Goal: Task Accomplishment & Management: Manage account settings

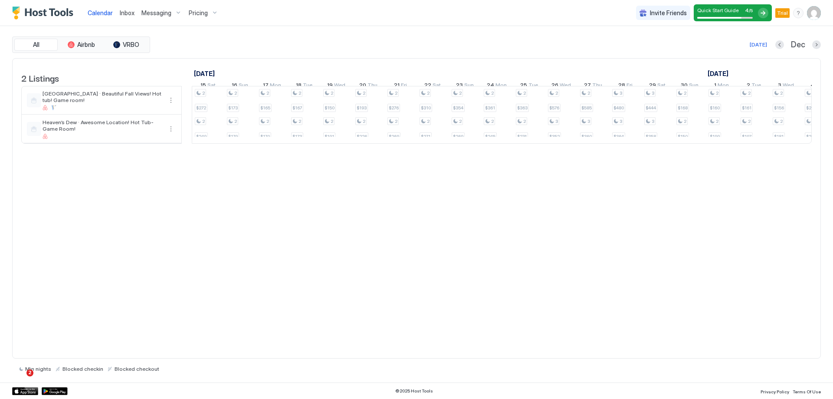
scroll to position [0, 1043]
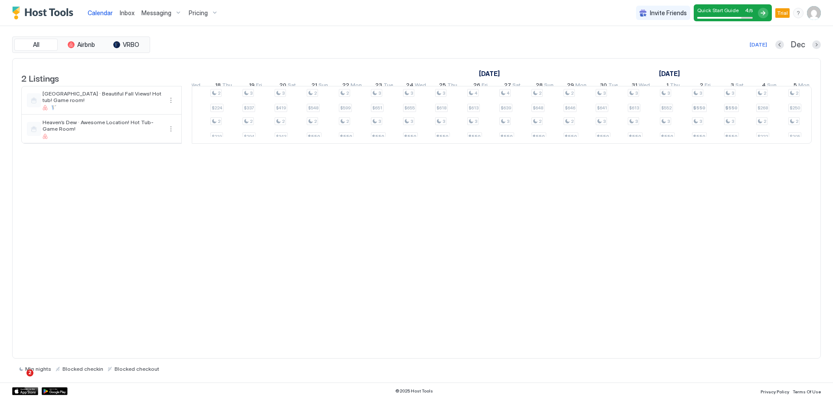
click at [160, 12] on span "Messaging" at bounding box center [156, 13] width 30 height 8
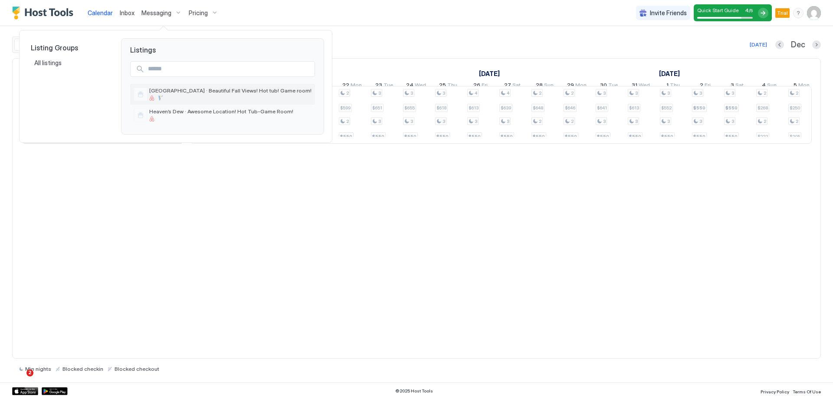
click at [220, 97] on div at bounding box center [230, 97] width 162 height 5
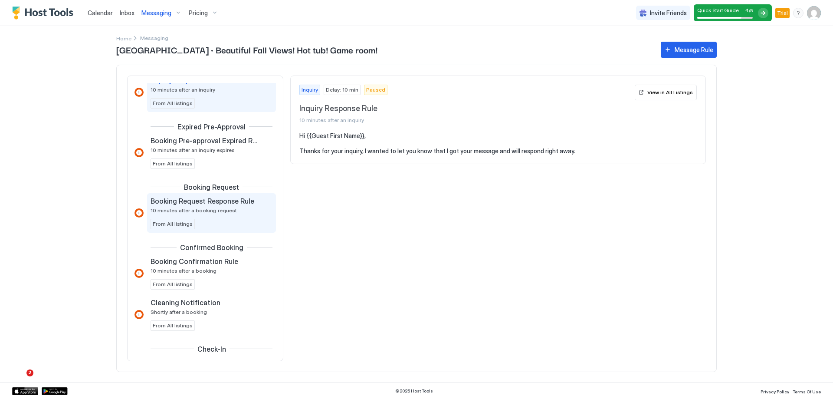
scroll to position [43, 0]
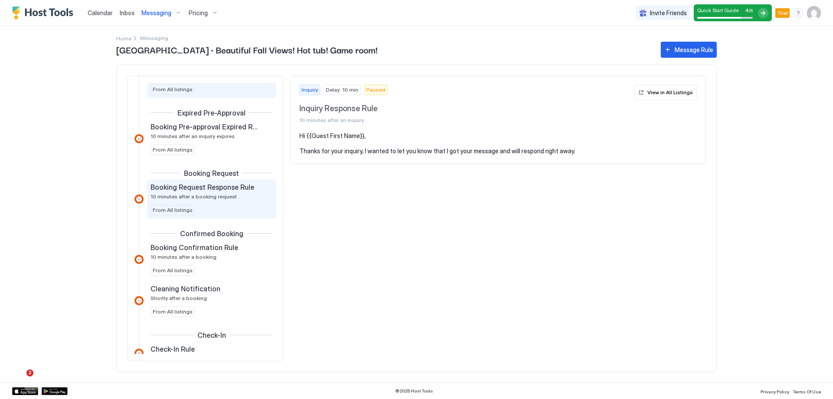
click at [227, 207] on div "Booking Request Response Rule 10 minutes after a booking request From All listi…" at bounding box center [211, 199] width 122 height 33
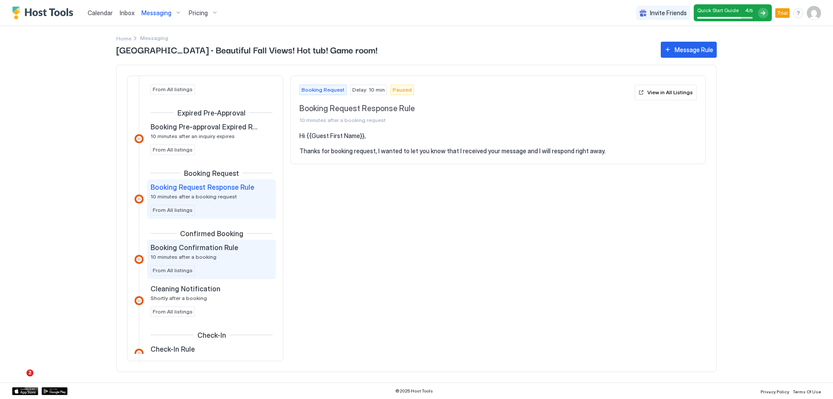
click at [219, 250] on span "Booking Confirmation Rule" at bounding box center [194, 247] width 88 height 9
click at [212, 198] on span "10 minutes after a booking request" at bounding box center [193, 196] width 86 height 7
click at [215, 249] on span "Booking Confirmation Rule" at bounding box center [194, 247] width 88 height 9
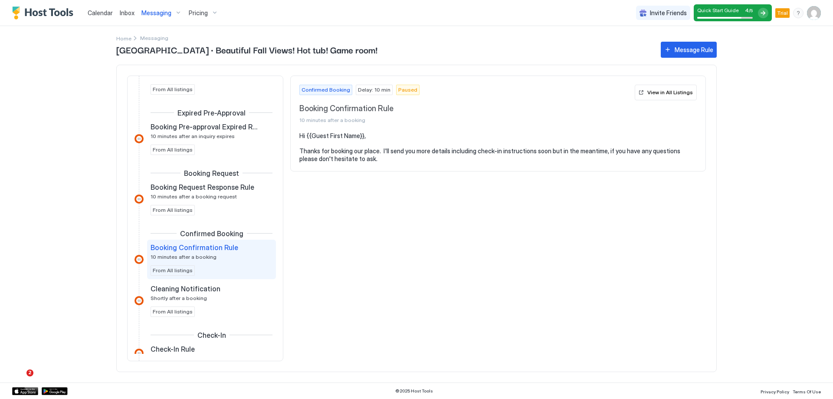
click at [389, 154] on pre "Hi {{Guest First Name}}, Thanks for booking our place. I'll send you more detai…" at bounding box center [497, 147] width 397 height 30
drag, startPoint x: 360, startPoint y: 157, endPoint x: 412, endPoint y: 157, distance: 51.6
click at [412, 157] on pre "Hi {{Guest First Name}}, Thanks for booking our place. I'll send you more detai…" at bounding box center [497, 147] width 397 height 30
click at [380, 111] on span "Booking Confirmation Rule" at bounding box center [465, 109] width 332 height 10
click at [220, 250] on span "Booking Confirmation Rule" at bounding box center [194, 247] width 88 height 9
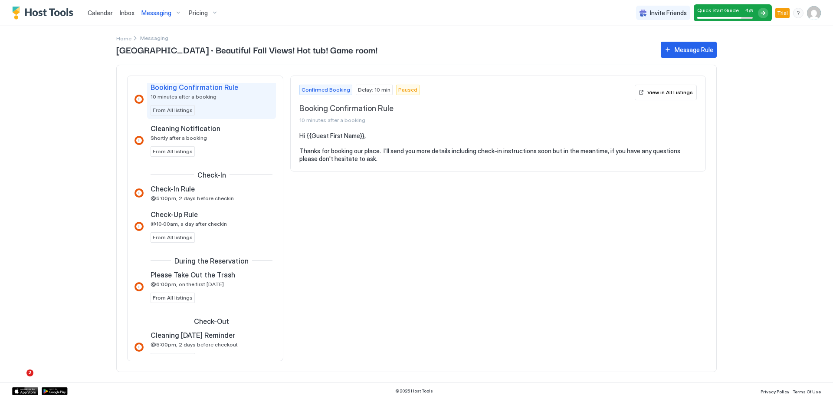
scroll to position [173, 0]
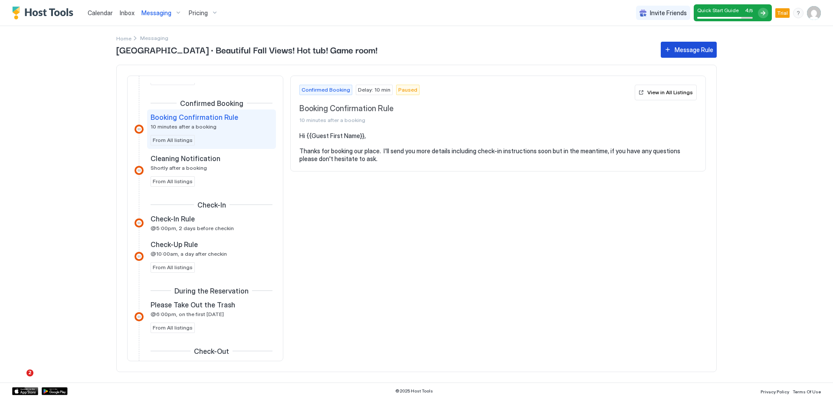
click at [669, 55] on button "Message Rule" at bounding box center [689, 50] width 56 height 16
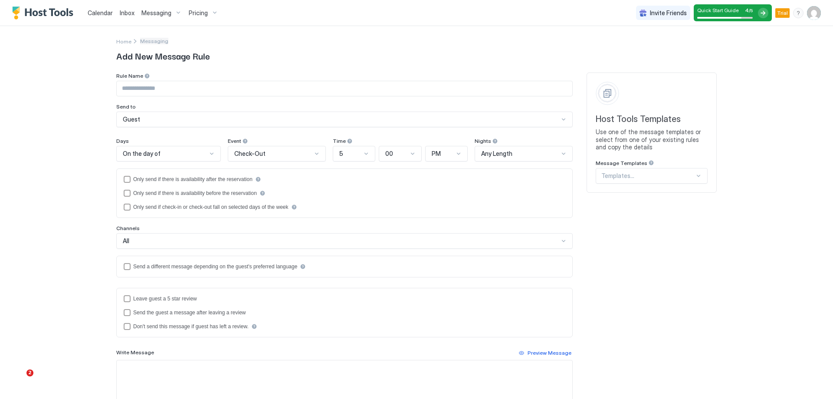
click at [143, 41] on span "Messaging" at bounding box center [154, 41] width 28 height 7
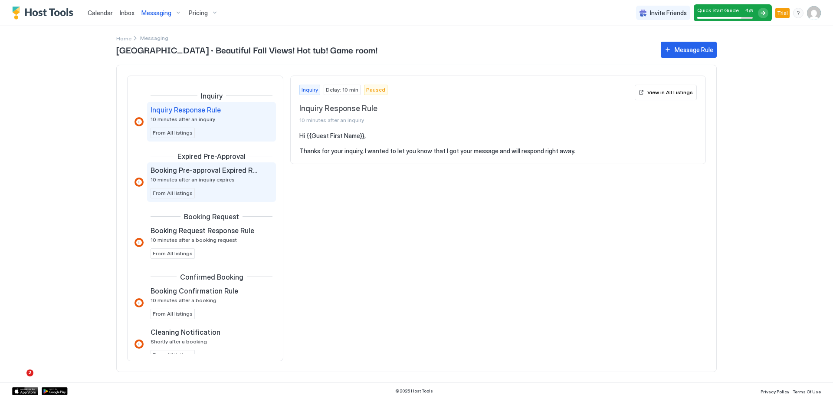
click at [222, 171] on span "Booking Pre-approval Expired Rule" at bounding box center [204, 170] width 108 height 9
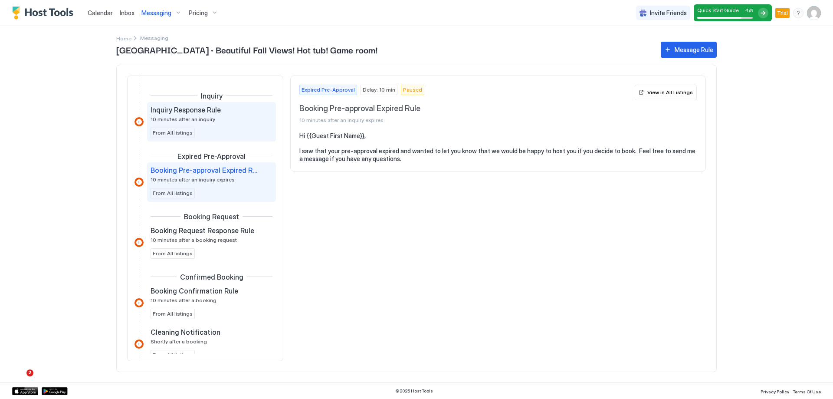
click at [209, 121] on span "10 minutes after an inquiry" at bounding box center [182, 119] width 65 height 7
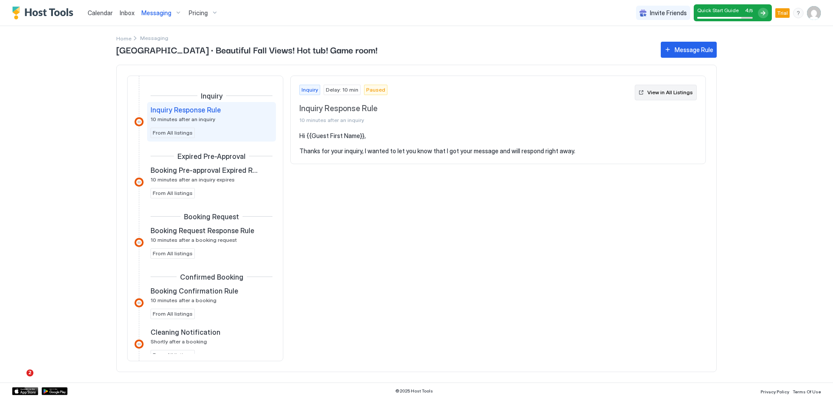
click at [647, 93] on button "View in All Listings" at bounding box center [665, 93] width 62 height 16
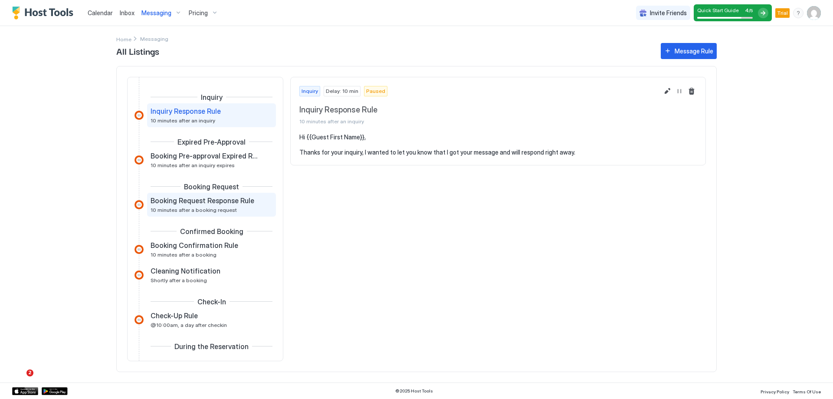
click at [191, 203] on span "Booking Request Response Rule" at bounding box center [202, 200] width 104 height 9
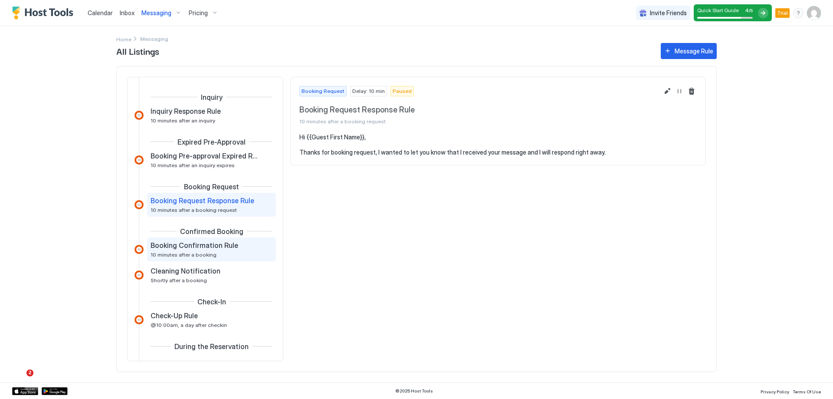
click at [194, 254] on span "10 minutes after a booking" at bounding box center [183, 254] width 66 height 7
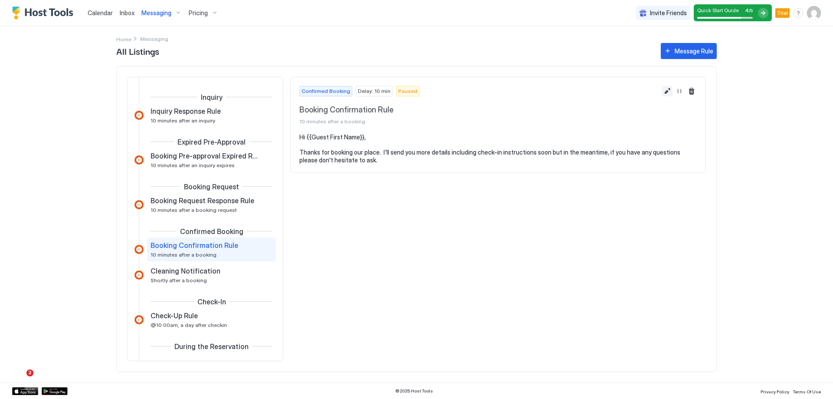
click at [669, 92] on button "Edit message rule" at bounding box center [667, 91] width 10 height 10
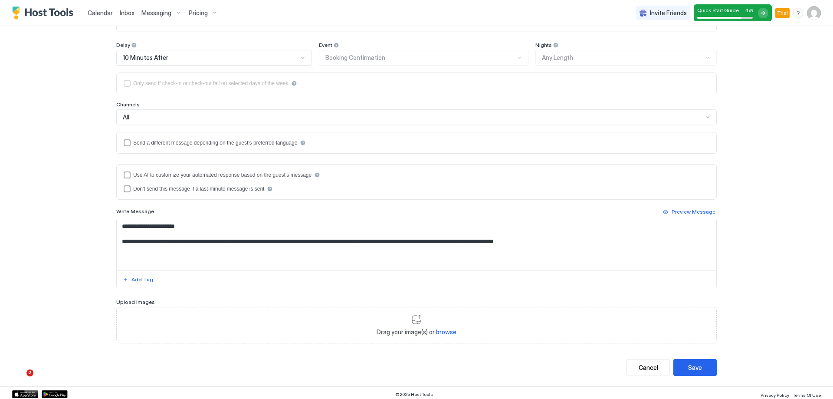
scroll to position [99, 0]
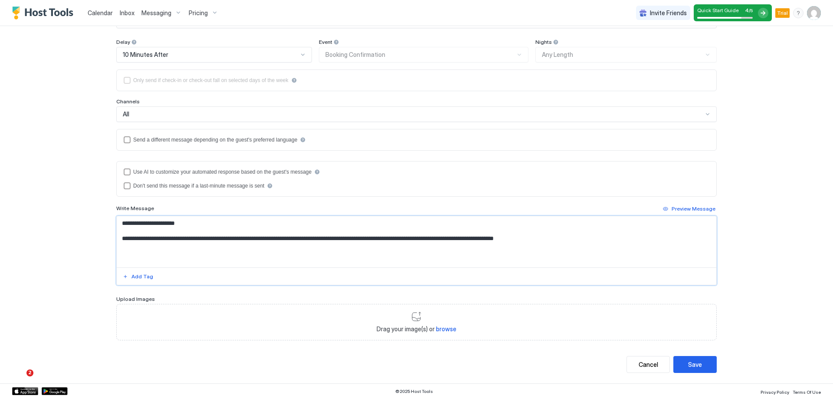
drag, startPoint x: 120, startPoint y: 239, endPoint x: 595, endPoint y: 245, distance: 475.4
click at [595, 245] on textarea "**********" at bounding box center [416, 241] width 599 height 51
paste textarea "**********"
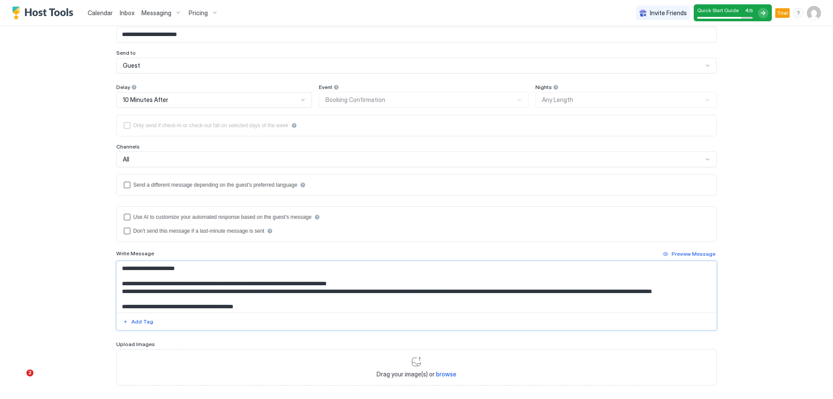
scroll to position [0, 0]
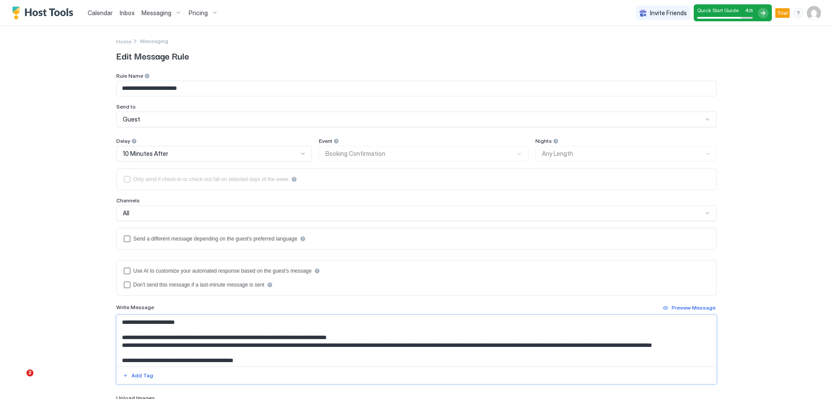
drag, startPoint x: 147, startPoint y: 338, endPoint x: 119, endPoint y: 337, distance: 28.6
click at [119, 337] on textarea "Input Field" at bounding box center [416, 340] width 599 height 51
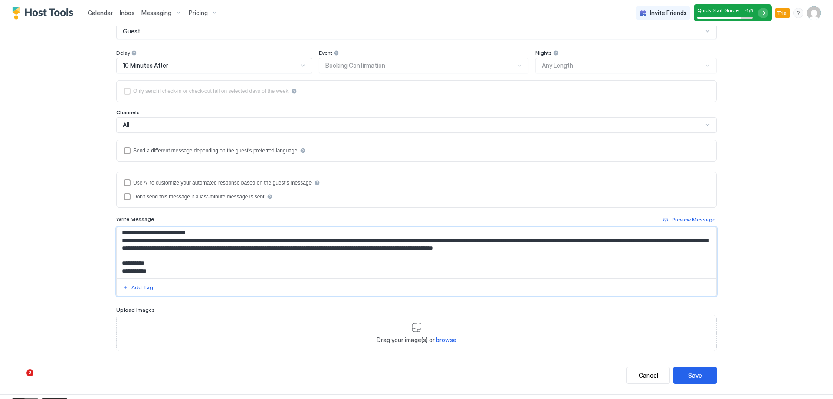
scroll to position [99, 0]
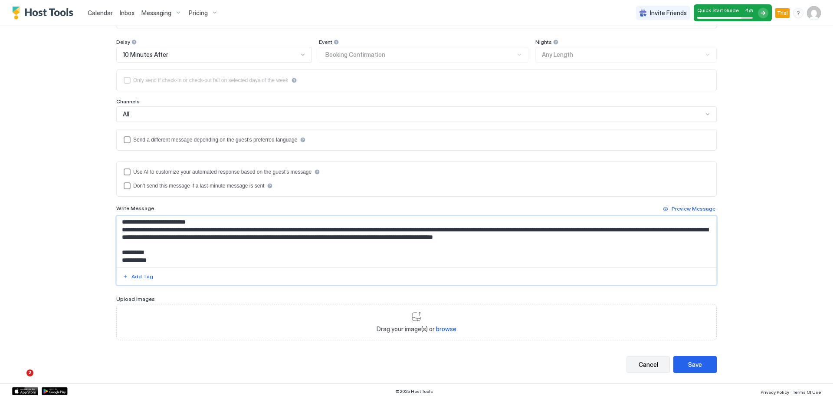
type textarea "**********"
click at [657, 360] on button "Cancel" at bounding box center [647, 364] width 43 height 17
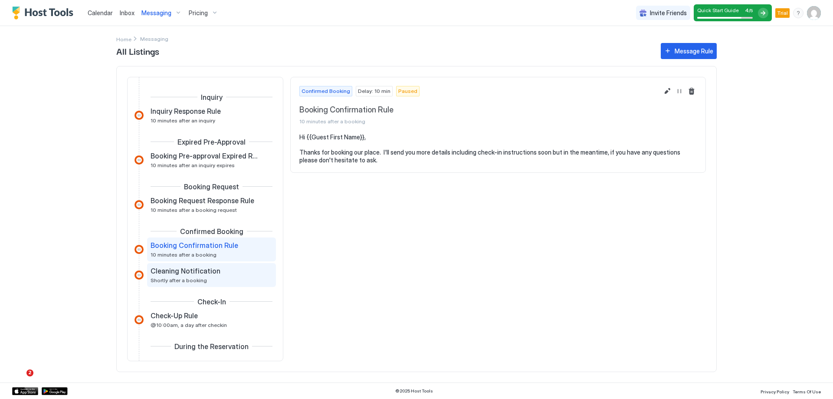
click at [190, 275] on div "Cleaning Notification Shortly after a booking" at bounding box center [205, 274] width 110 height 17
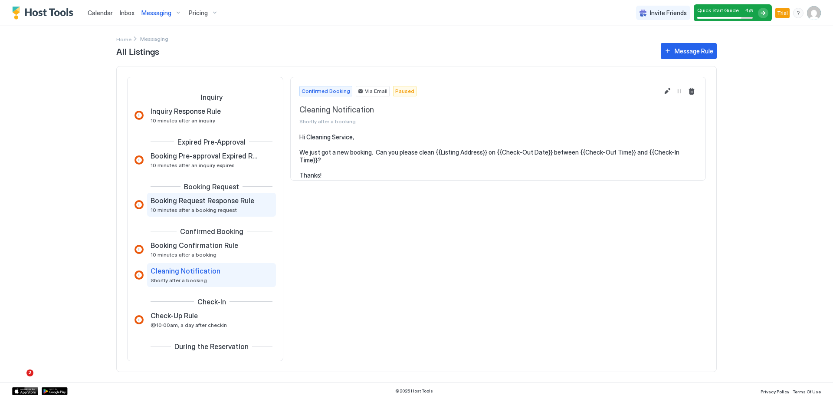
click at [184, 206] on span "10 minutes after a booking request" at bounding box center [193, 209] width 86 height 7
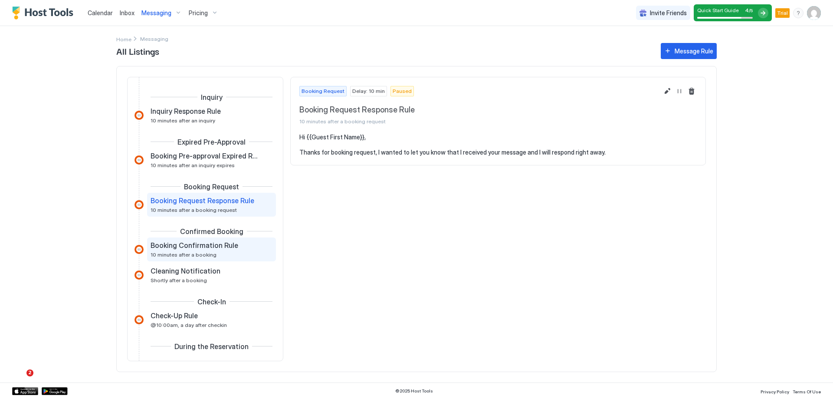
click at [199, 246] on span "Booking Confirmation Rule" at bounding box center [194, 245] width 88 height 9
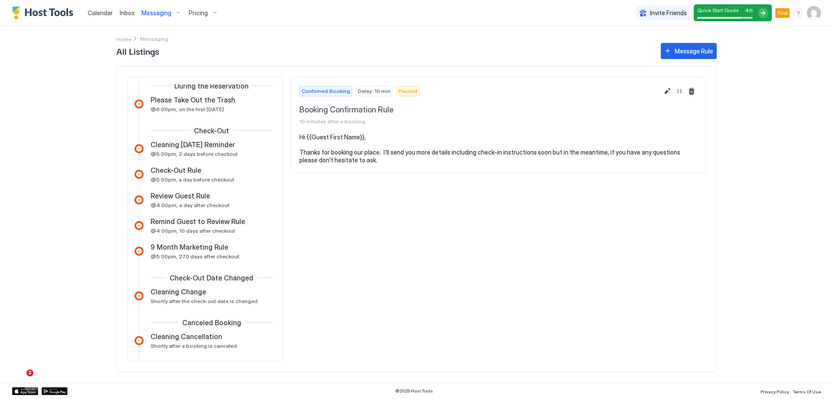
scroll to position [217, 0]
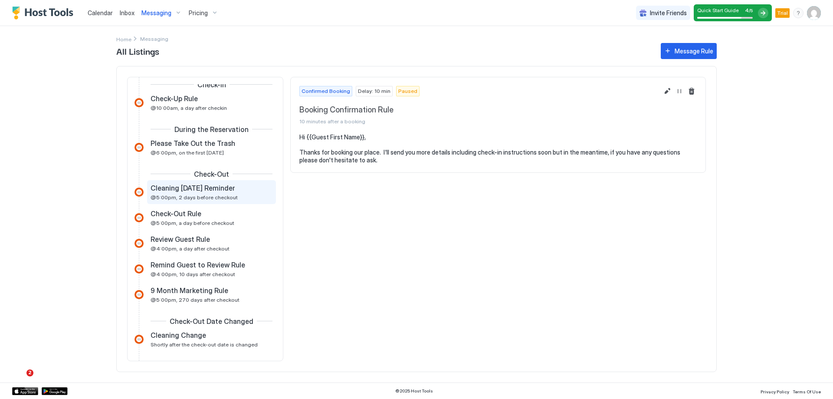
click at [232, 197] on div "Cleaning [DATE] Reminder @5:00pm, 2 days before checkout" at bounding box center [205, 191] width 110 height 17
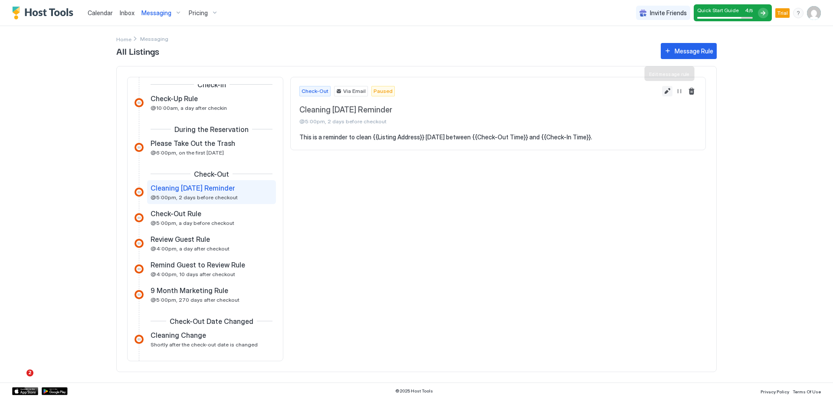
click at [669, 89] on button "Edit message rule" at bounding box center [667, 91] width 10 height 10
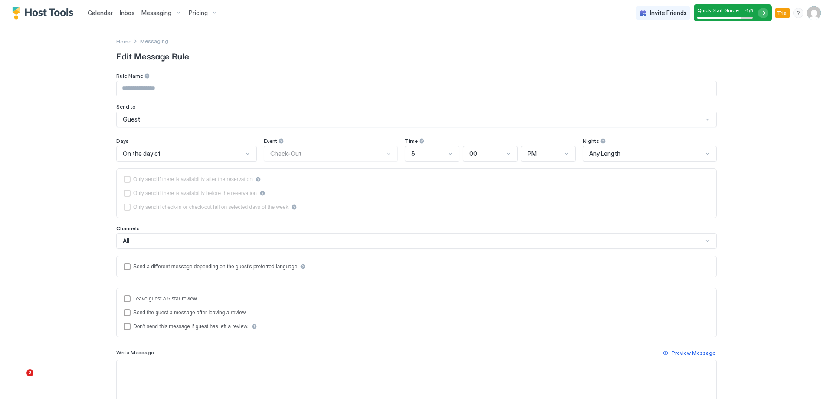
type input "**********"
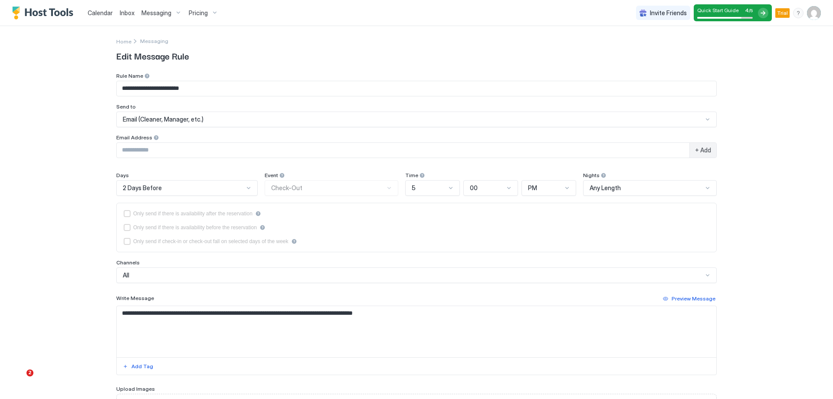
click at [301, 117] on div "Email (Cleaner, Manager, etc.)" at bounding box center [413, 119] width 580 height 8
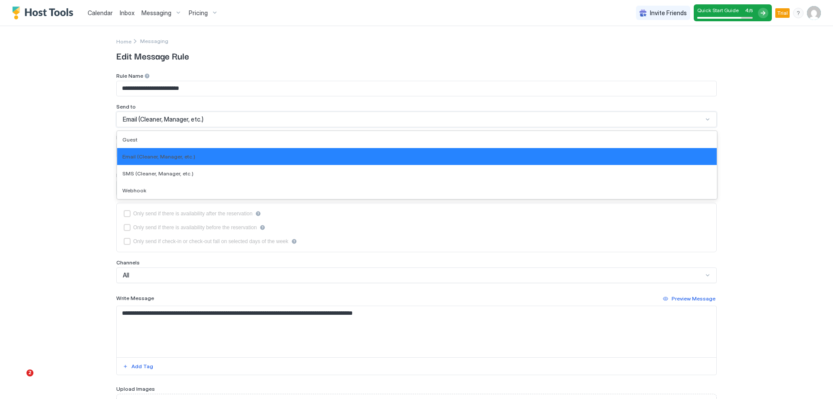
click at [301, 117] on div "Email (Cleaner, Manager, etc.)" at bounding box center [413, 119] width 580 height 8
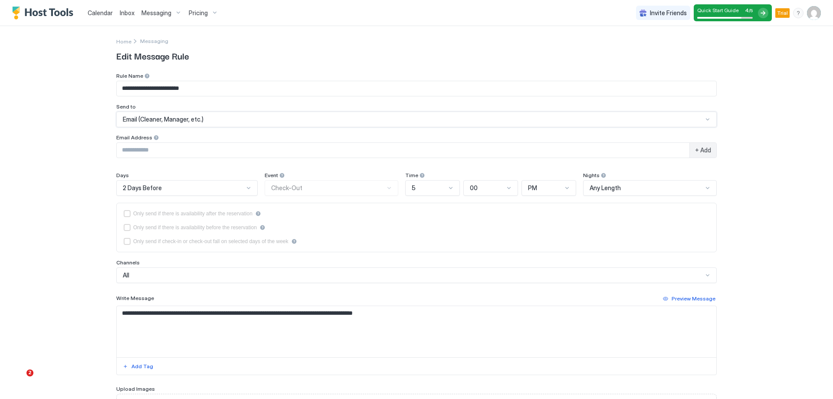
click at [69, 212] on div "**********" at bounding box center [416, 199] width 833 height 399
click at [157, 40] on span "Messaging" at bounding box center [154, 41] width 28 height 7
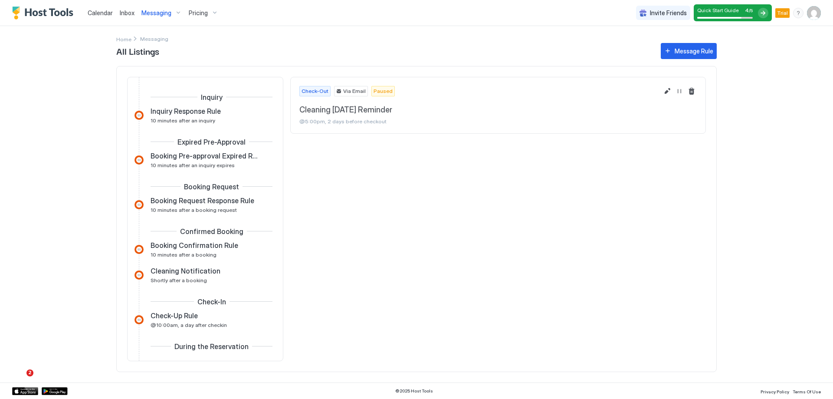
scroll to position [190, 0]
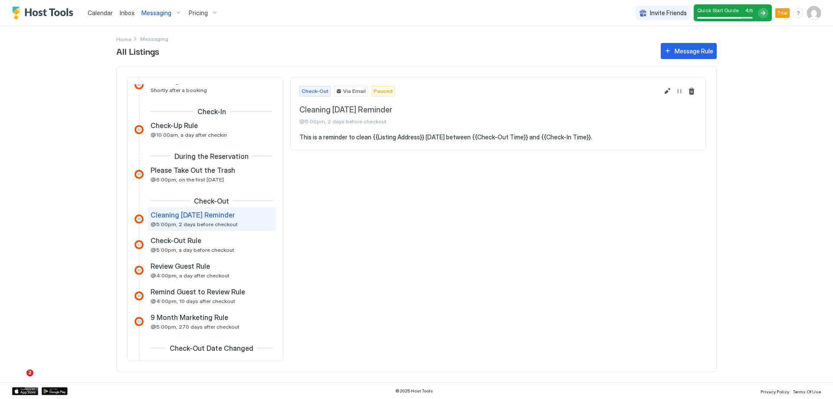
click at [144, 13] on span "Messaging" at bounding box center [156, 13] width 30 height 8
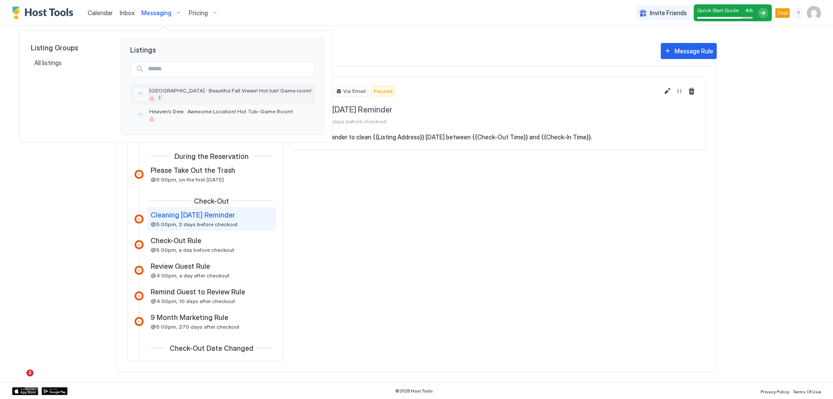
click at [182, 90] on span "[GEOGRAPHIC_DATA] · Beautiful Fall Views! Hot tub! Game room!" at bounding box center [230, 90] width 162 height 7
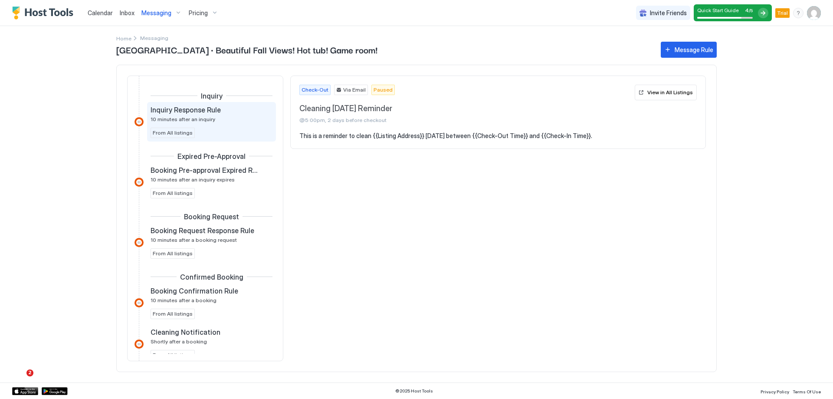
click at [196, 111] on span "Inquiry Response Rule" at bounding box center [185, 109] width 70 height 9
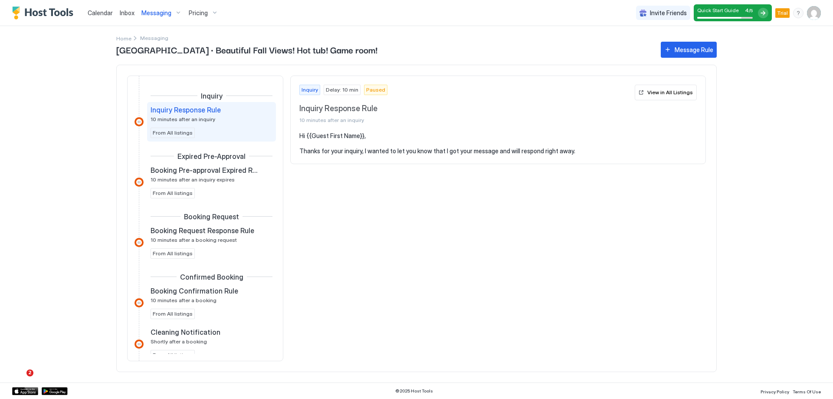
click at [182, 134] on span "From All listings" at bounding box center [173, 133] width 40 height 8
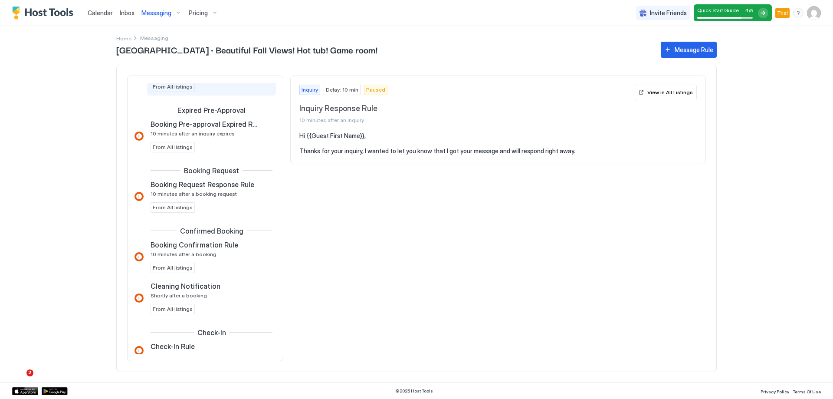
scroll to position [43, 0]
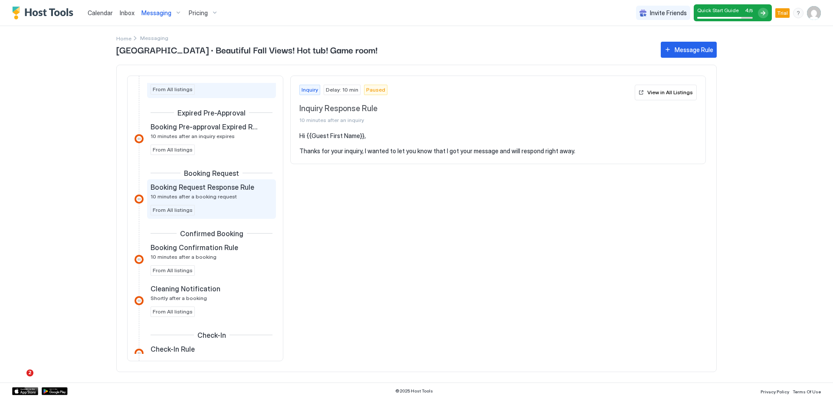
click at [218, 190] on span "Booking Request Response Rule" at bounding box center [202, 187] width 104 height 9
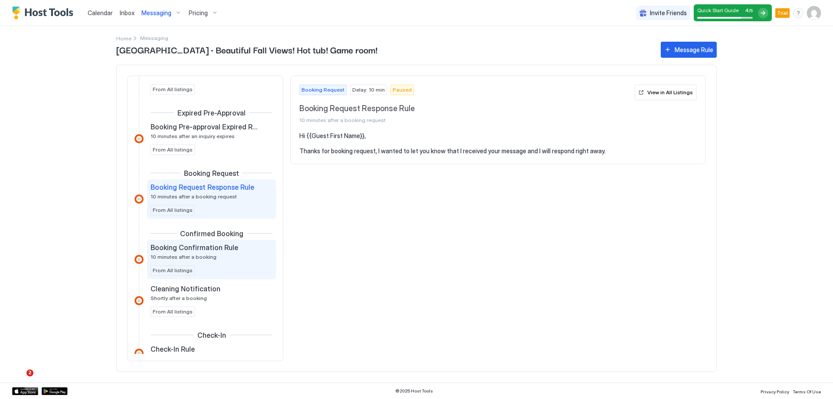
click at [216, 254] on div "Booking Confirmation Rule 10 minutes after a booking" at bounding box center [205, 251] width 110 height 17
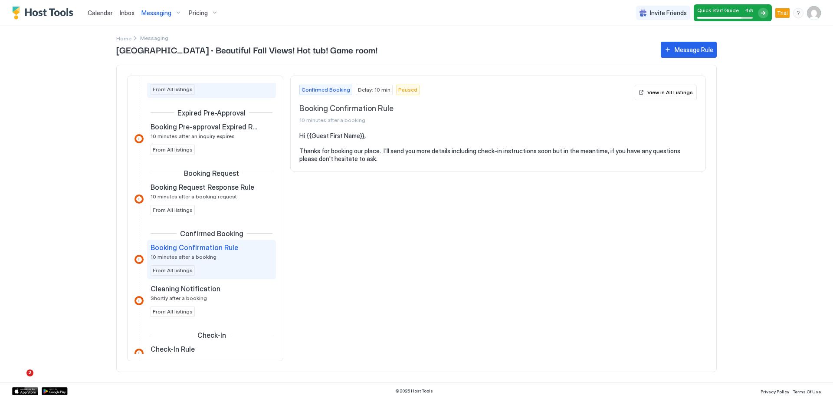
click at [160, 87] on span "From All listings" at bounding box center [173, 89] width 40 height 8
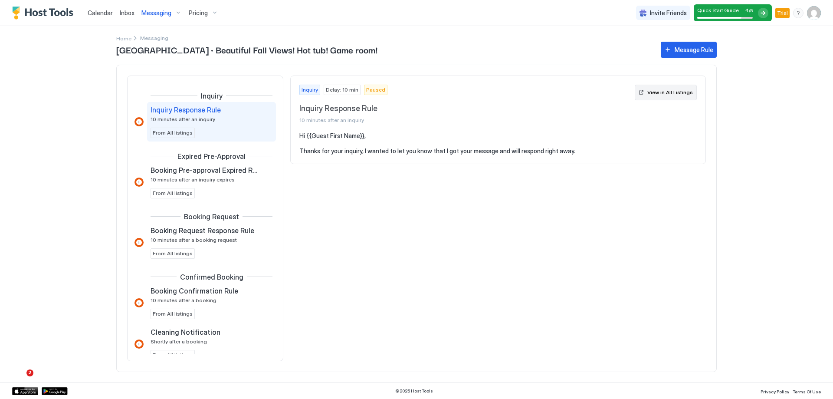
click at [692, 93] on div "View in All Listings" at bounding box center [670, 92] width 46 height 8
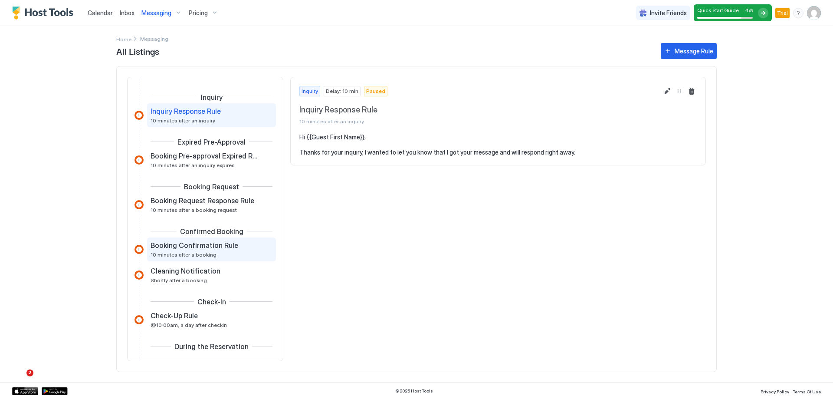
click at [198, 253] on span "10 minutes after a booking" at bounding box center [183, 254] width 66 height 7
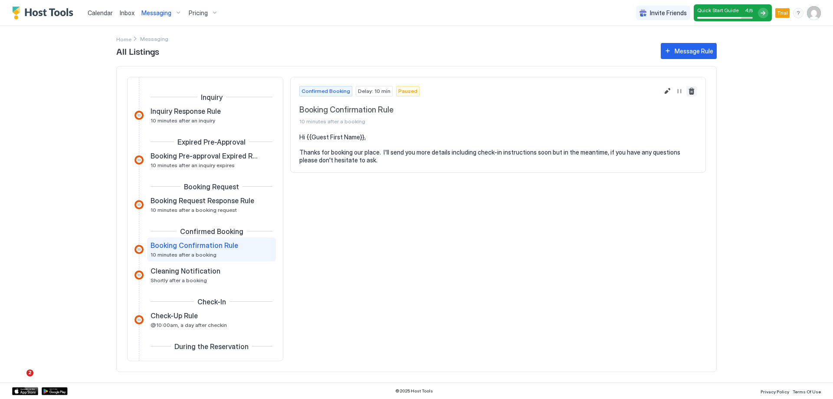
click at [693, 93] on button "Delete message rule" at bounding box center [691, 91] width 10 height 10
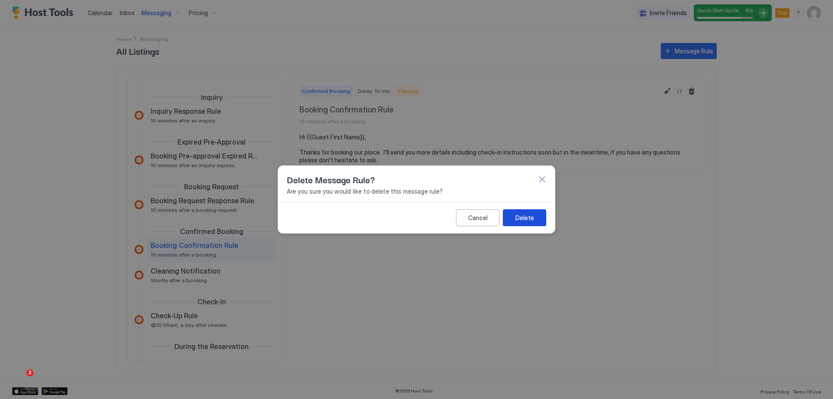
click at [526, 220] on div "Delete" at bounding box center [524, 217] width 19 height 9
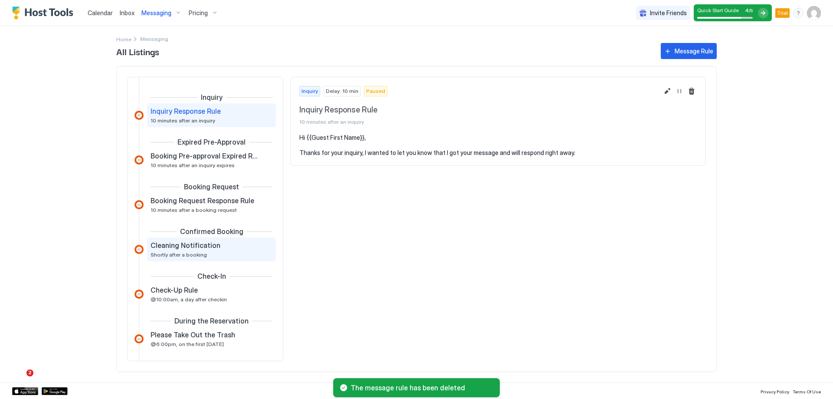
click at [221, 260] on div "Cleaning Notification Shortly after a booking" at bounding box center [211, 249] width 129 height 24
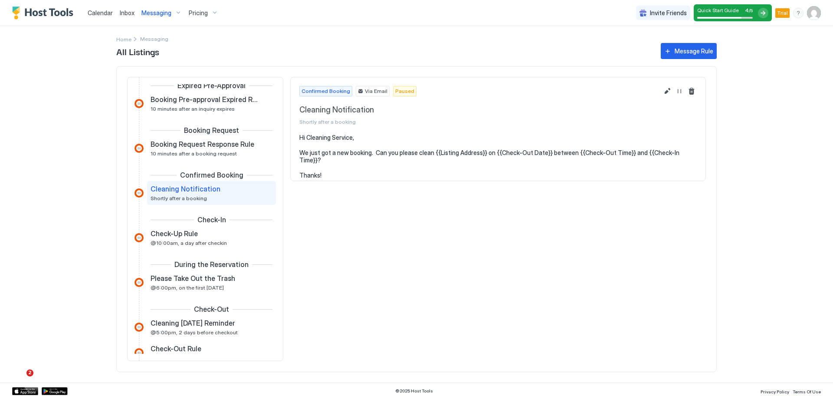
scroll to position [43, 0]
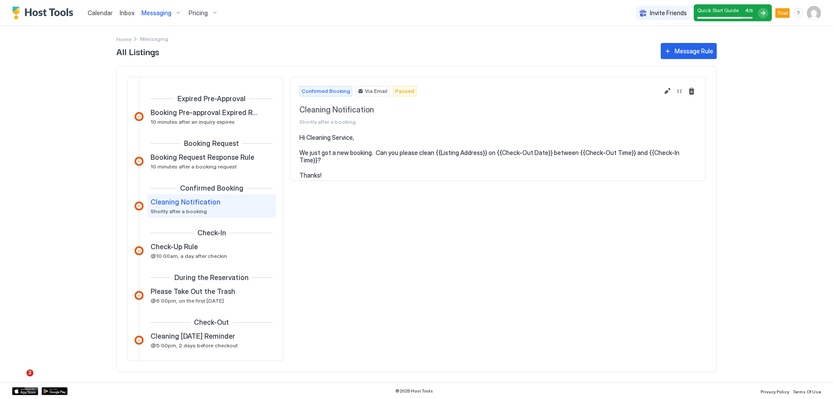
click at [221, 260] on div "Check-Up Rule @10:00am, a day after checkin" at bounding box center [211, 251] width 129 height 24
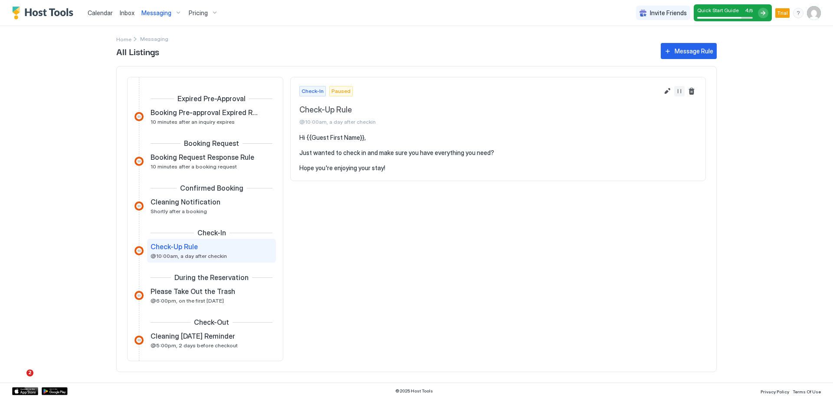
click at [680, 95] on button "Resume Message Rule" at bounding box center [679, 91] width 10 height 10
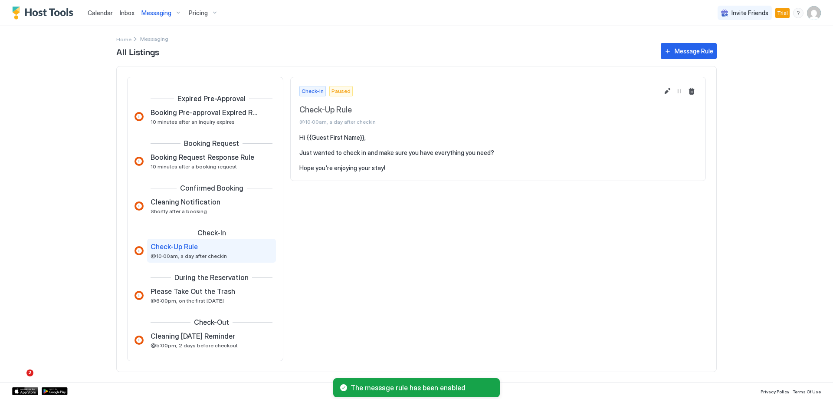
click at [210, 219] on div "Inquiry Inquiry Response Rule 10 minutes after an inquiry Expired Pre-Approval …" at bounding box center [204, 314] width 141 height 530
click at [209, 219] on div "Inquiry Inquiry Response Rule 10 minutes after an inquiry Expired Pre-Approval …" at bounding box center [204, 314] width 141 height 530
click at [213, 210] on div "Cleaning Notification Shortly after a booking" at bounding box center [205, 205] width 110 height 17
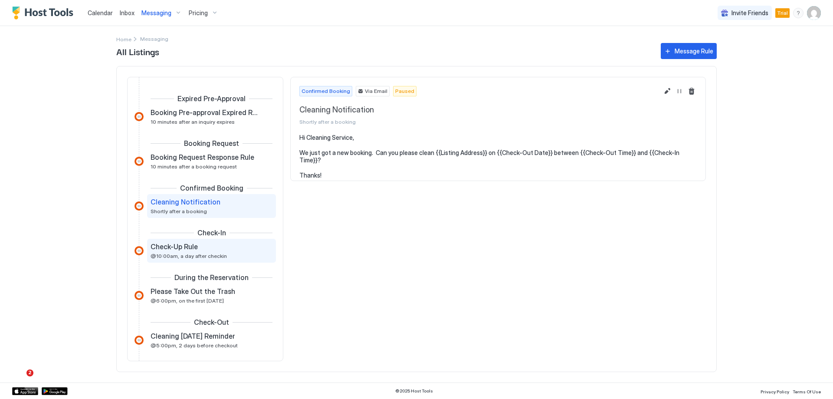
click at [196, 255] on span "@10:00am, a day after checkin" at bounding box center [188, 255] width 76 height 7
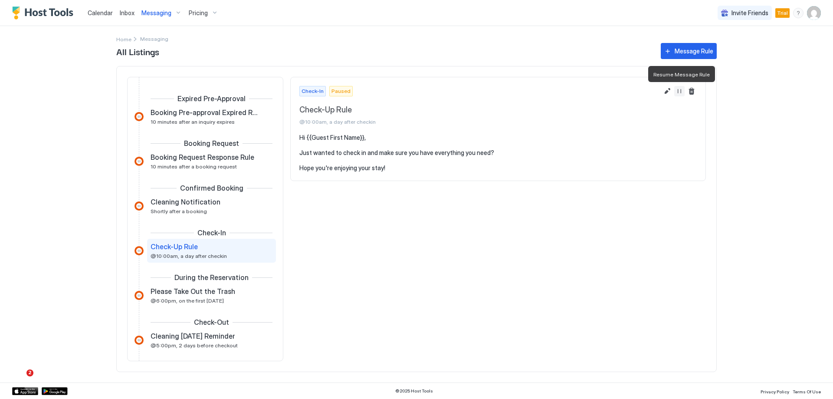
click at [681, 94] on button "Resume Message Rule" at bounding box center [679, 91] width 10 height 10
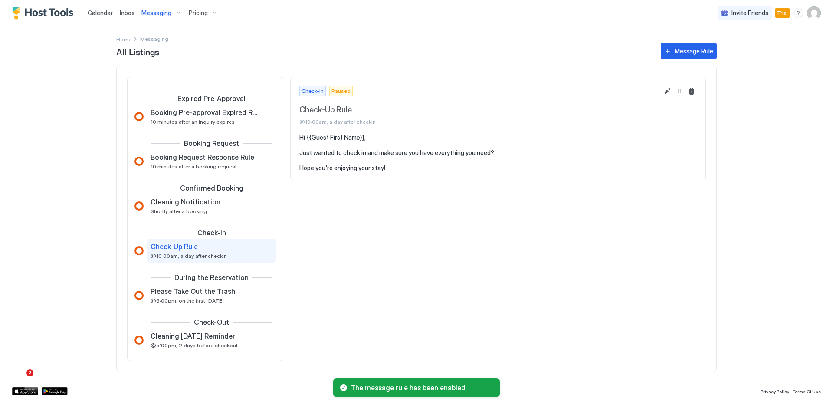
click at [151, 15] on span "Messaging" at bounding box center [156, 13] width 30 height 8
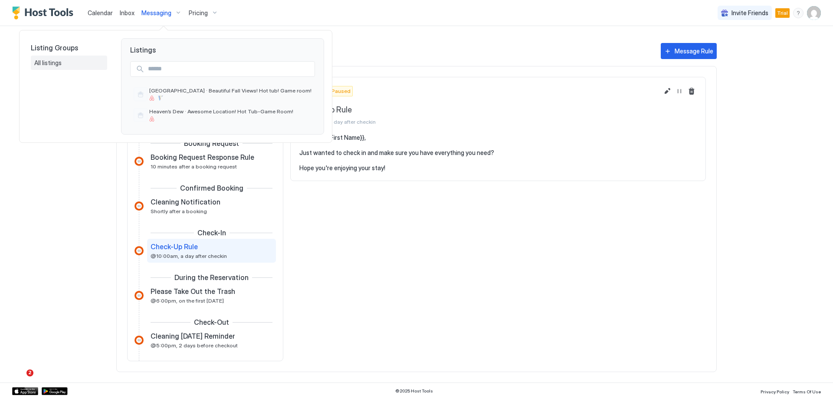
click at [60, 62] on span "All listings" at bounding box center [48, 63] width 29 height 8
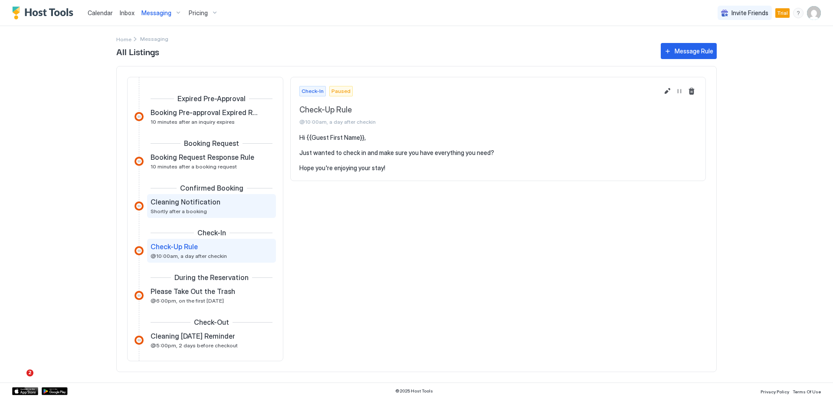
click at [200, 206] on div "Cleaning Notification Shortly after a booking" at bounding box center [205, 205] width 110 height 17
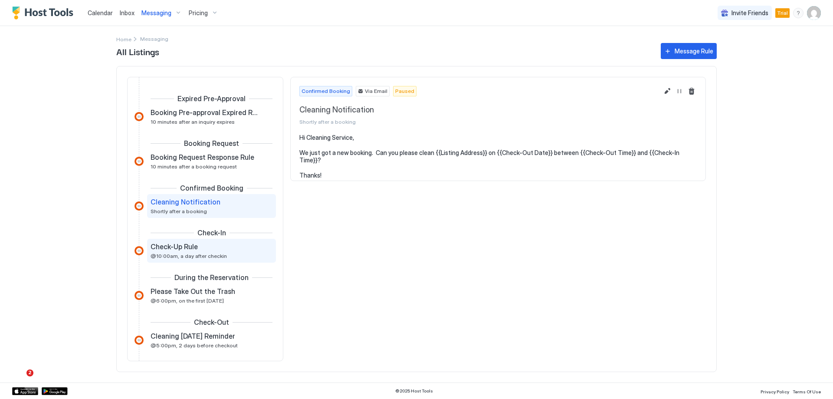
click at [195, 249] on span "Check-Up Rule" at bounding box center [173, 246] width 47 height 9
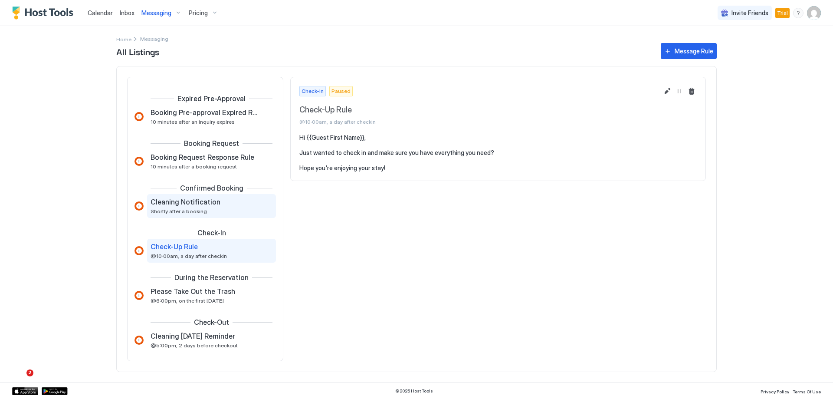
click at [186, 195] on div "Cleaning Notification Shortly after a booking" at bounding box center [211, 206] width 129 height 24
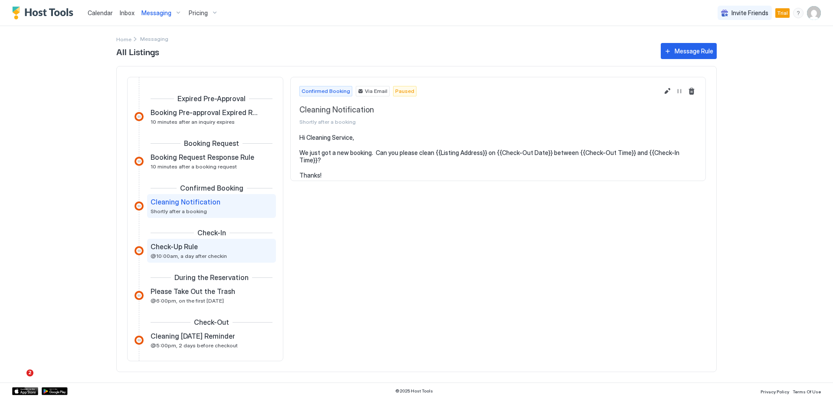
click at [187, 250] on span "Check-Up Rule" at bounding box center [173, 246] width 47 height 9
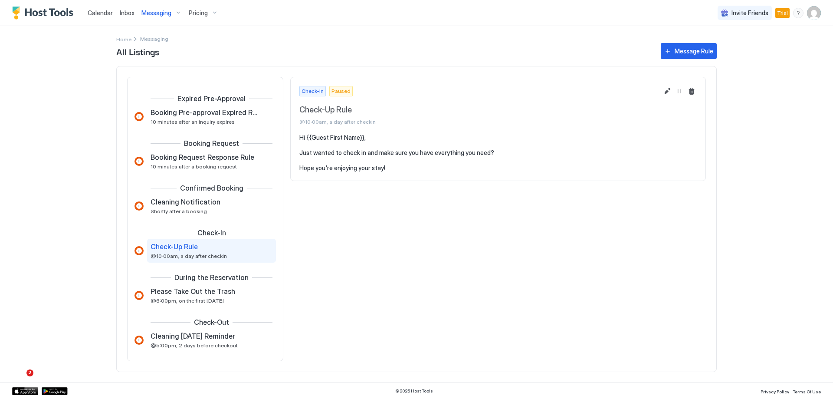
click at [314, 89] on span "Check-In" at bounding box center [312, 91] width 22 height 8
click at [341, 91] on span "Paused" at bounding box center [340, 91] width 19 height 8
click at [145, 39] on span "Messaging" at bounding box center [154, 39] width 28 height 7
click at [123, 40] on span "Home" at bounding box center [123, 39] width 15 height 7
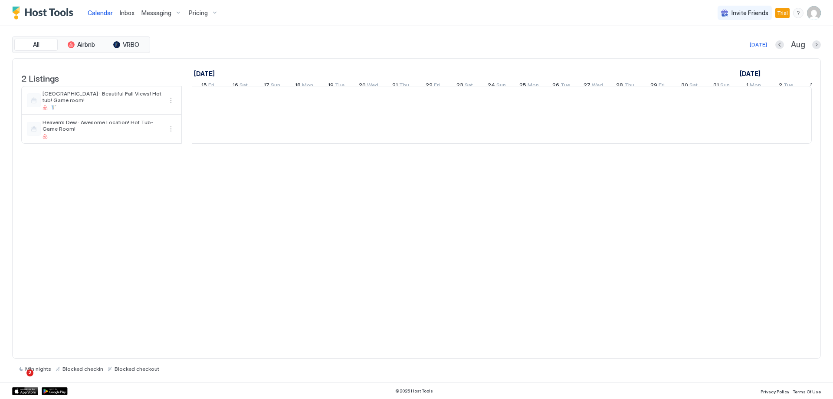
scroll to position [0, 482]
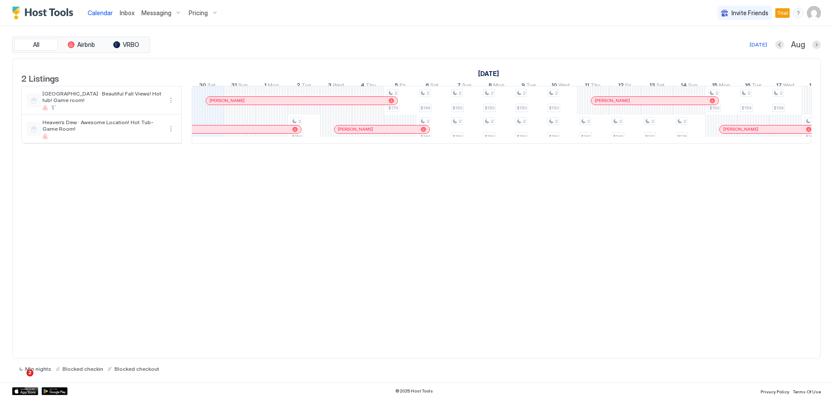
click at [153, 11] on span "Messaging" at bounding box center [156, 13] width 30 height 8
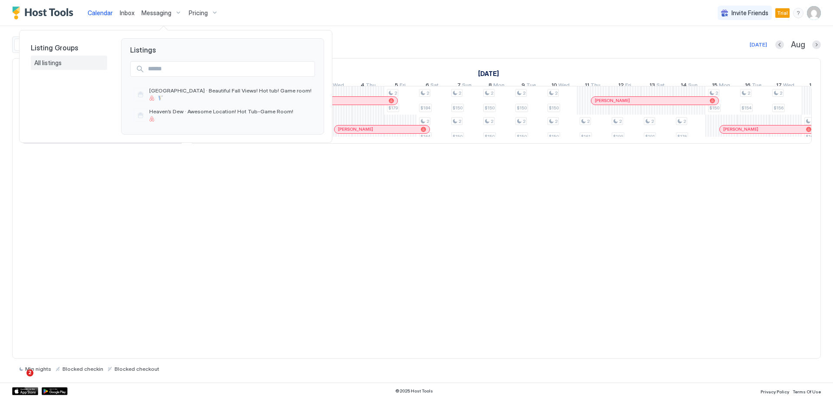
click at [48, 64] on span "All listings" at bounding box center [48, 63] width 29 height 8
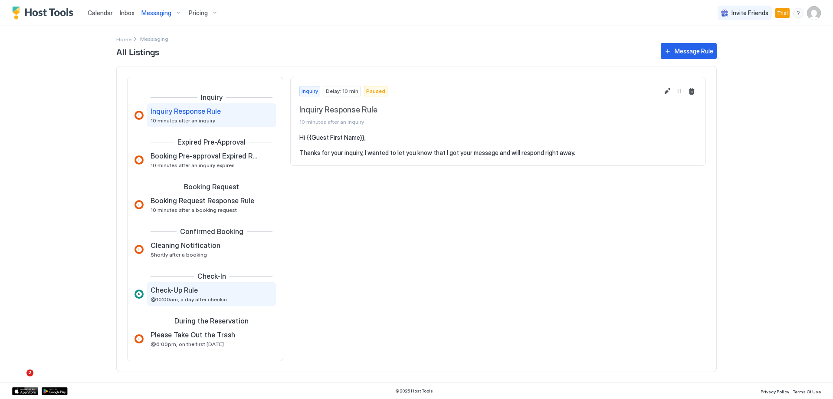
click at [214, 294] on div "Check-Up Rule" at bounding box center [205, 289] width 110 height 9
click at [204, 115] on span "Inquiry Response Rule" at bounding box center [185, 111] width 70 height 9
click at [678, 93] on button "Resume Message Rule" at bounding box center [679, 91] width 10 height 10
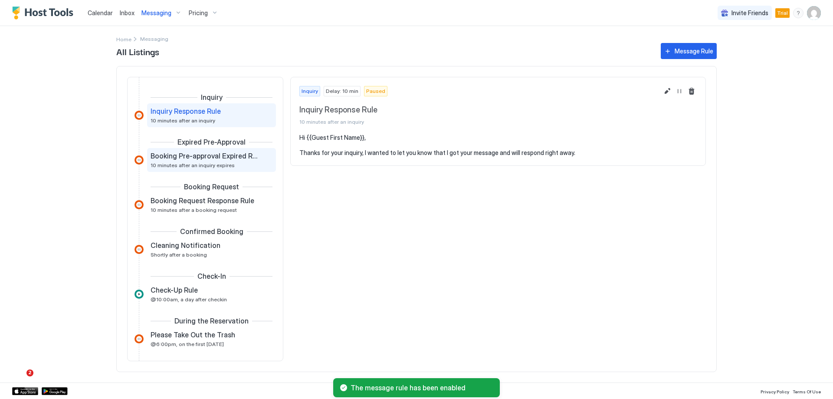
click at [177, 165] on span "10 minutes after an inquiry expires" at bounding box center [192, 165] width 84 height 7
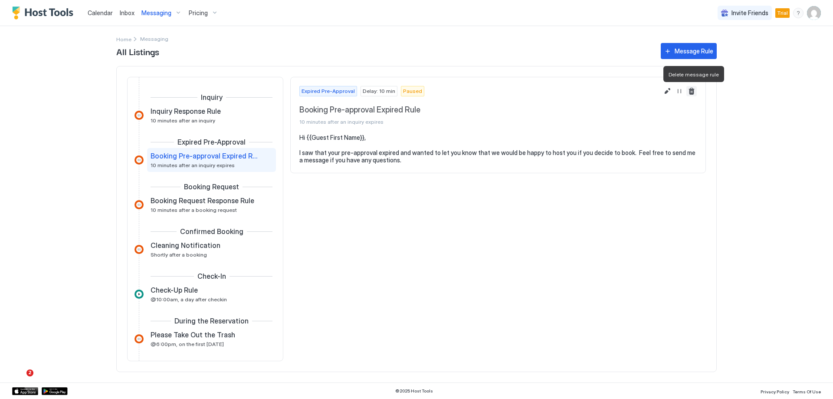
click at [695, 92] on button "Delete message rule" at bounding box center [691, 91] width 10 height 10
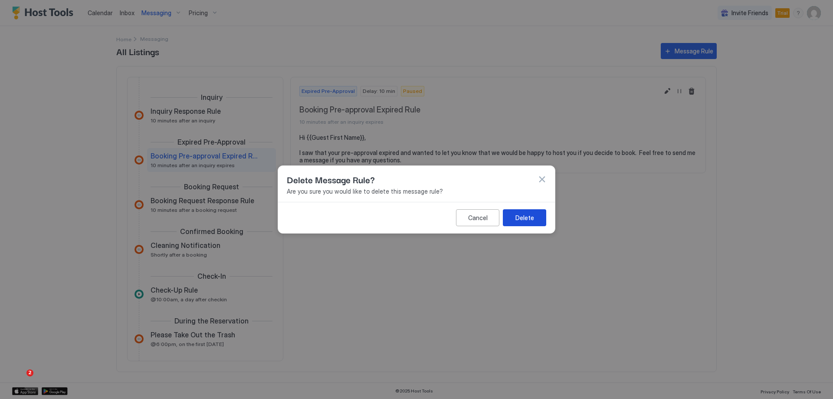
click at [521, 215] on div "Delete" at bounding box center [524, 217] width 19 height 9
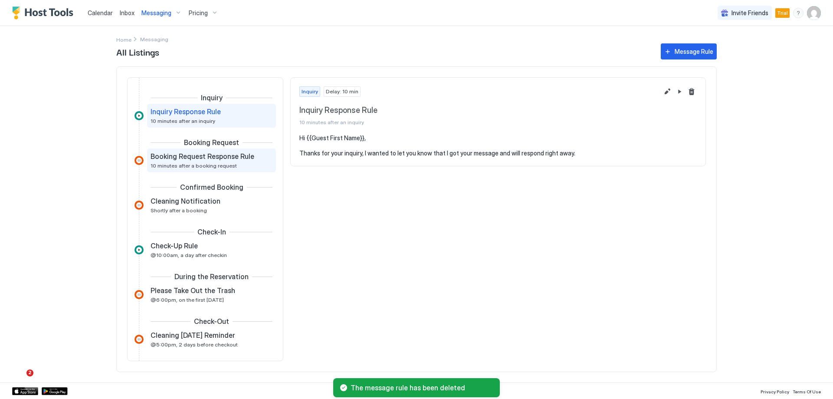
click at [187, 160] on span "Booking Request Response Rule" at bounding box center [202, 156] width 104 height 9
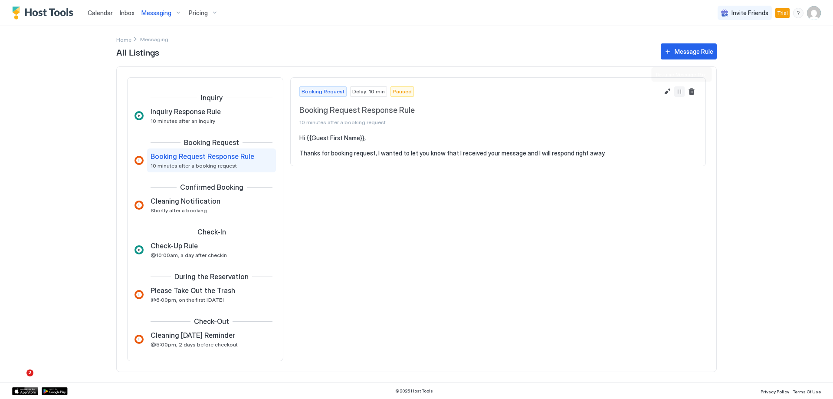
click at [679, 95] on button "Resume Message Rule" at bounding box center [679, 91] width 10 height 10
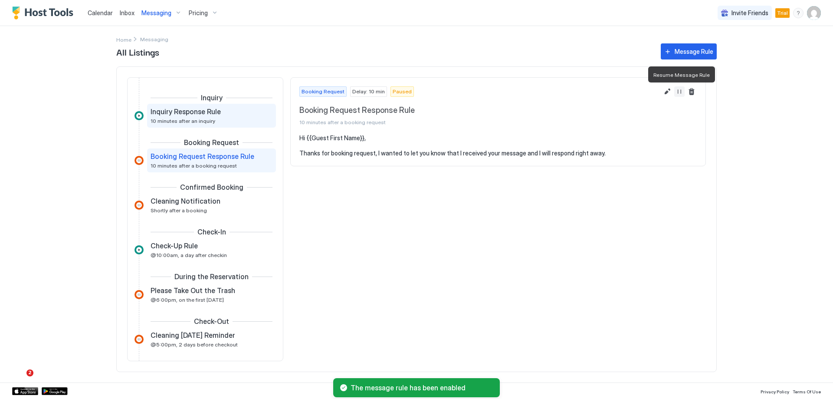
click at [224, 121] on div "Inquiry Response Rule 10 minutes after an inquiry" at bounding box center [205, 115] width 110 height 17
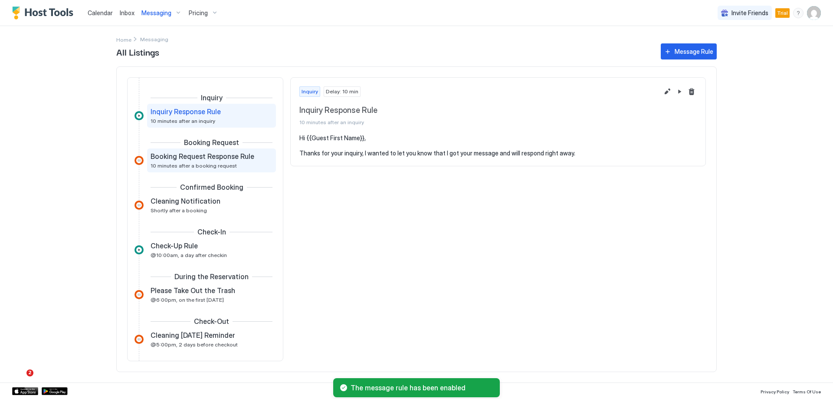
click at [213, 163] on span "10 minutes after a booking request" at bounding box center [193, 165] width 86 height 7
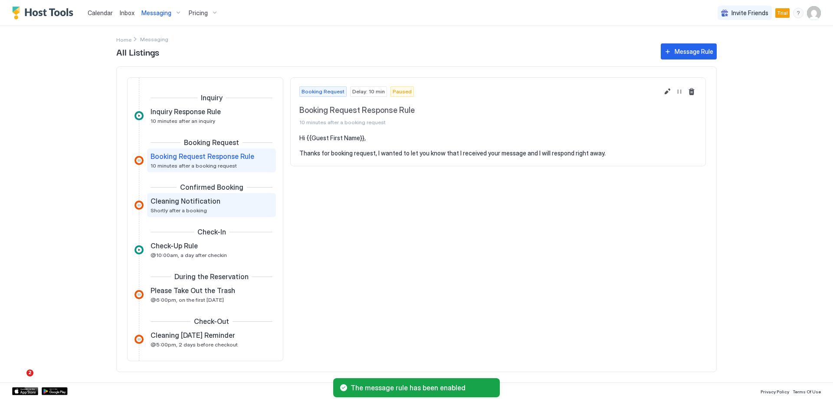
click at [215, 200] on span "Cleaning Notification" at bounding box center [185, 200] width 70 height 9
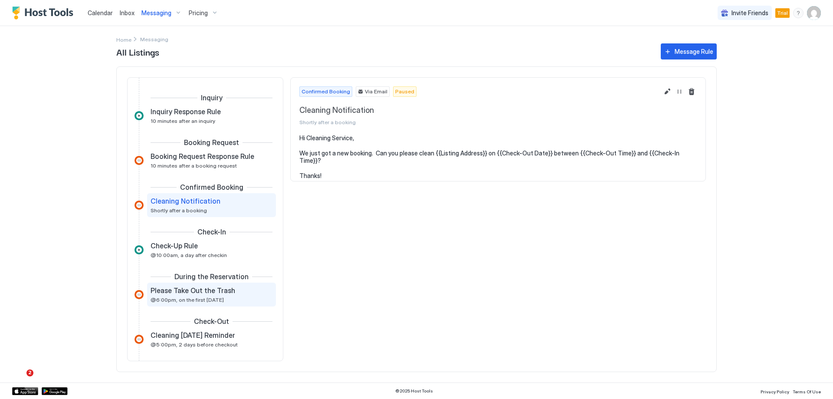
click at [192, 294] on span "Please Take Out the Trash" at bounding box center [192, 290] width 85 height 9
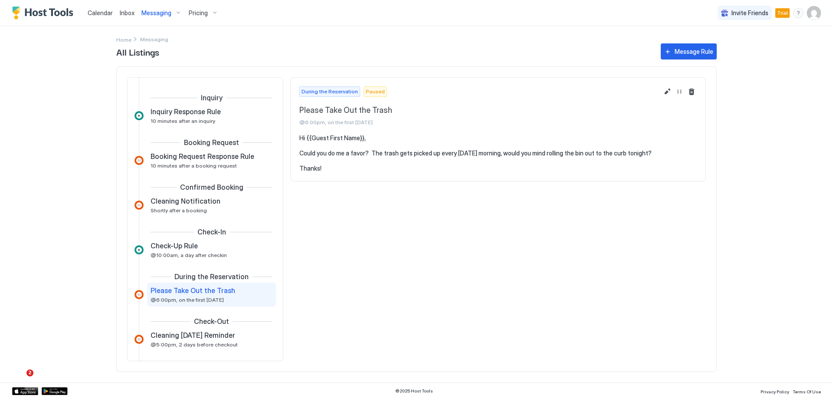
scroll to position [43, 0]
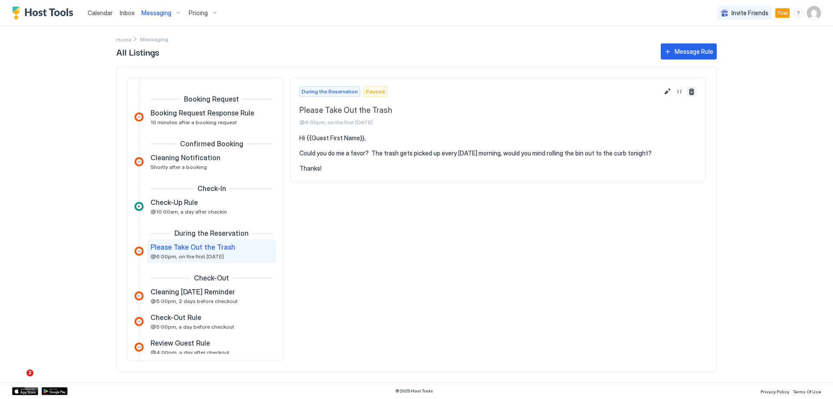
click at [689, 92] on button "Delete message rule" at bounding box center [691, 91] width 10 height 10
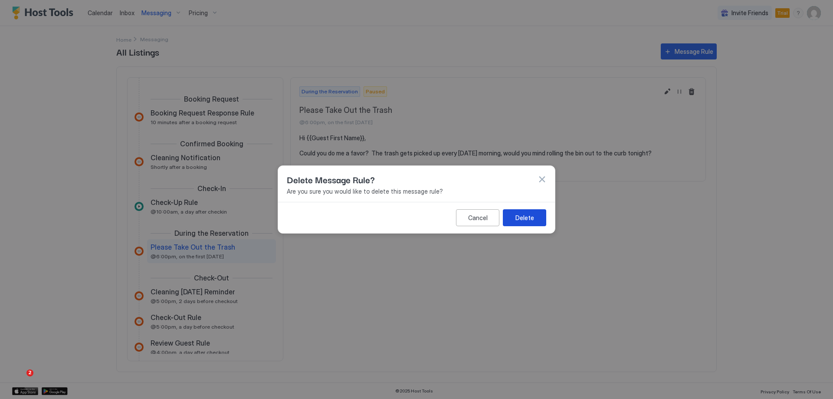
click at [517, 221] on div "Delete" at bounding box center [524, 217] width 19 height 9
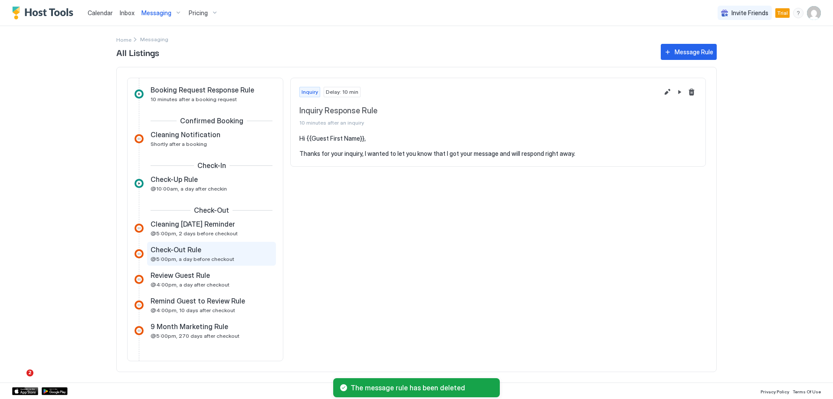
scroll to position [130, 0]
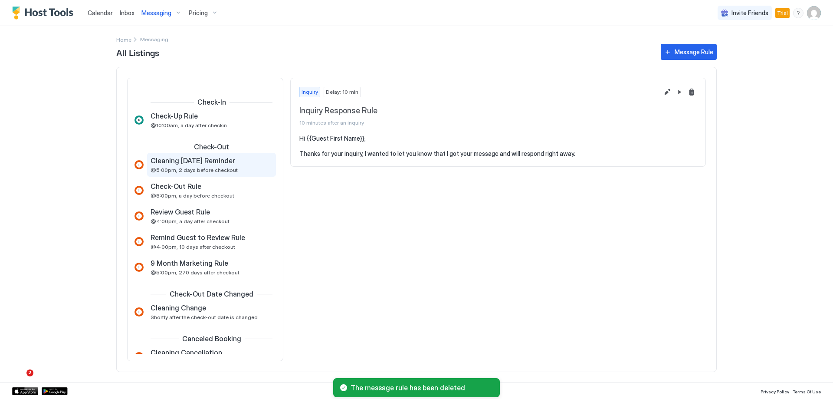
click at [219, 167] on span "@5:00pm, 2 days before checkout" at bounding box center [193, 170] width 87 height 7
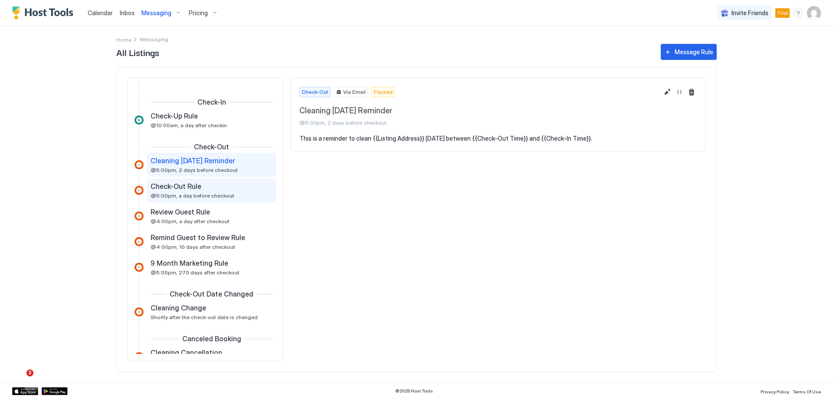
click at [205, 186] on div "Check-Out Rule" at bounding box center [205, 186] width 110 height 9
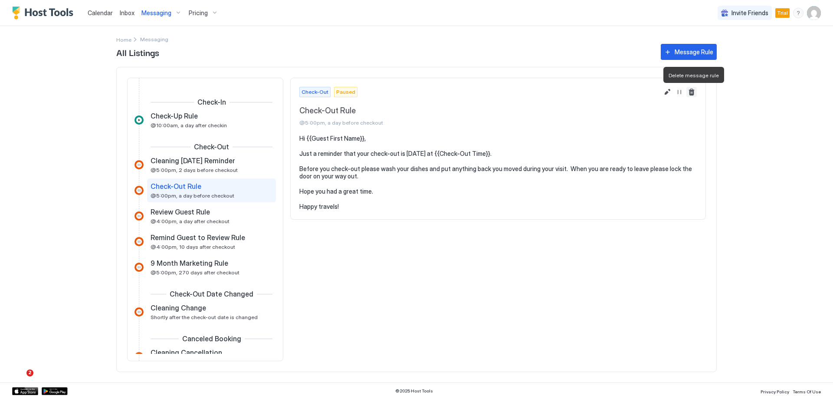
click at [691, 93] on button "Delete message rule" at bounding box center [691, 92] width 10 height 10
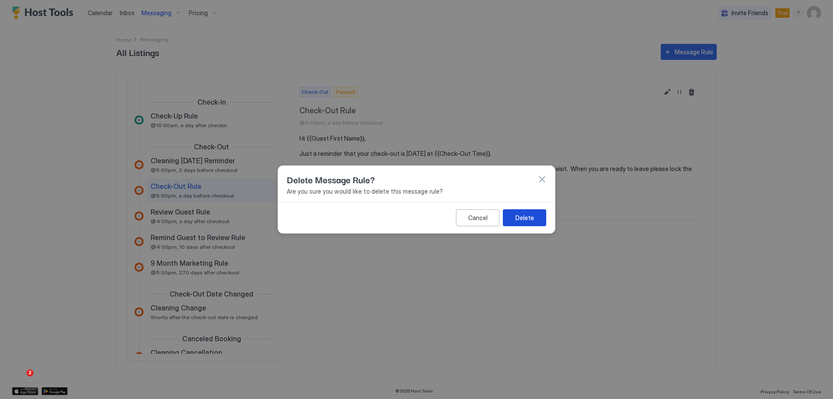
click at [522, 221] on div "Delete" at bounding box center [524, 217] width 19 height 9
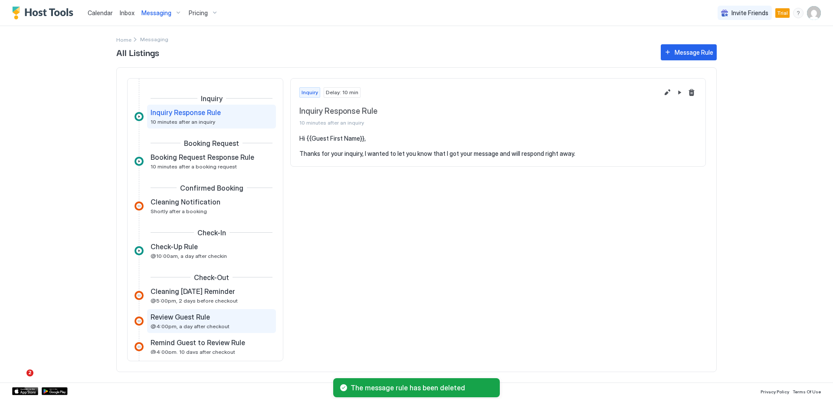
click at [217, 318] on div "Review Guest Rule" at bounding box center [205, 316] width 110 height 9
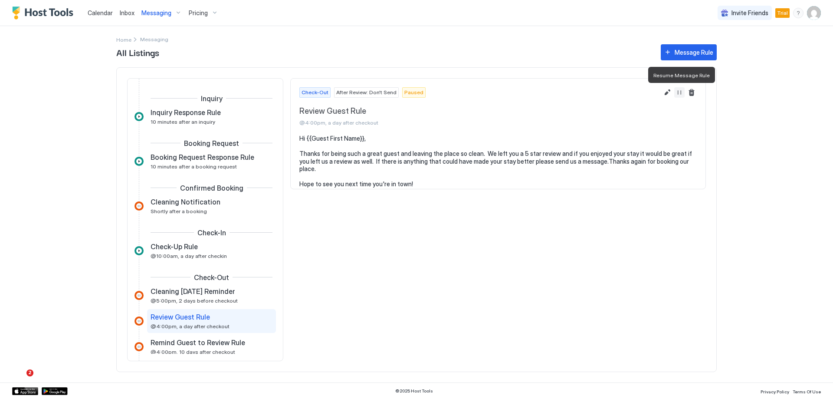
click at [681, 90] on button "Resume Message Rule" at bounding box center [679, 92] width 10 height 10
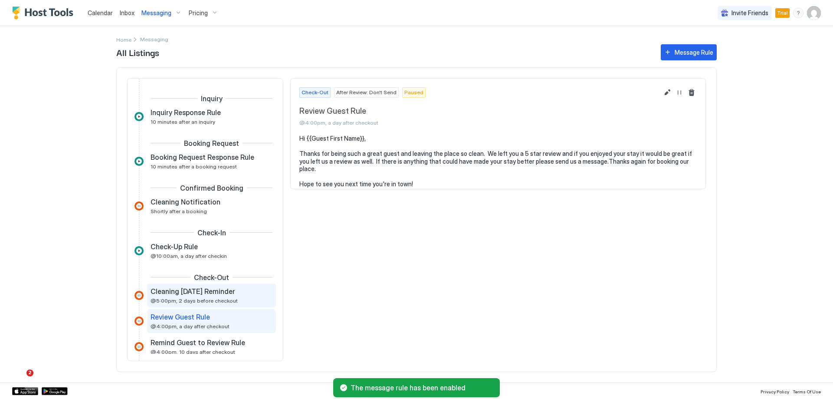
scroll to position [43, 0]
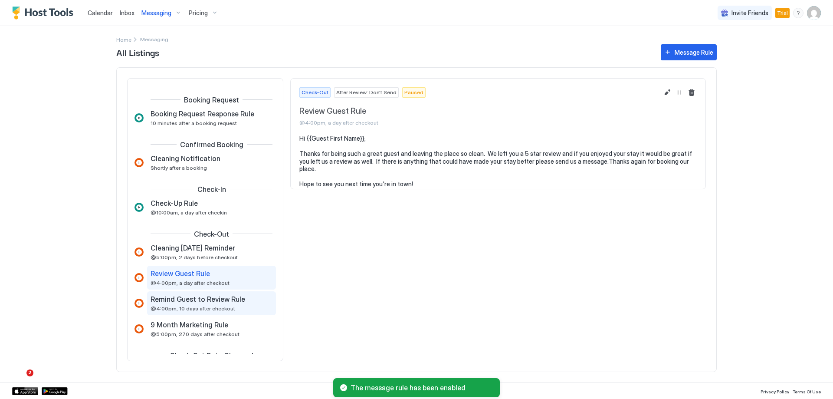
click at [190, 304] on div "Remind Guest to Review Rule @4:00pm, 10 days after checkout" at bounding box center [205, 302] width 110 height 17
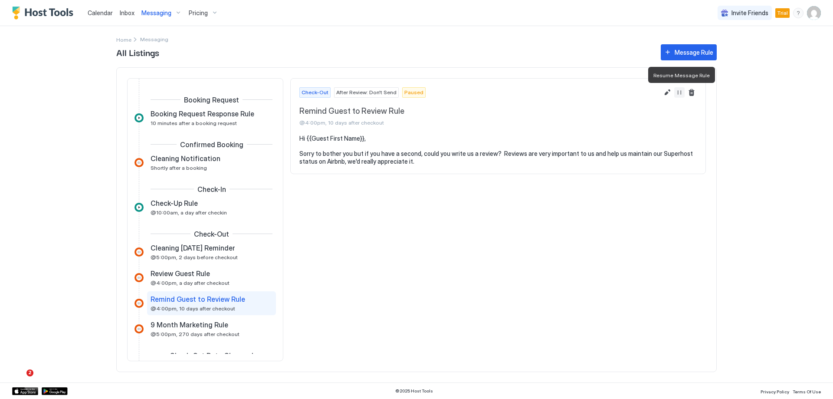
click at [683, 96] on button "Resume Message Rule" at bounding box center [679, 92] width 10 height 10
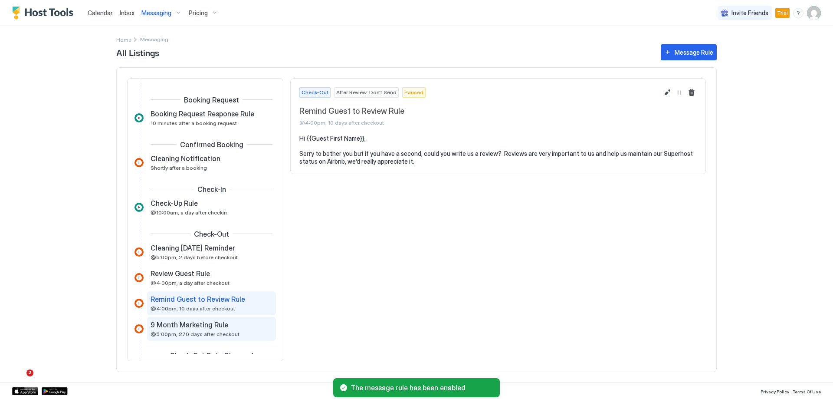
click at [204, 329] on div "9 Month Marketing Rule @5:00pm, 270 days after checkout" at bounding box center [205, 328] width 110 height 17
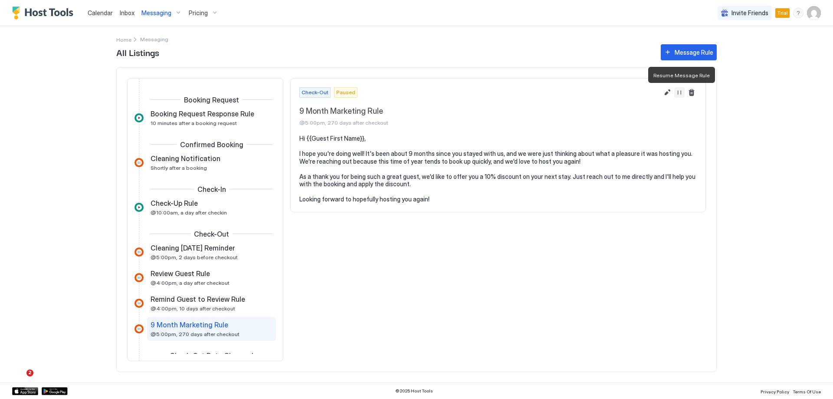
click at [680, 92] on button "Resume Message Rule" at bounding box center [679, 92] width 10 height 10
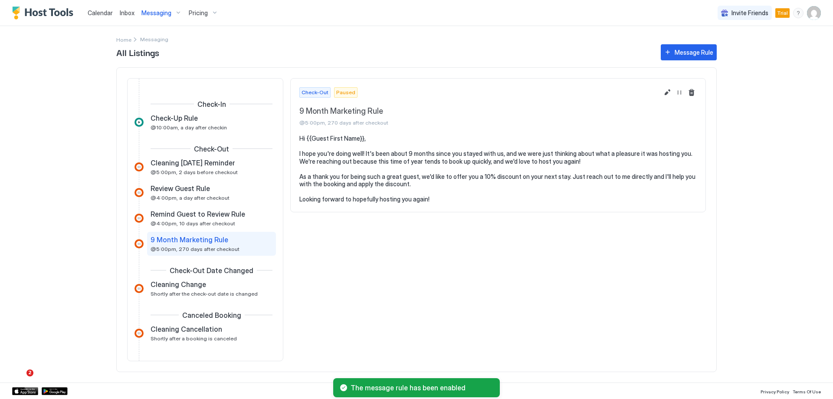
scroll to position [130, 0]
click at [219, 291] on span "Shortly after the check-out date is changed" at bounding box center [203, 291] width 107 height 7
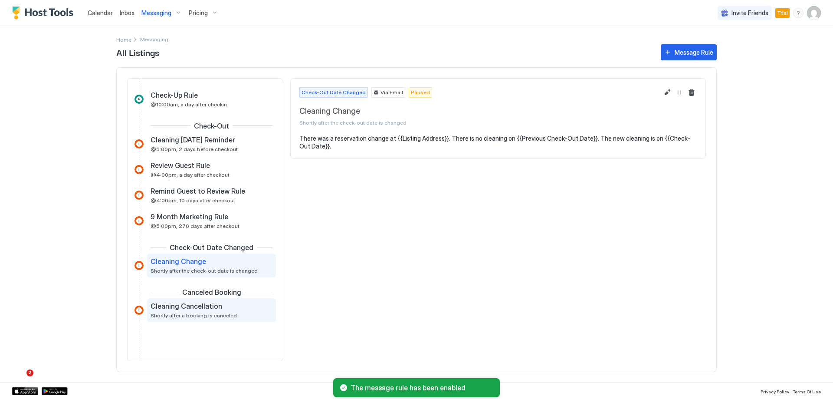
scroll to position [165, 0]
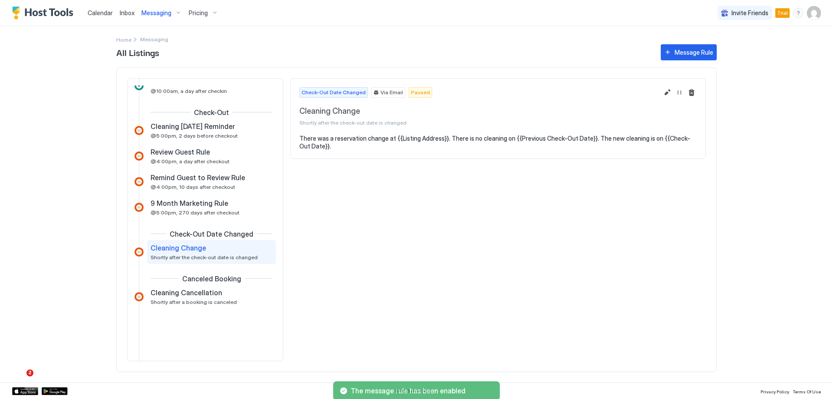
click at [117, 16] on div "Inbox" at bounding box center [127, 13] width 22 height 16
click at [126, 14] on span "Inbox" at bounding box center [127, 12] width 15 height 7
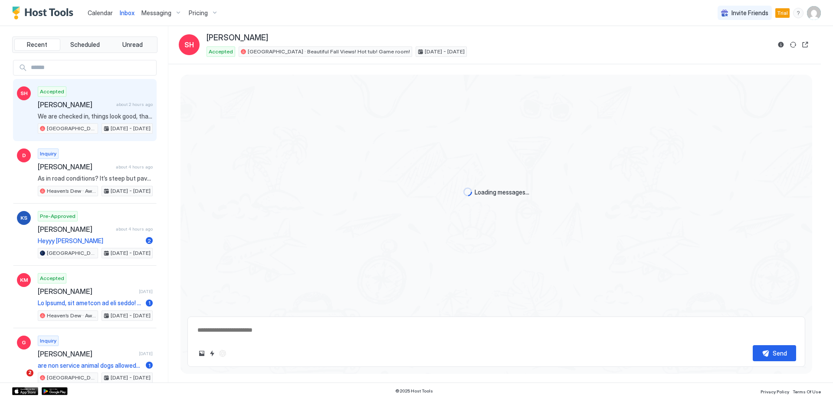
scroll to position [856, 0]
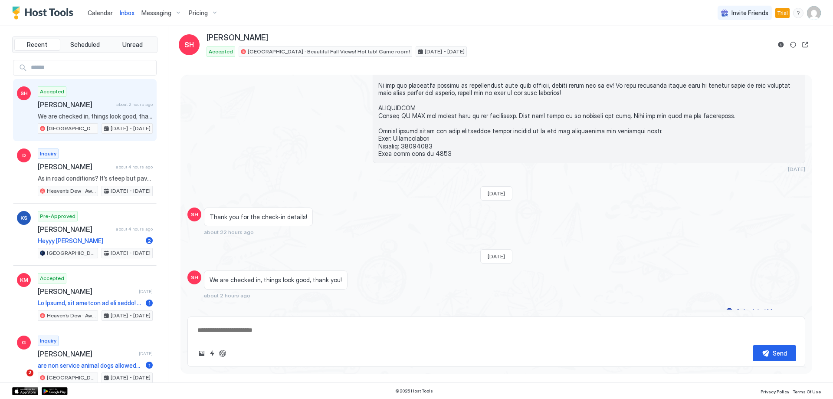
click at [156, 16] on span "Messaging" at bounding box center [156, 13] width 30 height 8
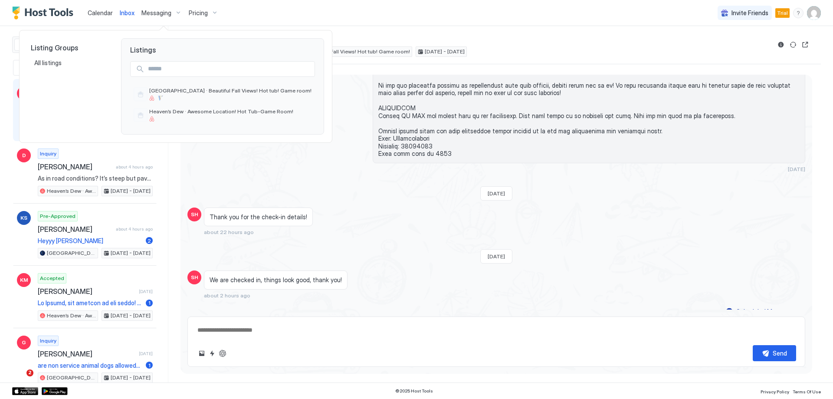
click at [157, 14] on div at bounding box center [416, 199] width 833 height 399
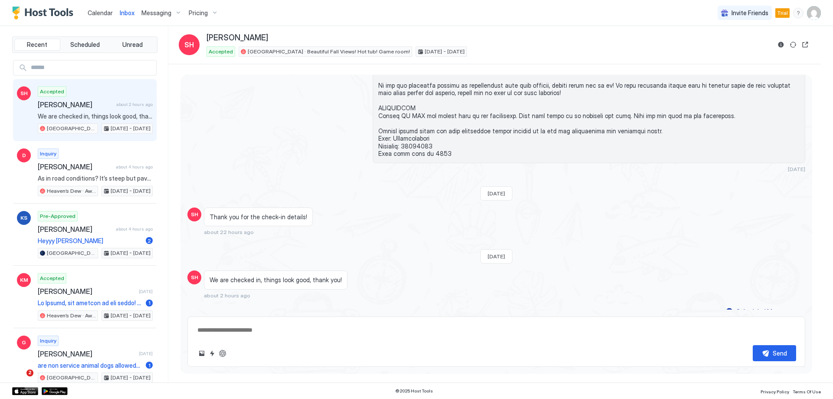
click at [157, 14] on span "Messaging" at bounding box center [156, 13] width 30 height 8
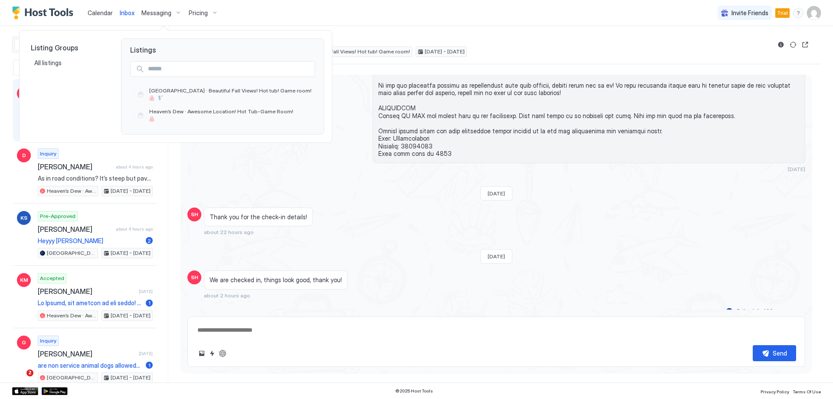
click at [157, 14] on div at bounding box center [416, 199] width 833 height 399
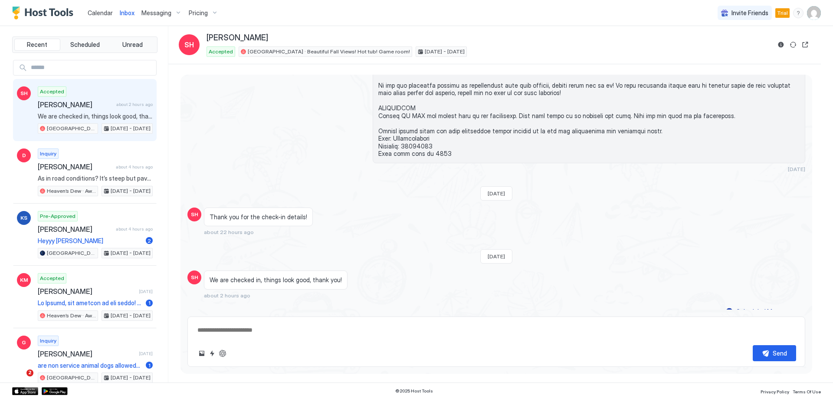
click at [157, 14] on span "Messaging" at bounding box center [156, 13] width 30 height 8
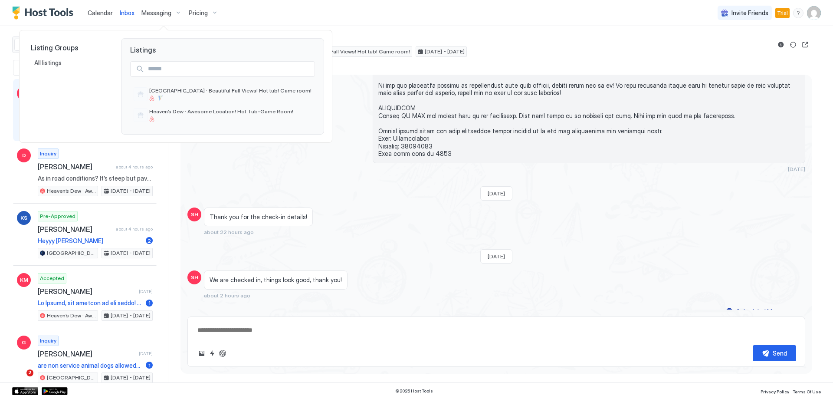
click at [157, 14] on div at bounding box center [416, 199] width 833 height 399
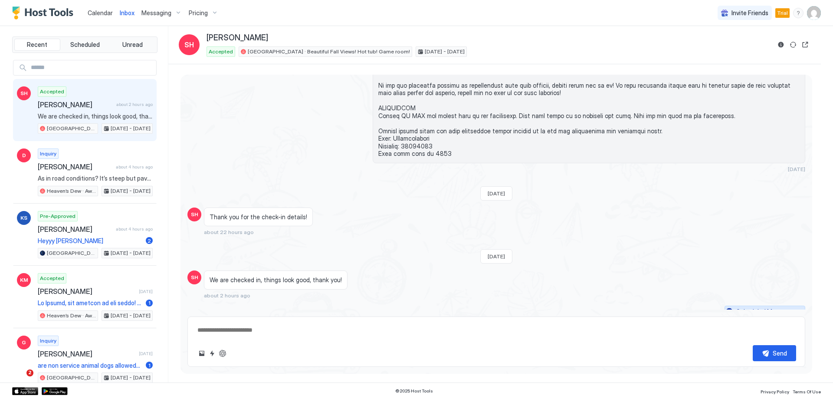
click at [784, 307] on div "Scheduled Messages" at bounding box center [765, 311] width 59 height 9
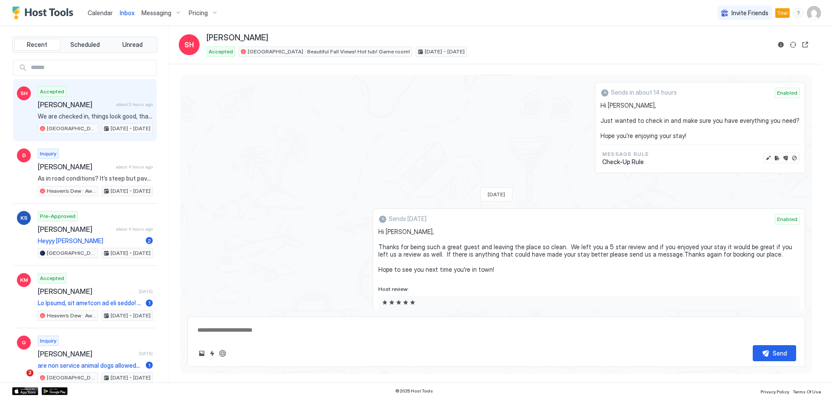
scroll to position [1131, 0]
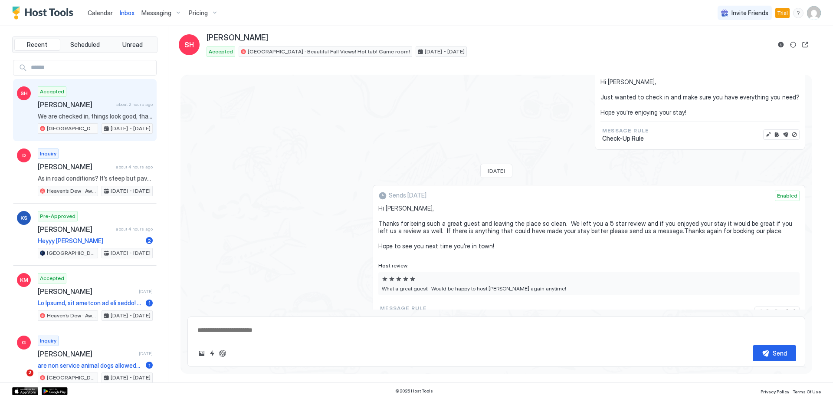
click at [150, 13] on span "Messaging" at bounding box center [156, 13] width 30 height 8
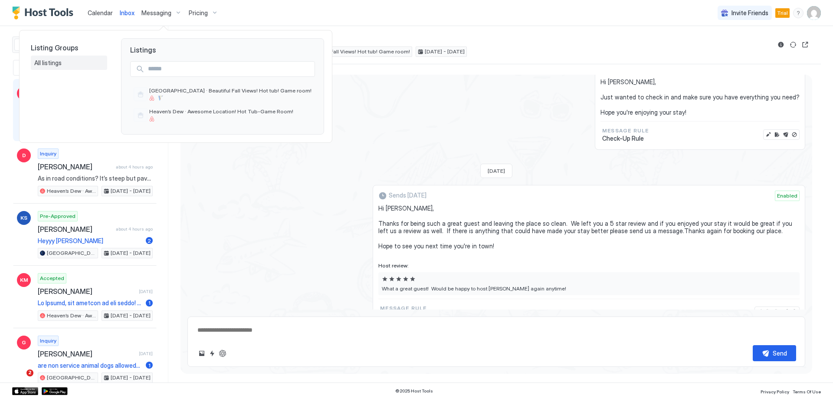
click at [62, 66] on span "All listings" at bounding box center [48, 63] width 29 height 8
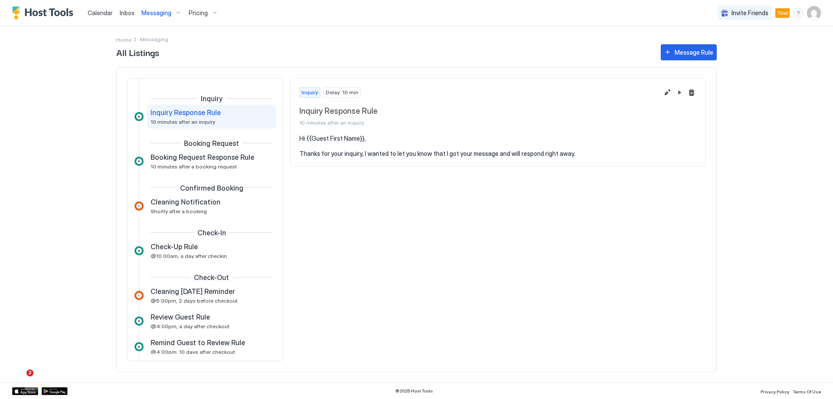
click at [150, 15] on span "Messaging" at bounding box center [156, 13] width 30 height 8
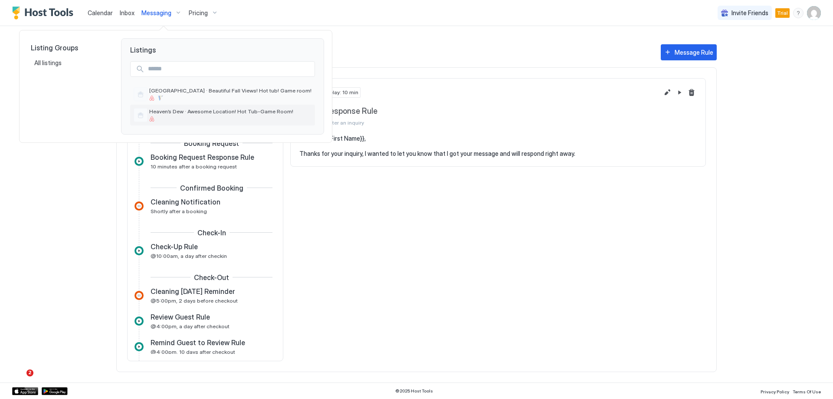
click at [194, 112] on span "Heaven’s Dew · Awesome Location! Hot Tub-Game Room!" at bounding box center [230, 111] width 162 height 7
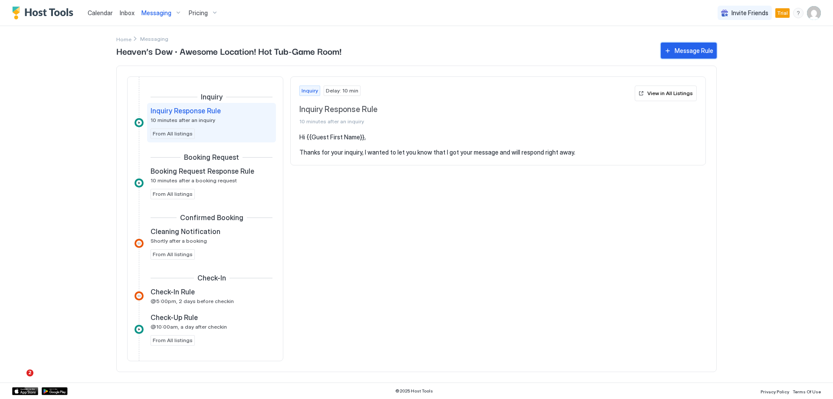
click at [700, 52] on div "Message Rule" at bounding box center [693, 50] width 39 height 9
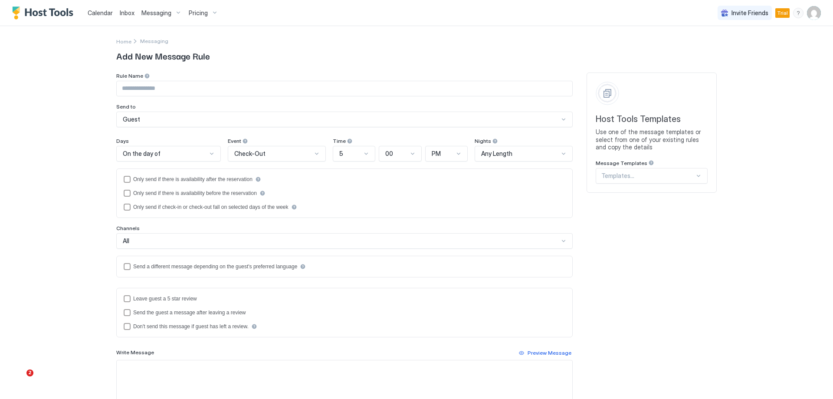
click at [161, 89] on input "Input Field" at bounding box center [344, 88] width 455 height 15
type input "**********"
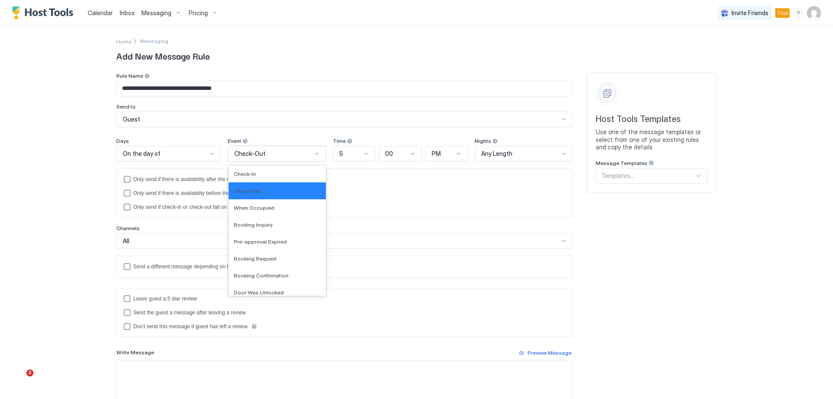
click at [239, 155] on span "Check-Out" at bounding box center [249, 154] width 31 height 8
click at [288, 277] on div "Booking Confirmation" at bounding box center [277, 275] width 87 height 7
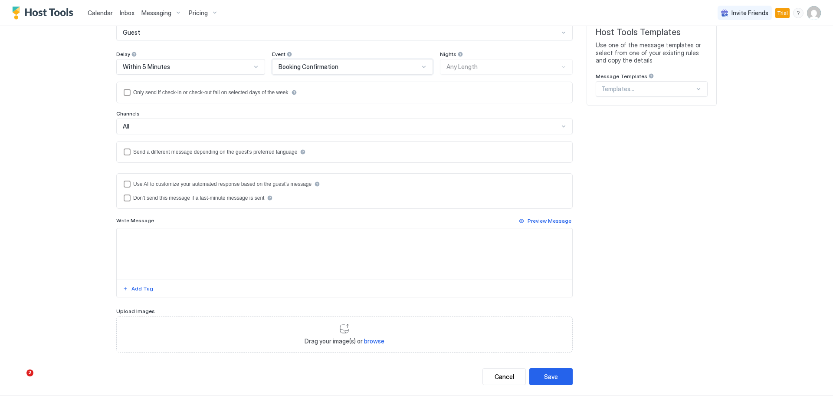
scroll to position [99, 0]
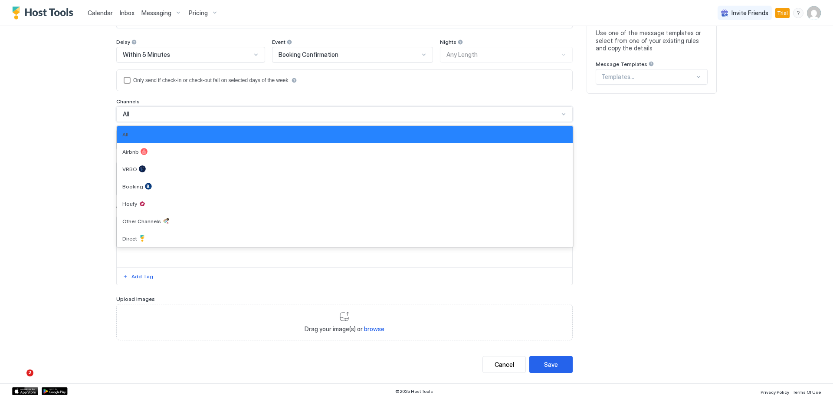
click at [182, 114] on div "All" at bounding box center [341, 114] width 436 height 8
click at [69, 119] on div "**********" at bounding box center [416, 199] width 833 height 399
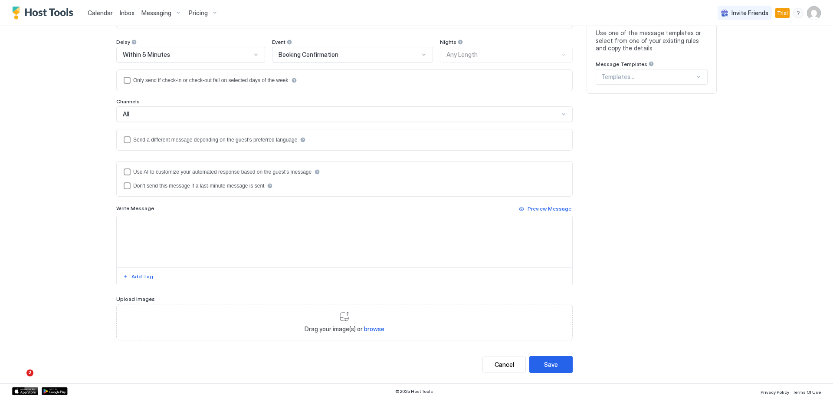
click at [172, 228] on textarea "Input Field" at bounding box center [344, 241] width 455 height 51
paste textarea "**********"
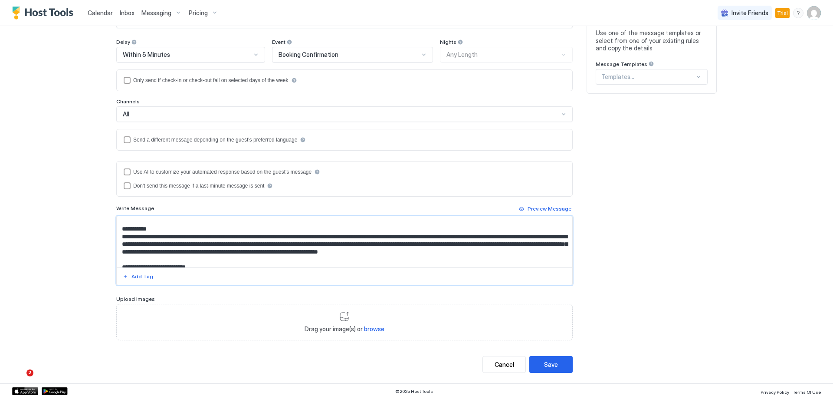
scroll to position [0, 0]
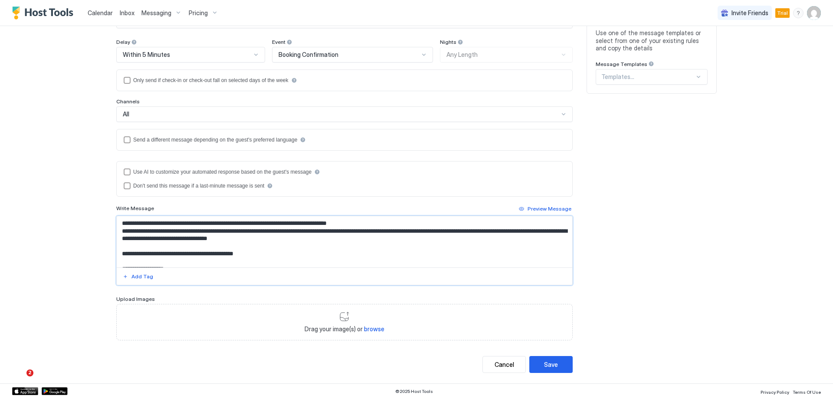
click at [142, 221] on textarea "Input Field" at bounding box center [344, 241] width 455 height 51
type textarea "**********"
click at [138, 280] on button "Add Tag" at bounding box center [137, 276] width 33 height 10
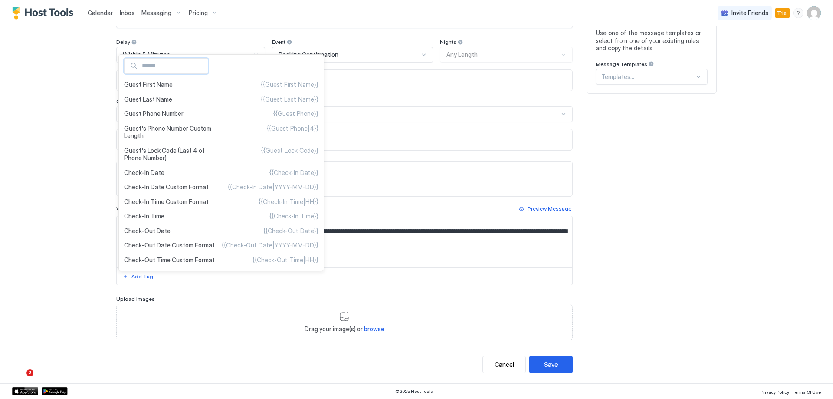
click at [186, 67] on input "Input Field" at bounding box center [172, 66] width 69 height 15
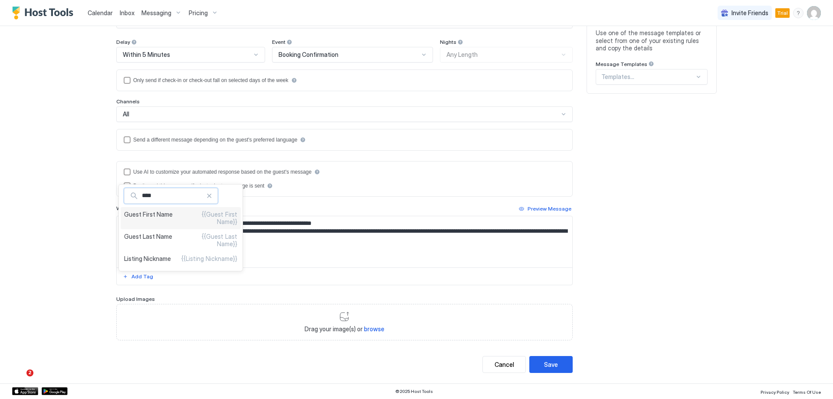
type input "****"
click at [159, 226] on span "Guest First Name" at bounding box center [148, 217] width 49 height 15
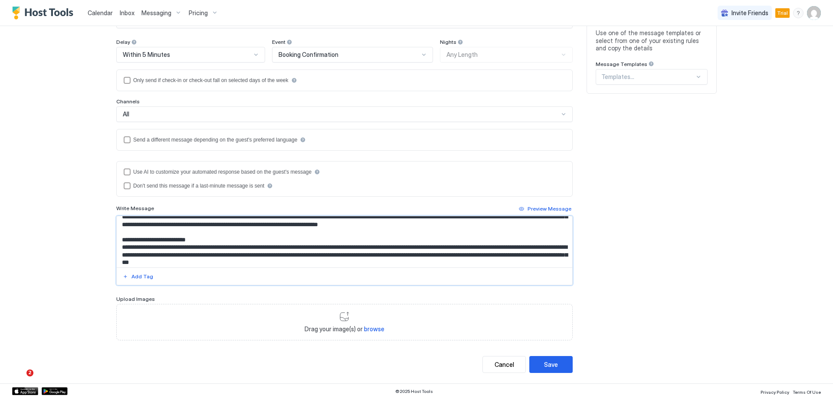
scroll to position [161, 0]
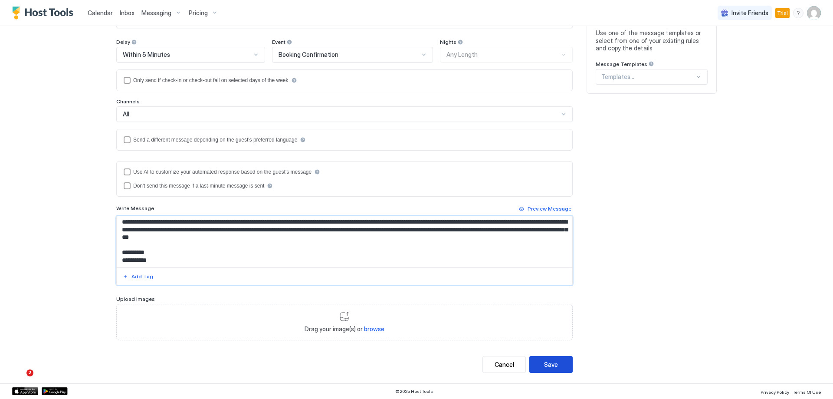
click at [559, 364] on button "Save" at bounding box center [550, 364] width 43 height 17
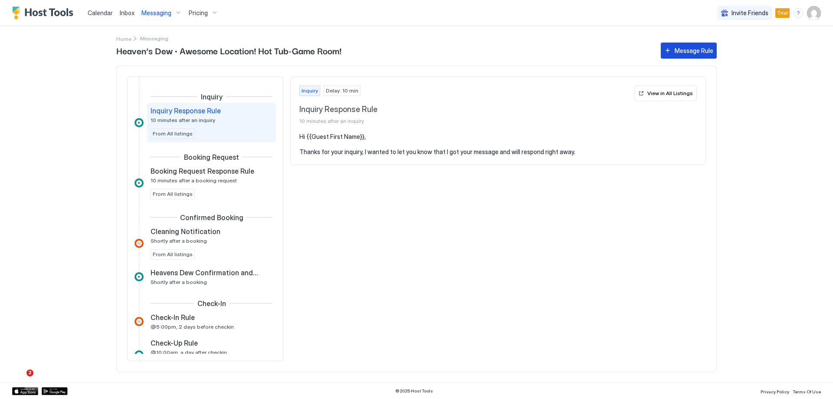
click at [699, 47] on div "Message Rule" at bounding box center [693, 50] width 39 height 9
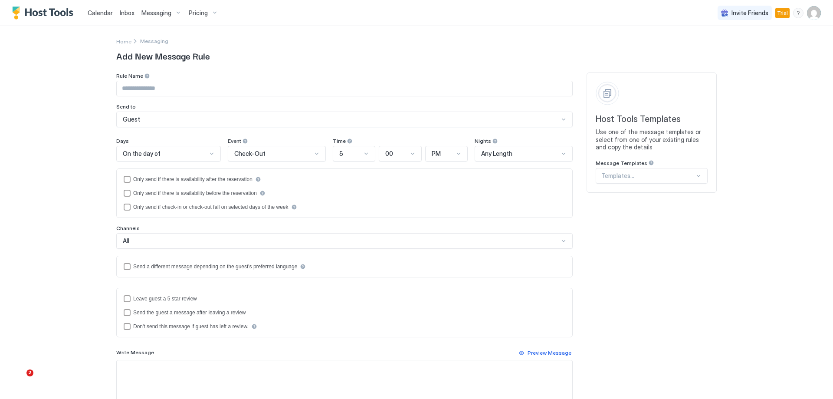
click at [248, 154] on span "Check-Out" at bounding box center [249, 154] width 31 height 8
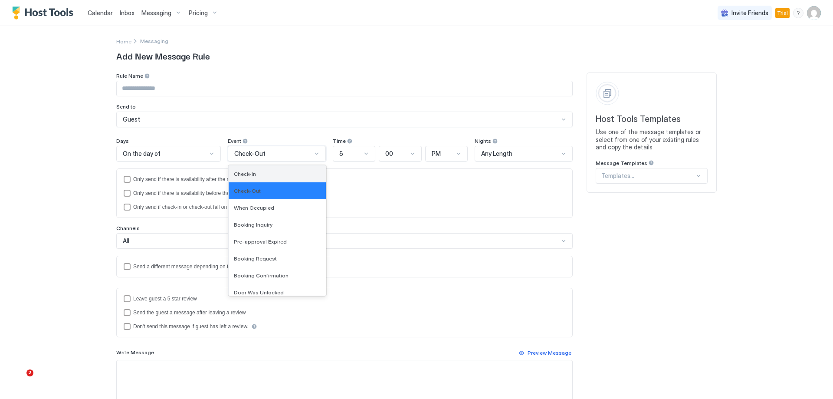
click at [250, 170] on span "Check-In" at bounding box center [245, 173] width 22 height 7
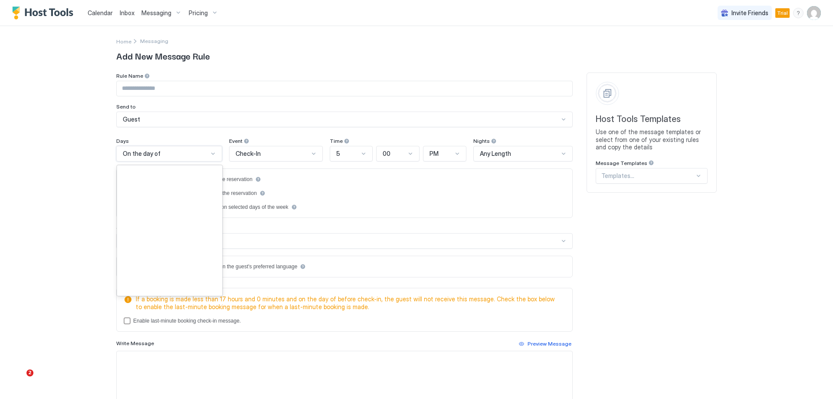
click at [196, 157] on div "On the day of" at bounding box center [165, 154] width 85 height 8
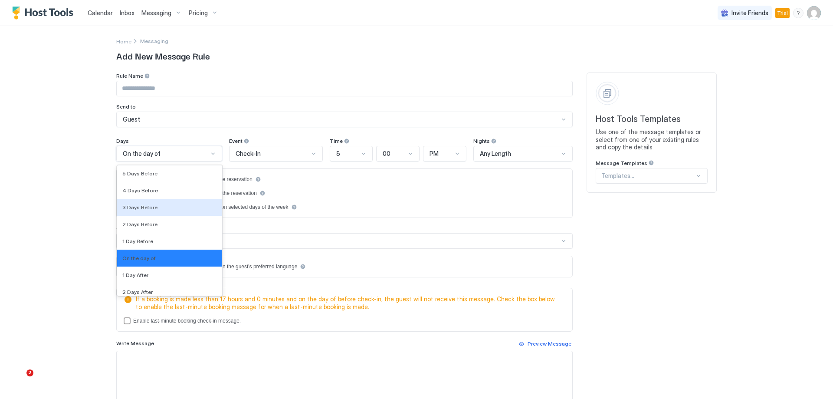
click at [155, 213] on div "3 Days Before" at bounding box center [169, 207] width 105 height 17
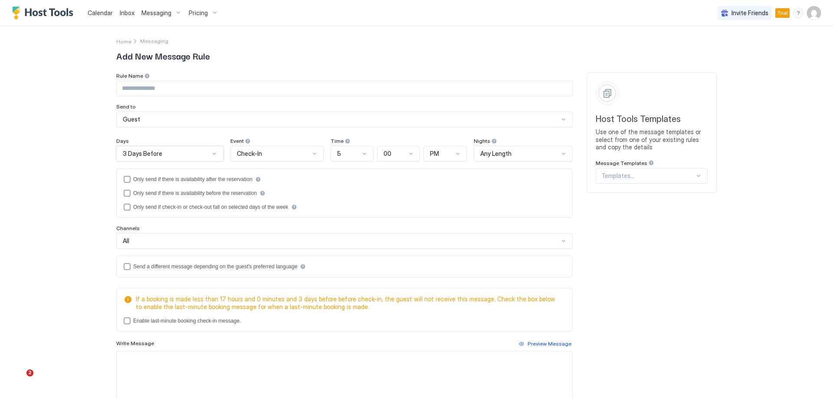
click at [175, 95] on input "Input Field" at bounding box center [344, 88] width 455 height 15
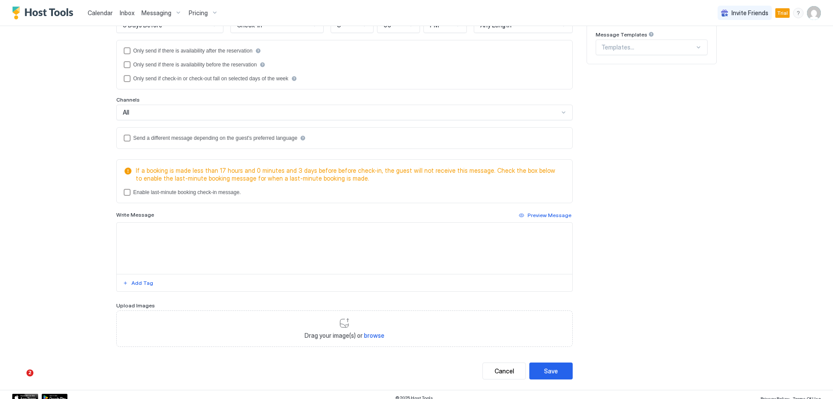
scroll to position [130, 0]
type input "**********"
click at [183, 239] on textarea "Input Field" at bounding box center [344, 246] width 455 height 51
paste textarea "**********"
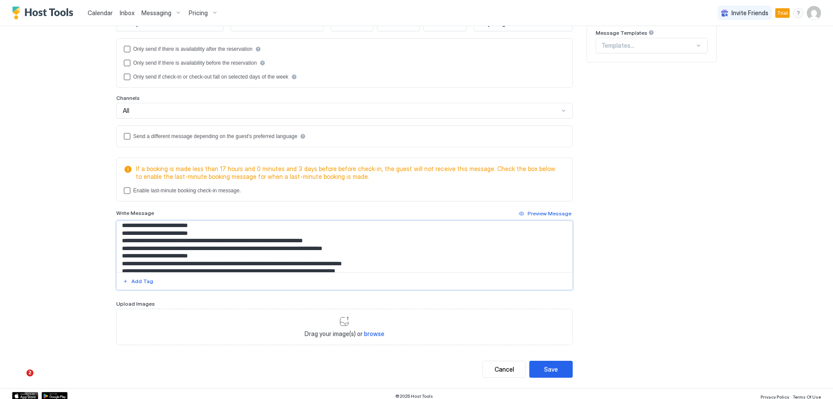
scroll to position [0, 0]
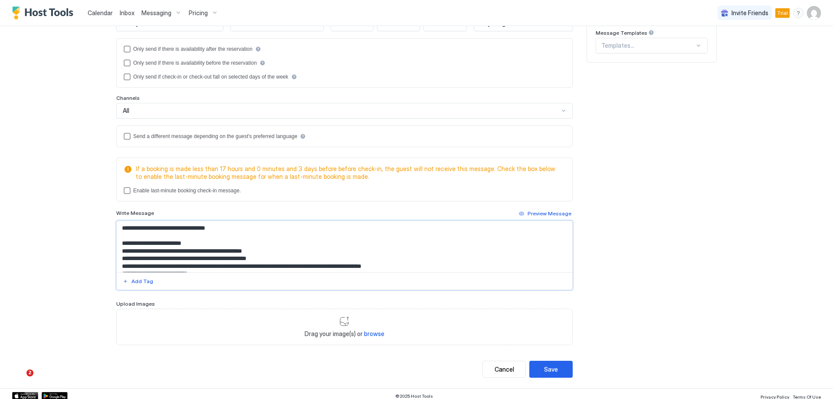
click at [164, 229] on textarea "Input Field" at bounding box center [344, 246] width 455 height 51
click at [140, 280] on div "Add Tag" at bounding box center [142, 281] width 22 height 8
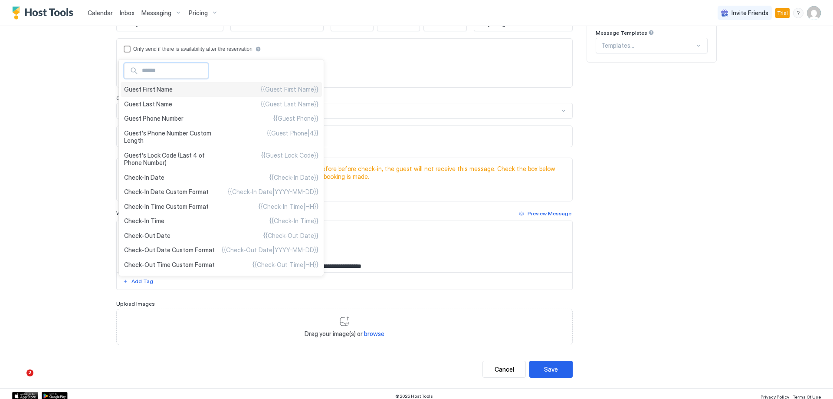
click at [196, 93] on div "Guest First Name {{Guest First Name}}" at bounding box center [221, 89] width 201 height 15
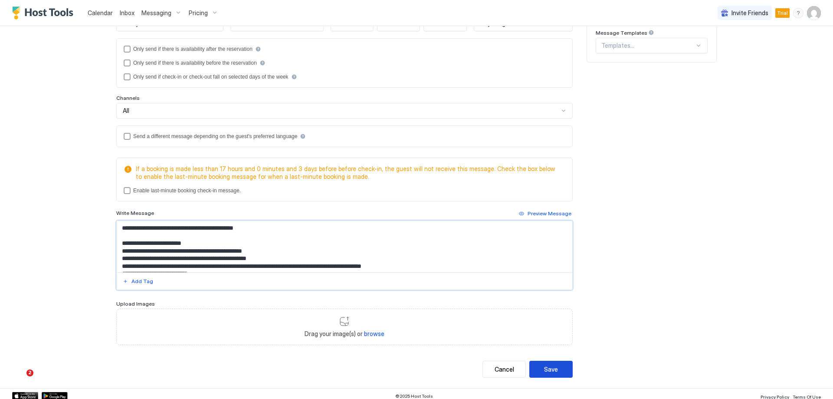
type textarea "**********"
click at [566, 366] on button "Save" at bounding box center [550, 368] width 43 height 17
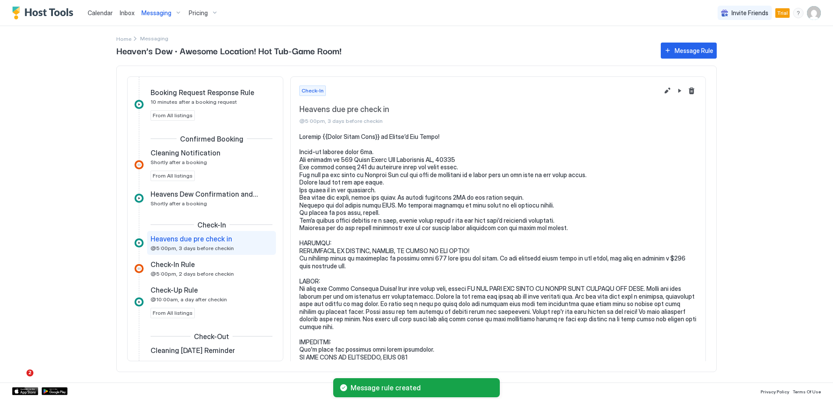
scroll to position [59, 0]
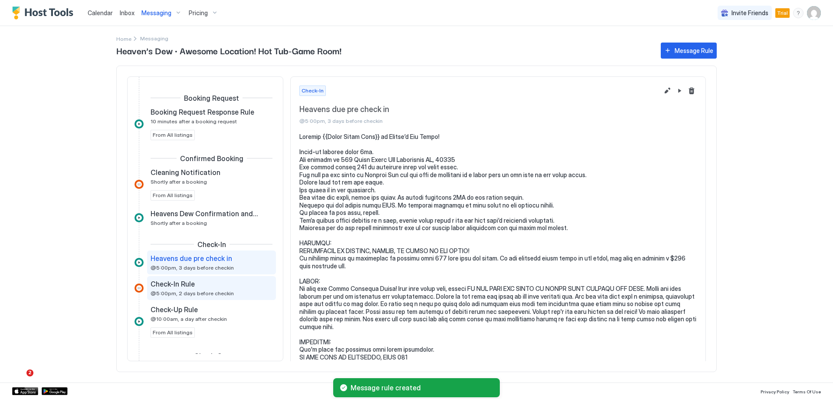
click at [211, 294] on span "@5:00pm, 2 days before checkin" at bounding box center [191, 293] width 83 height 7
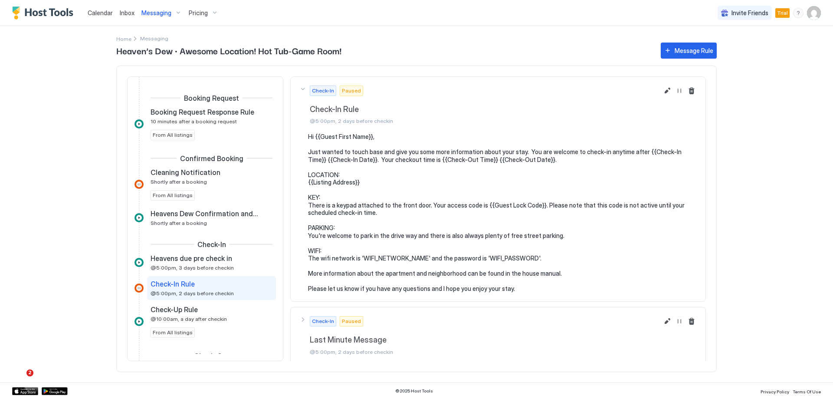
scroll to position [102, 0]
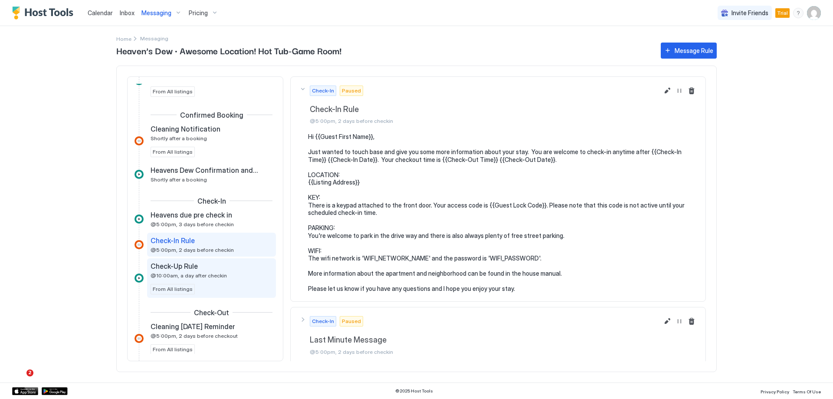
click at [203, 279] on div "Check-Up Rule @10:00am, a day after checkin From All listings" at bounding box center [211, 278] width 122 height 33
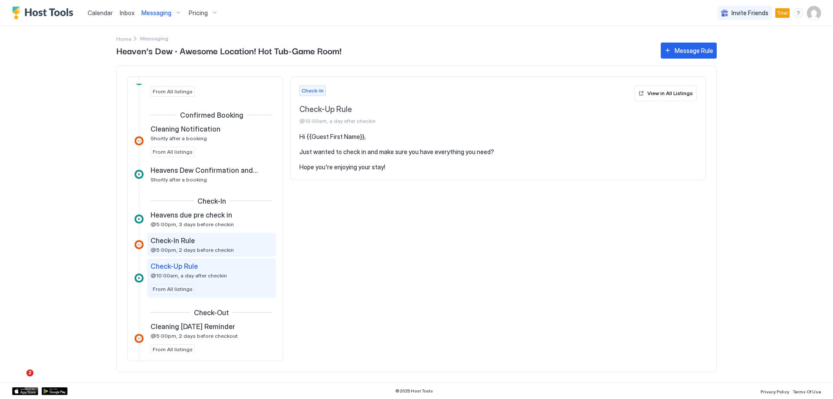
click at [205, 249] on span "@5:00pm, 2 days before checkin" at bounding box center [191, 249] width 83 height 7
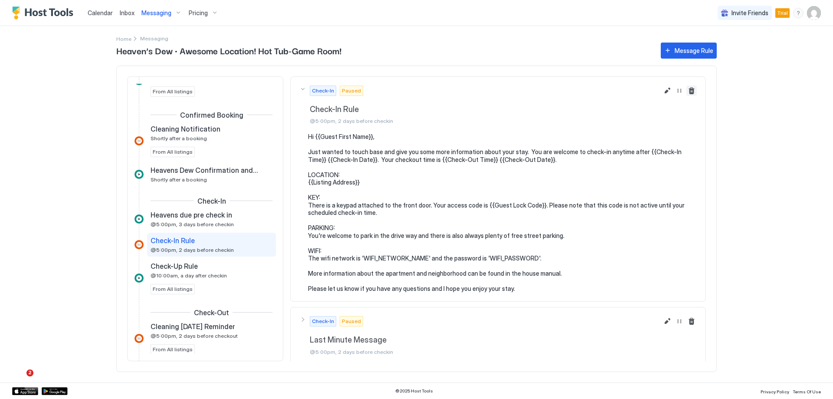
click at [686, 89] on button "Delete message rule" at bounding box center [691, 90] width 10 height 10
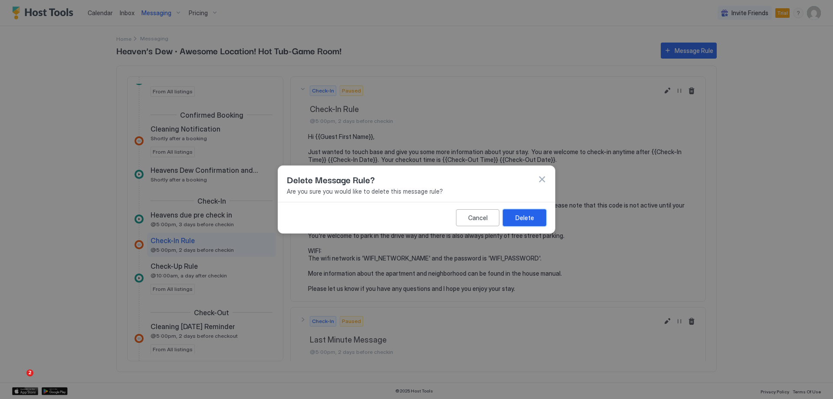
click at [514, 218] on button "Delete" at bounding box center [524, 217] width 43 height 17
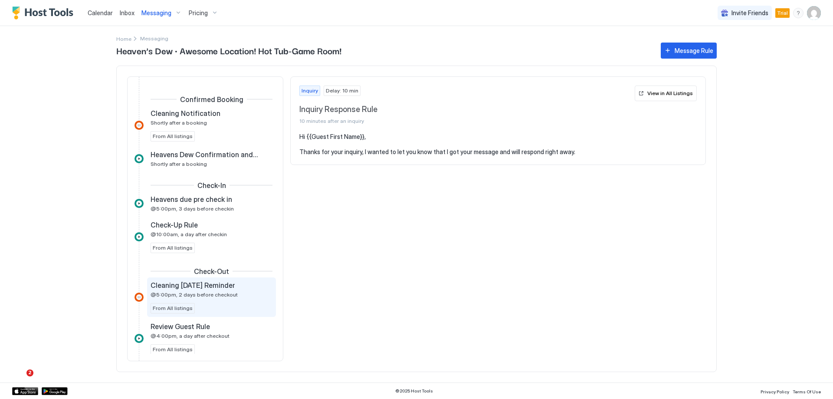
scroll to position [130, 0]
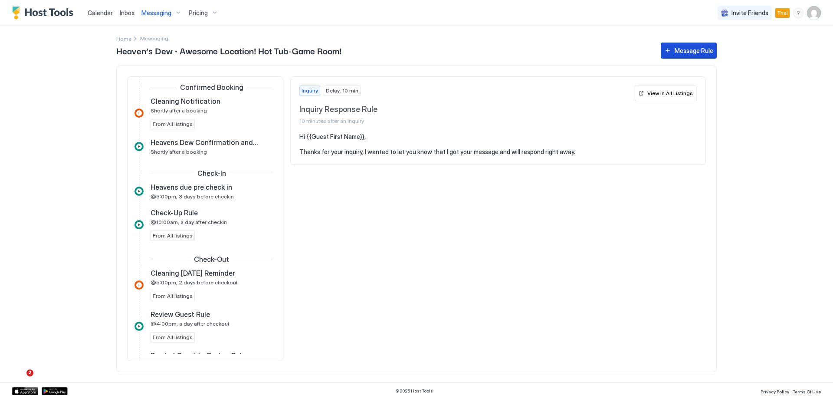
click at [696, 54] on div "Message Rule" at bounding box center [693, 50] width 39 height 9
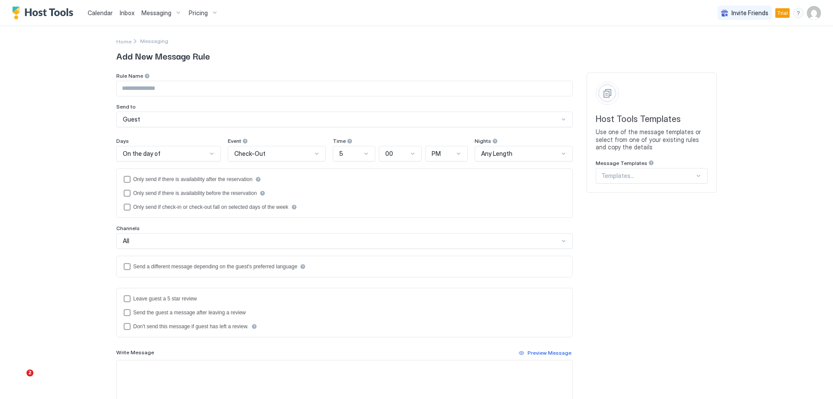
click at [154, 92] on input "Input Field" at bounding box center [344, 88] width 455 height 15
type input "**********"
click at [208, 154] on div at bounding box center [211, 153] width 7 height 7
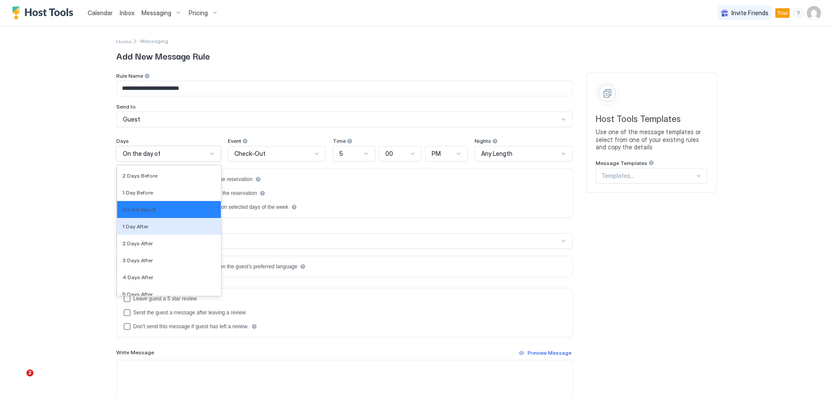
scroll to position [1335, 0]
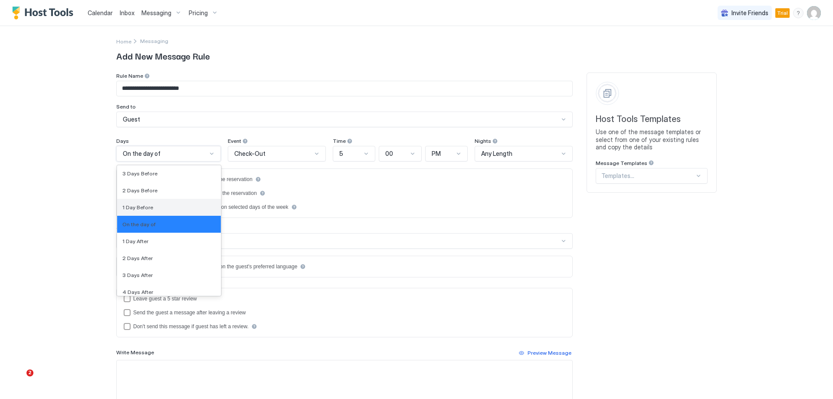
click at [169, 206] on div "1 Day Before" at bounding box center [168, 207] width 93 height 7
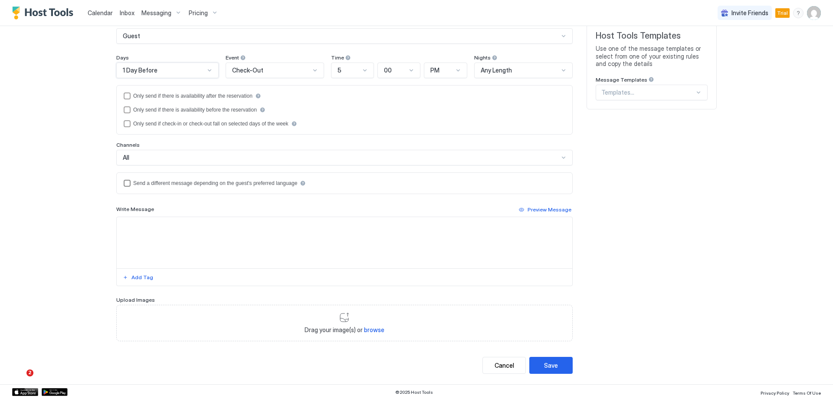
scroll to position [84, 0]
click at [203, 226] on textarea "Input Field" at bounding box center [344, 241] width 455 height 51
paste textarea "**********"
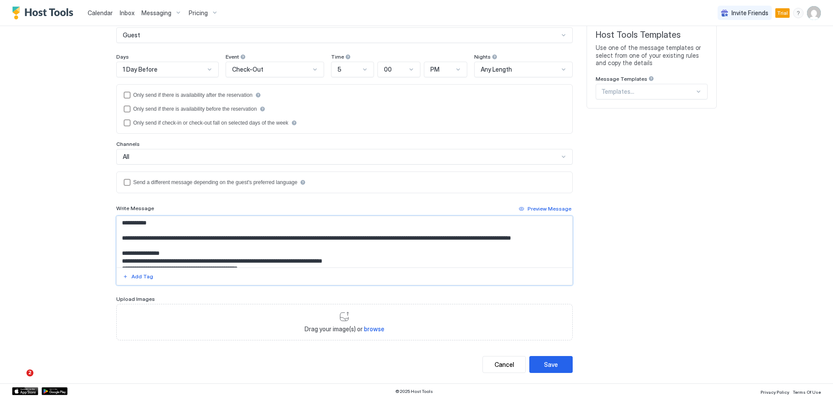
scroll to position [0, 0]
click at [146, 222] on textarea "**********" at bounding box center [344, 241] width 455 height 51
type textarea "**********"
click at [141, 275] on div "Add Tag" at bounding box center [142, 276] width 22 height 8
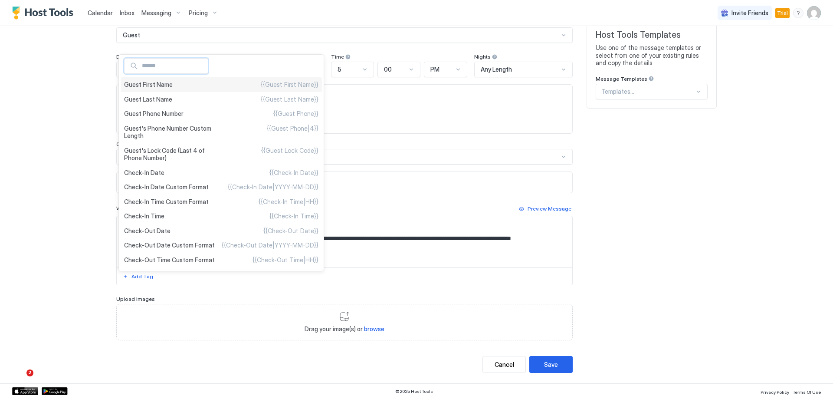
click at [170, 85] on span "Guest First Name" at bounding box center [148, 85] width 49 height 8
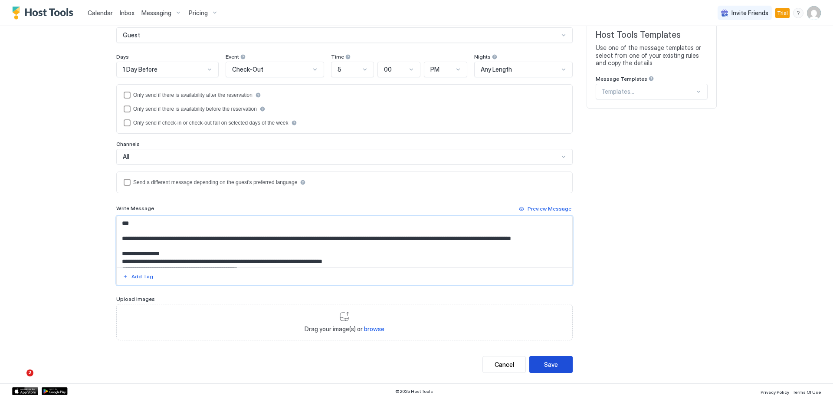
click at [548, 360] on div "Save" at bounding box center [551, 364] width 14 height 9
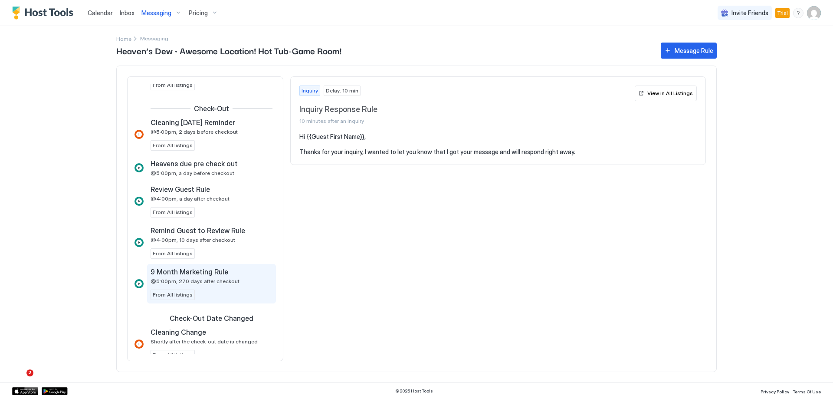
scroll to position [260, 0]
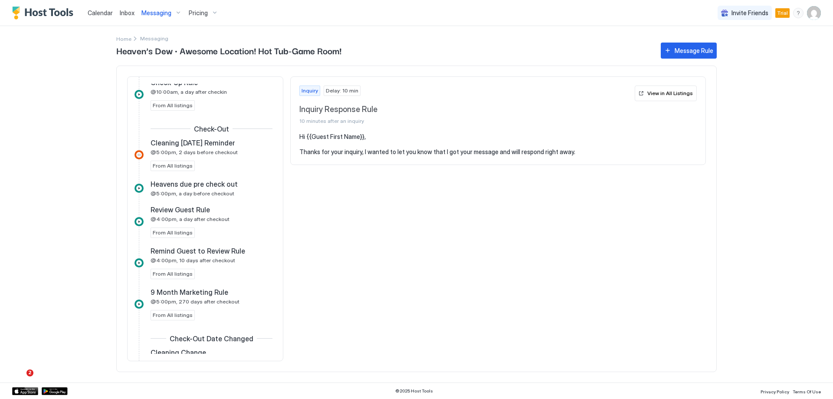
click at [163, 14] on span "Messaging" at bounding box center [156, 13] width 30 height 8
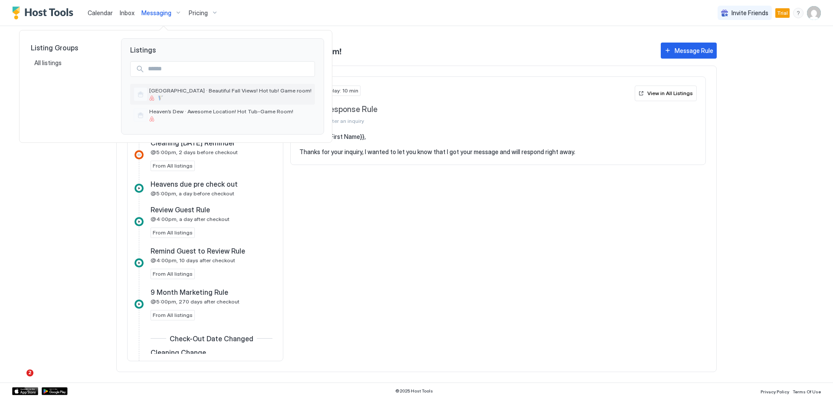
click at [183, 94] on div "[GEOGRAPHIC_DATA] · Beautiful Fall Views! Hot tub! Game room!" at bounding box center [230, 93] width 162 height 13
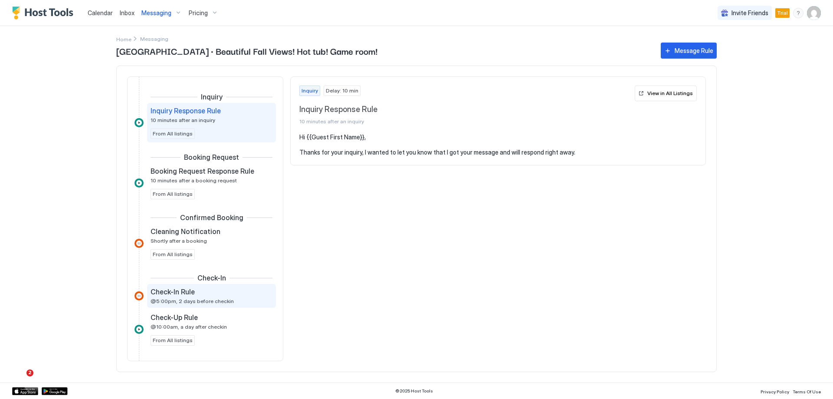
click at [221, 295] on div "Check-In Rule" at bounding box center [205, 291] width 110 height 9
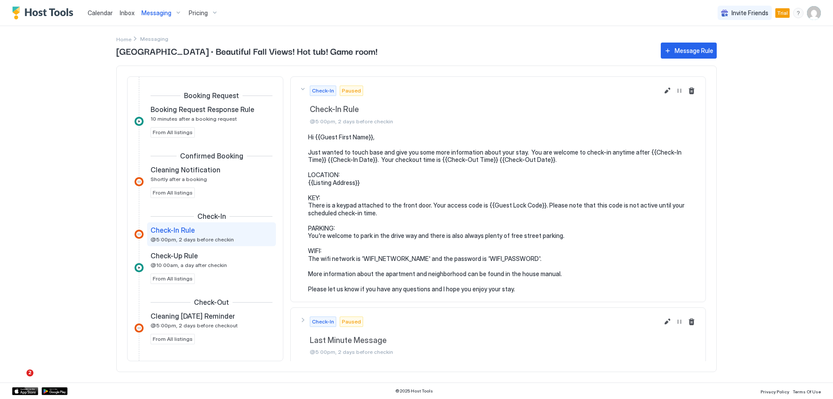
scroll to position [43, 0]
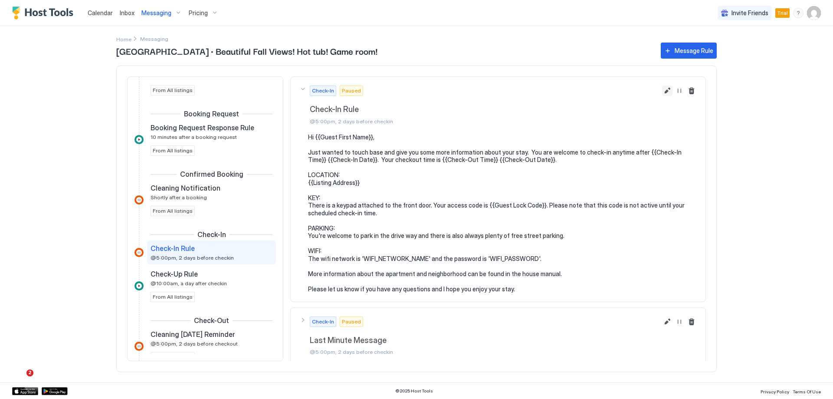
click at [662, 91] on button "Edit message rule" at bounding box center [667, 90] width 10 height 10
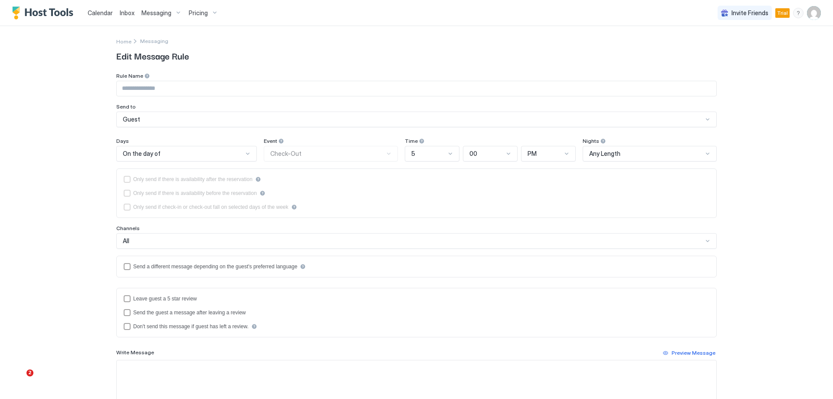
type input "**********"
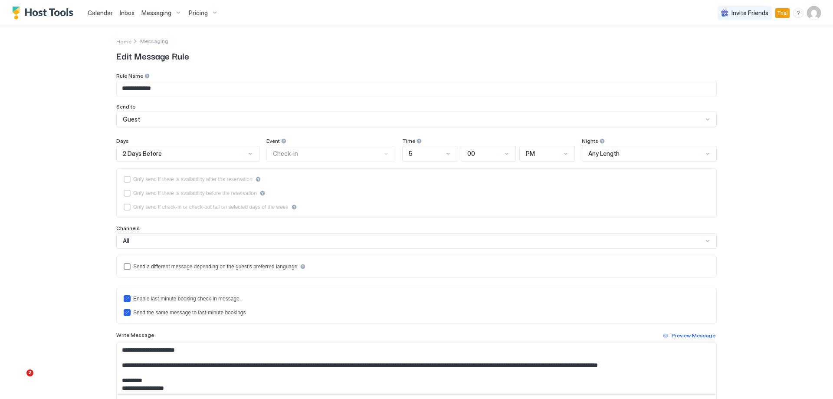
click at [210, 156] on div "2 Days Before" at bounding box center [184, 154] width 123 height 8
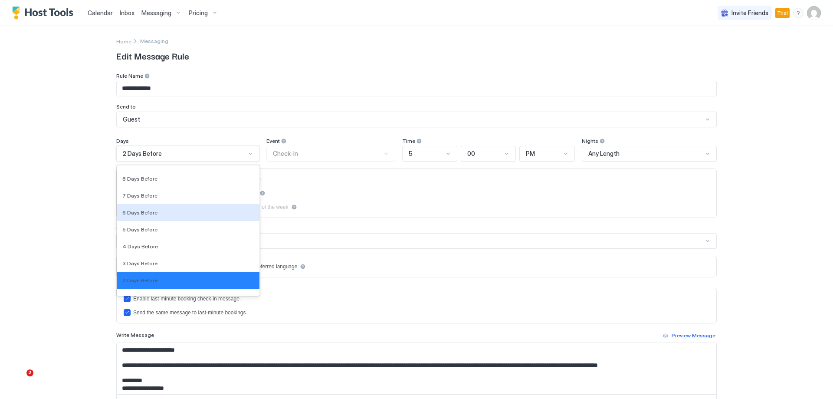
scroll to position [1261, 0]
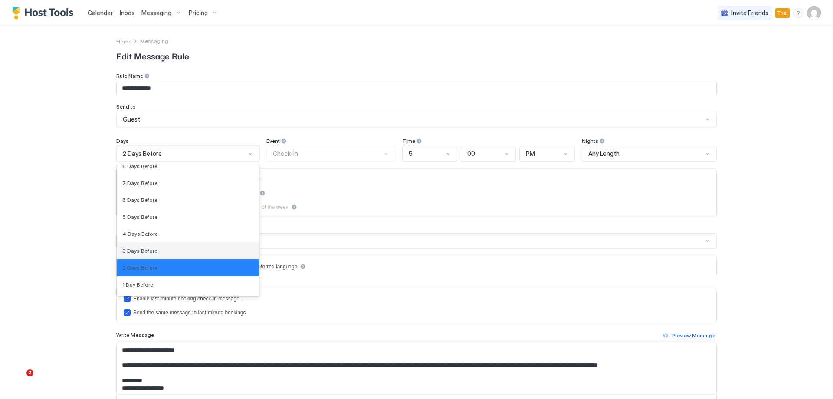
click at [167, 245] on div "3 Days Before" at bounding box center [188, 250] width 142 height 17
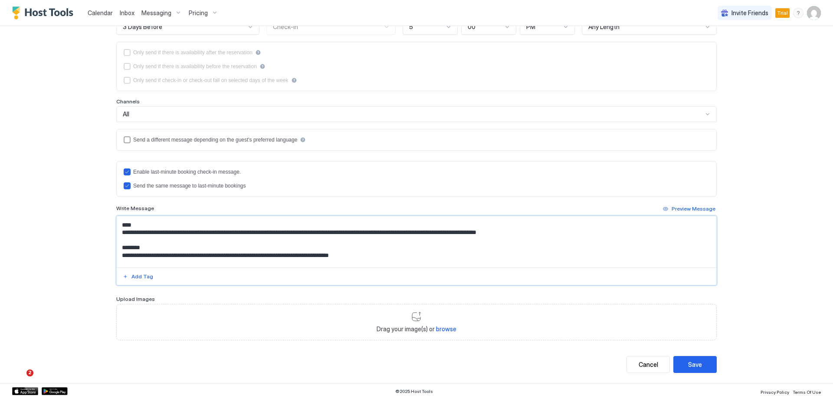
scroll to position [108, 0]
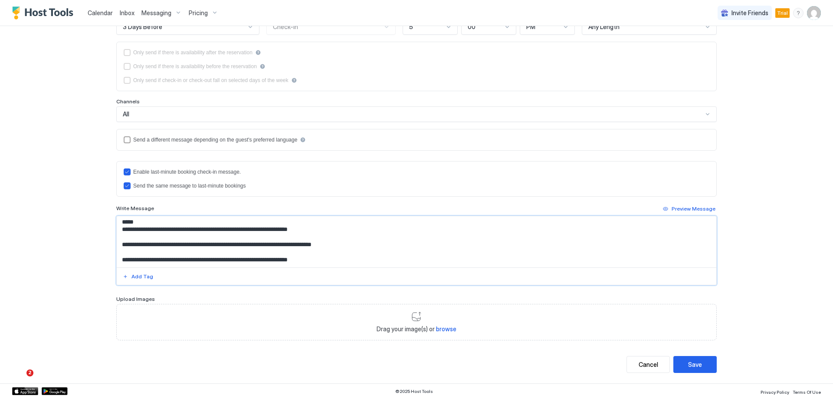
drag, startPoint x: 121, startPoint y: 234, endPoint x: 463, endPoint y: 360, distance: 364.7
click at [459, 362] on div "**********" at bounding box center [416, 159] width 600 height 427
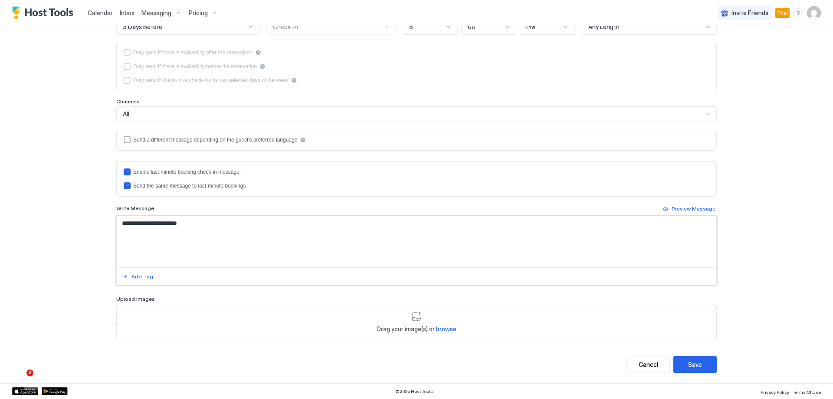
scroll to position [0, 0]
paste textarea "**********"
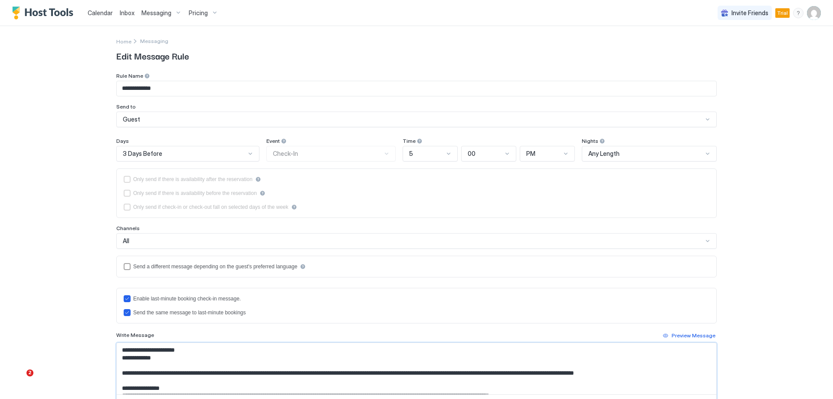
drag, startPoint x: 147, startPoint y: 358, endPoint x: 114, endPoint y: 360, distance: 33.0
click at [117, 360] on textarea "**********" at bounding box center [416, 368] width 599 height 51
click at [150, 360] on textarea "**********" at bounding box center [416, 368] width 599 height 51
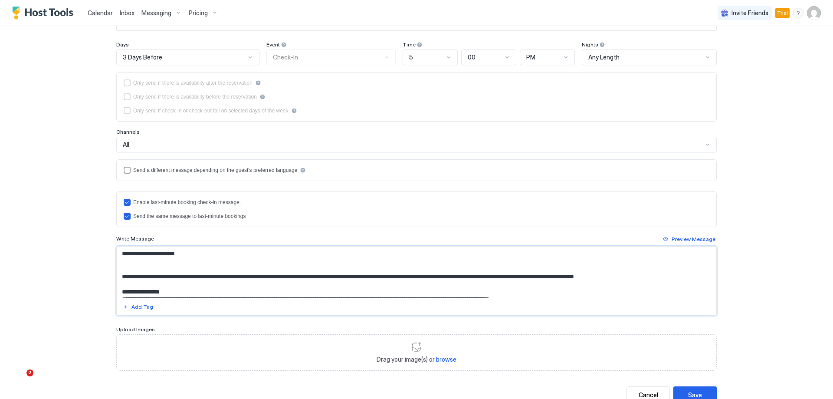
scroll to position [127, 0]
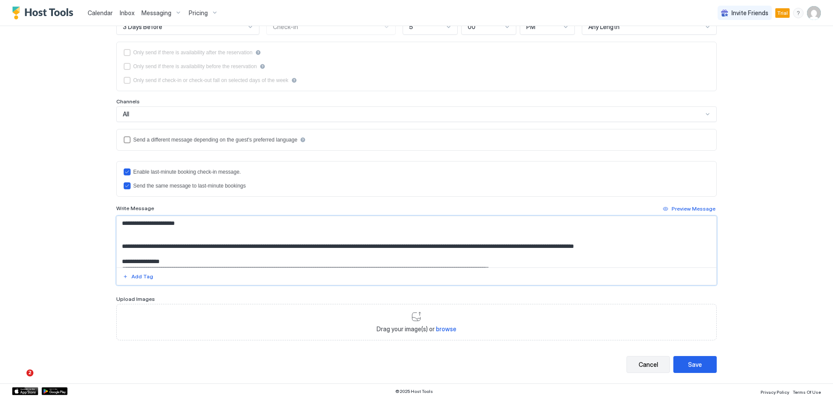
type textarea "**********"
click at [633, 360] on button "Cancel" at bounding box center [647, 364] width 43 height 17
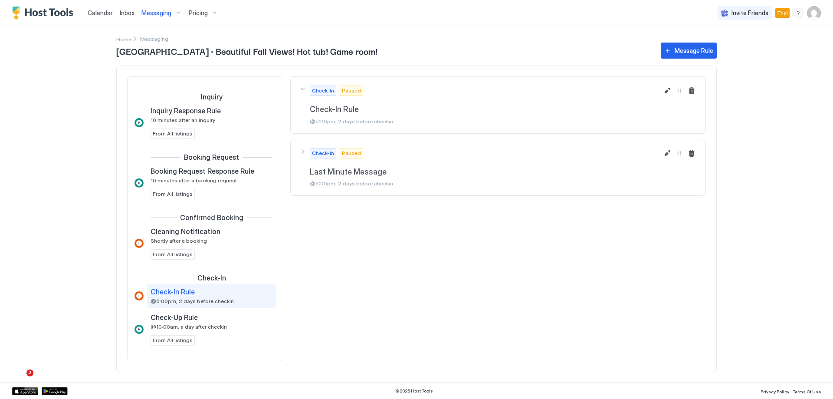
scroll to position [77, 0]
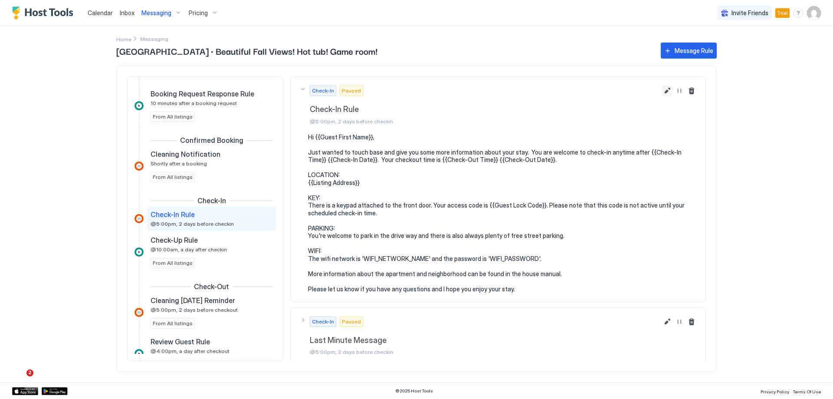
click at [662, 90] on button "Edit message rule" at bounding box center [667, 90] width 10 height 10
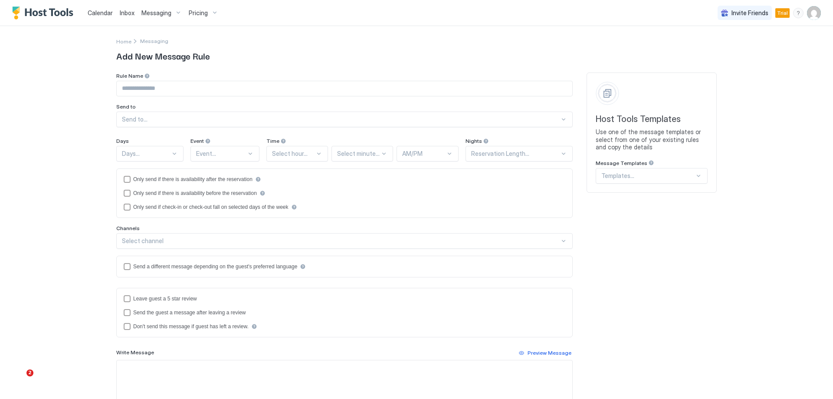
type input "**********"
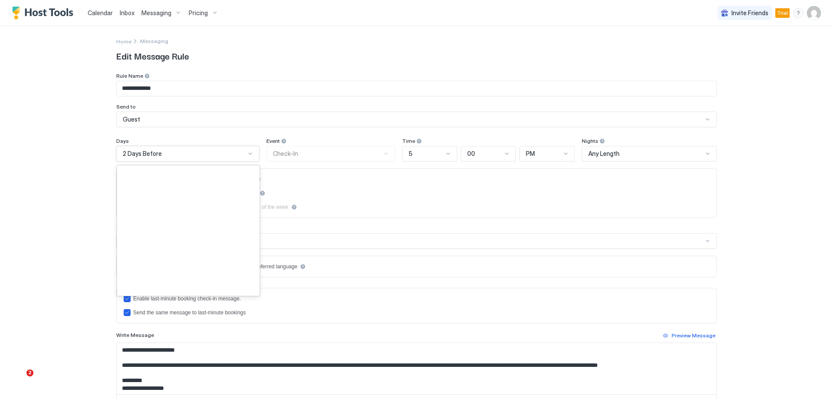
click at [186, 154] on div "2 Days Before" at bounding box center [184, 154] width 123 height 8
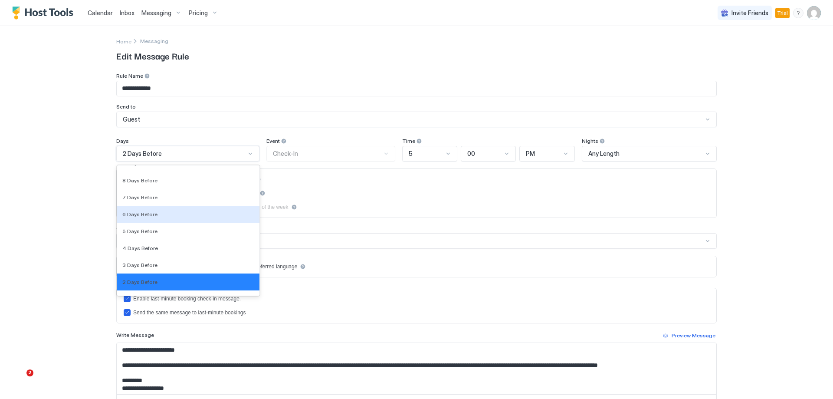
scroll to position [1261, 0]
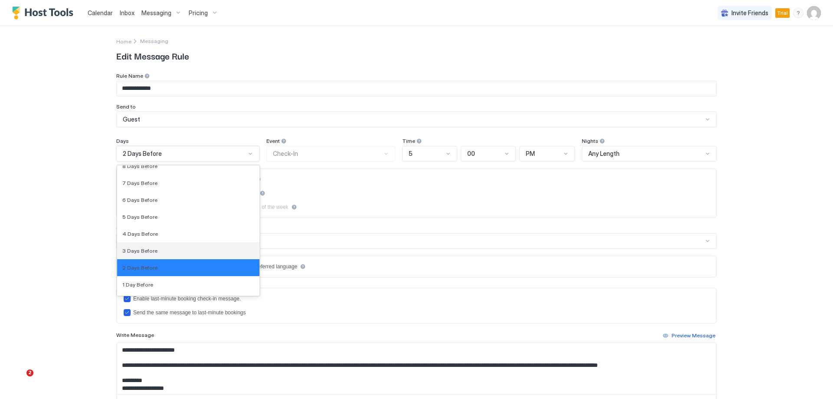
click at [178, 248] on div "3 Days Before" at bounding box center [188, 250] width 132 height 7
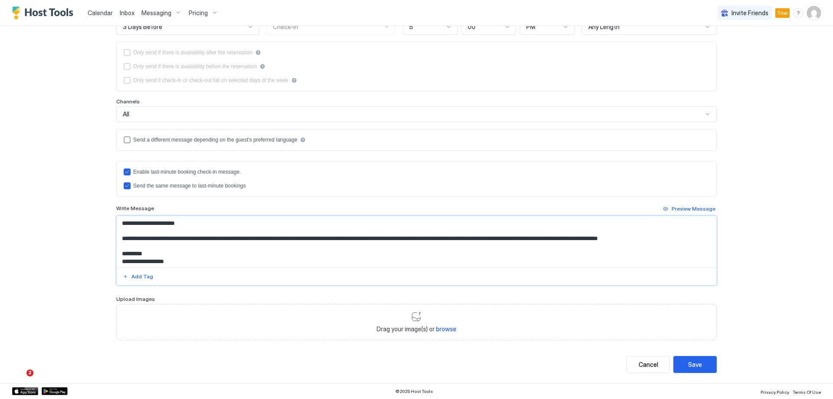
scroll to position [108, 0]
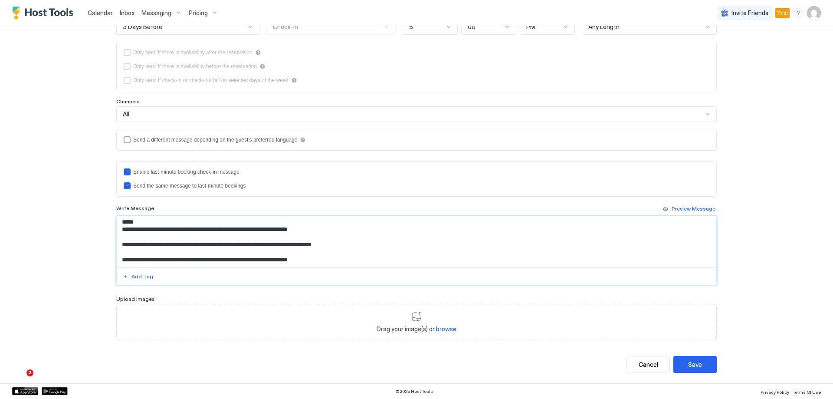
drag, startPoint x: 119, startPoint y: 238, endPoint x: 239, endPoint y: 395, distance: 197.4
click at [239, 395] on div "**********" at bounding box center [416, 199] width 833 height 399
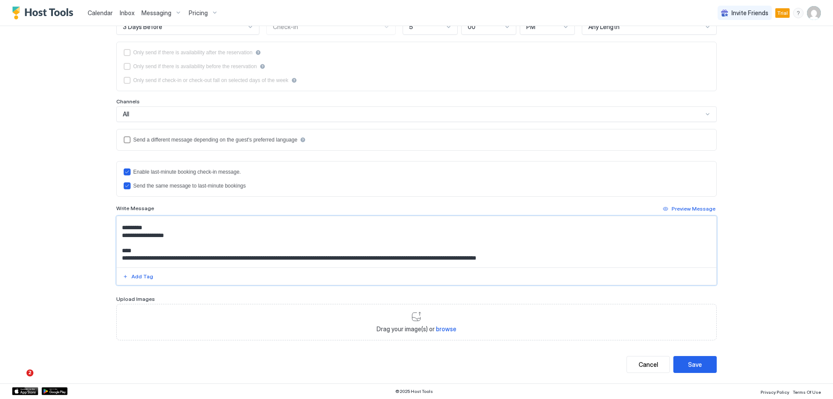
scroll to position [0, 0]
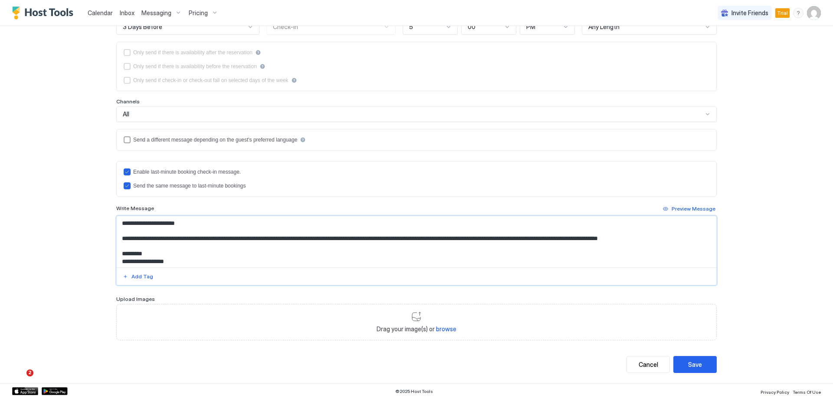
drag, startPoint x: 323, startPoint y: 261, endPoint x: 118, endPoint y: 242, distance: 205.2
click at [118, 242] on textarea "**********" at bounding box center [416, 241] width 599 height 51
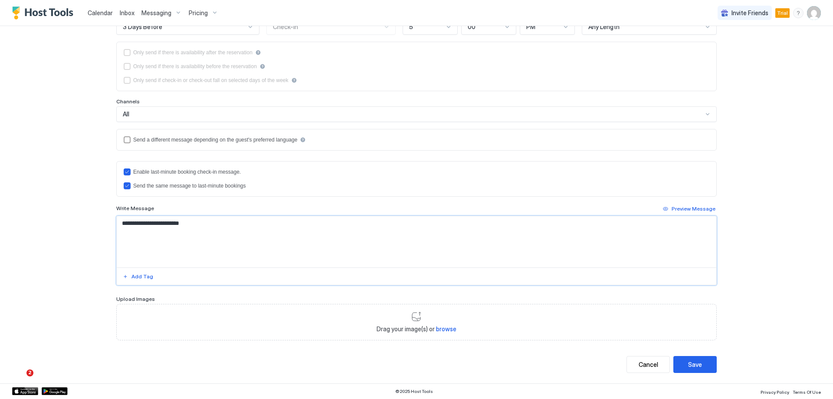
paste textarea "**********"
drag, startPoint x: 173, startPoint y: 240, endPoint x: 119, endPoint y: 242, distance: 53.4
click at [119, 242] on textarea "Input Field" at bounding box center [416, 241] width 599 height 51
click at [147, 239] on textarea "Input Field" at bounding box center [416, 241] width 599 height 51
drag, startPoint x: 171, startPoint y: 239, endPoint x: 146, endPoint y: 240, distance: 24.7
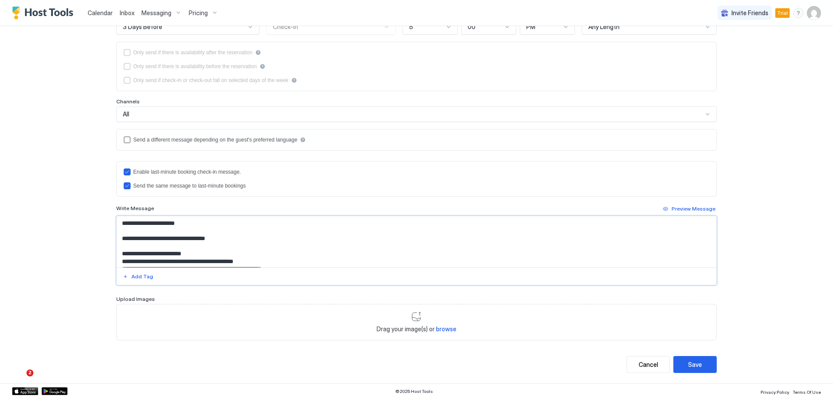
click at [146, 240] on textarea "Input Field" at bounding box center [416, 241] width 599 height 51
click at [272, 239] on textarea "Input Field" at bounding box center [416, 241] width 599 height 51
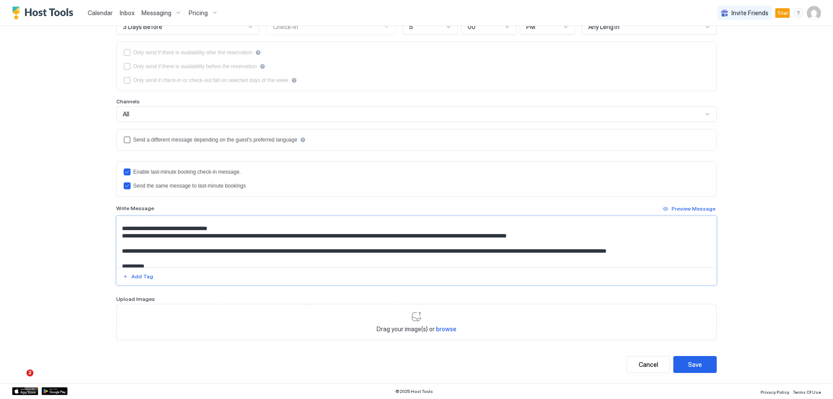
scroll to position [426, 0]
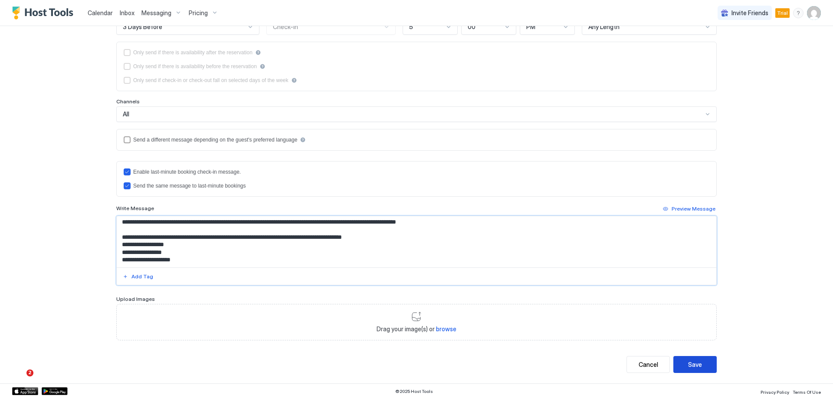
type textarea "**********"
click at [688, 361] on div "Save" at bounding box center [695, 364] width 14 height 9
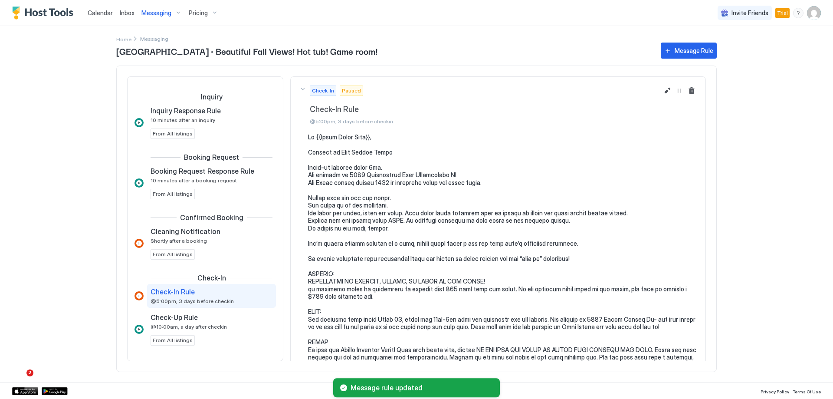
scroll to position [77, 0]
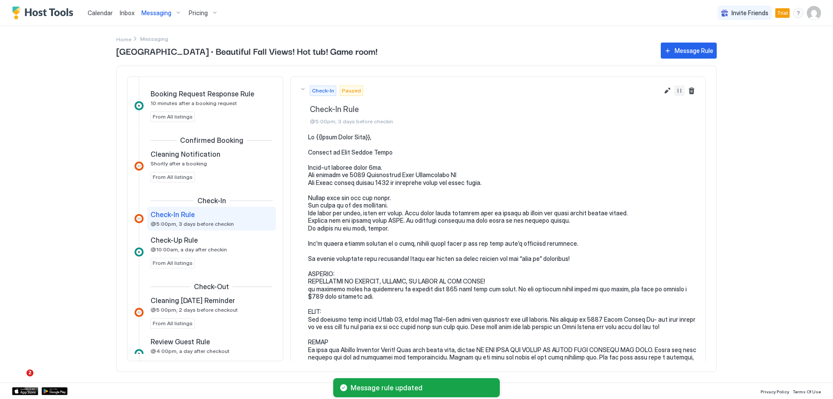
click at [674, 94] on button "Resume Message Rule" at bounding box center [679, 90] width 10 height 10
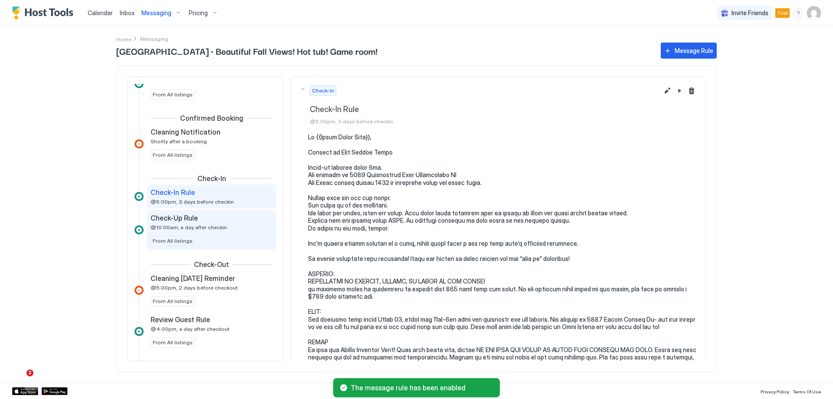
scroll to position [121, 0]
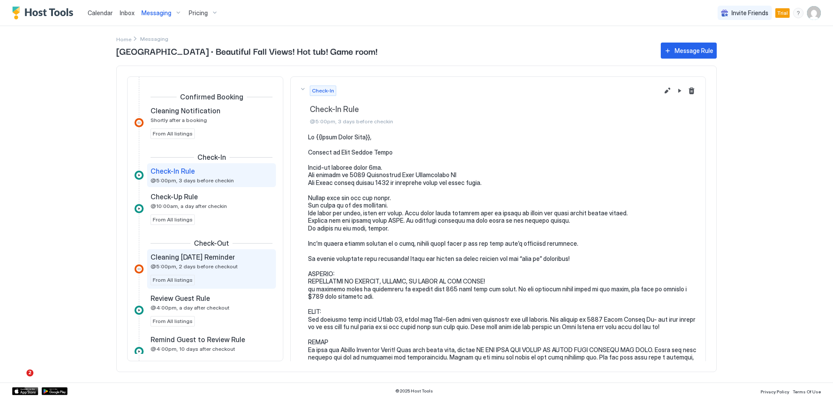
click at [232, 272] on div "Cleaning [DATE] Reminder @5:00pm, 2 days before checkout From All listings" at bounding box center [211, 268] width 122 height 33
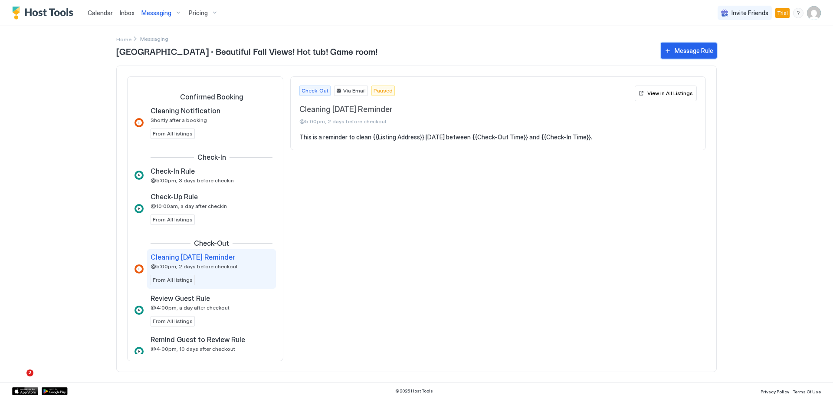
click at [704, 45] on button "Message Rule" at bounding box center [689, 51] width 56 height 16
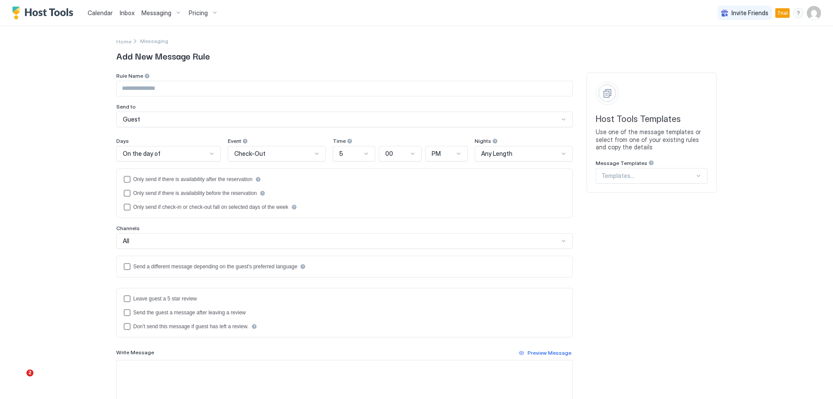
click at [148, 93] on input "Input Field" at bounding box center [344, 88] width 455 height 15
type input "**********"
click at [177, 150] on div "On the day of" at bounding box center [165, 154] width 84 height 8
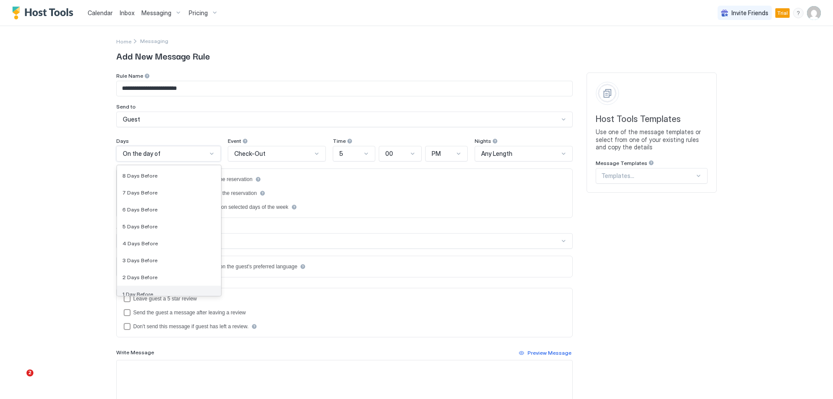
scroll to position [1253, 0]
click at [157, 291] on div "1 Day Before" at bounding box center [168, 288] width 93 height 7
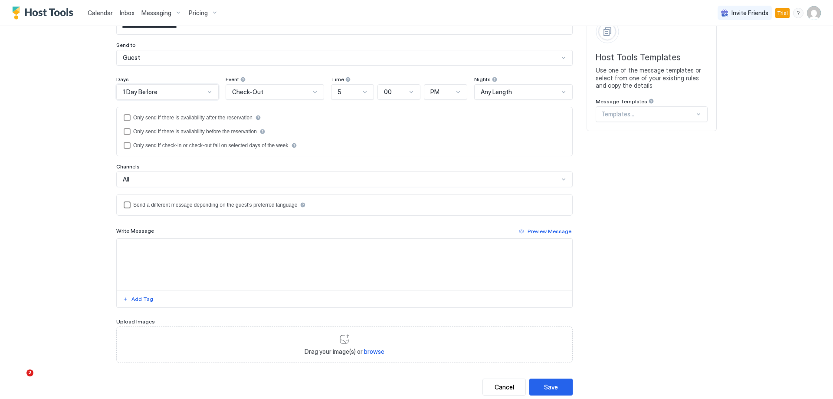
scroll to position [84, 0]
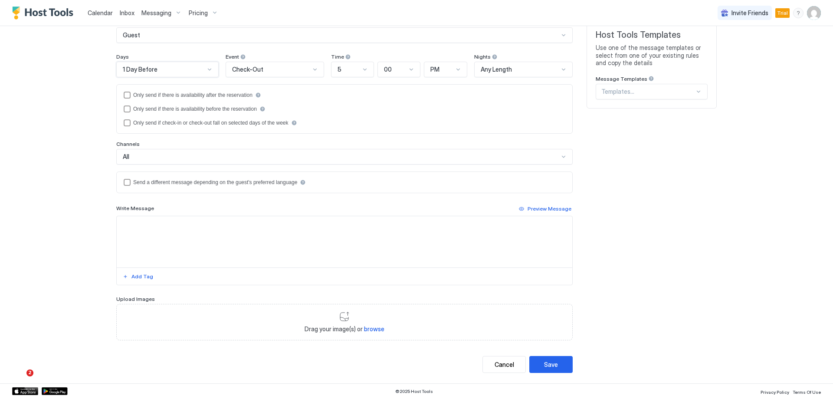
click at [177, 242] on textarea "Input Field" at bounding box center [344, 241] width 455 height 51
paste textarea "**********"
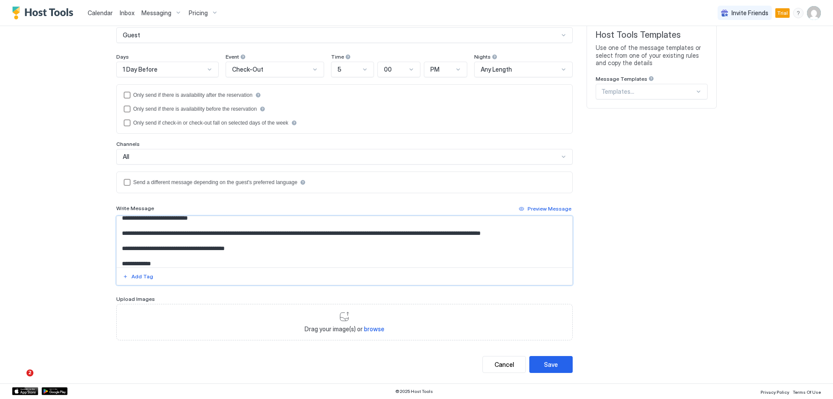
scroll to position [0, 0]
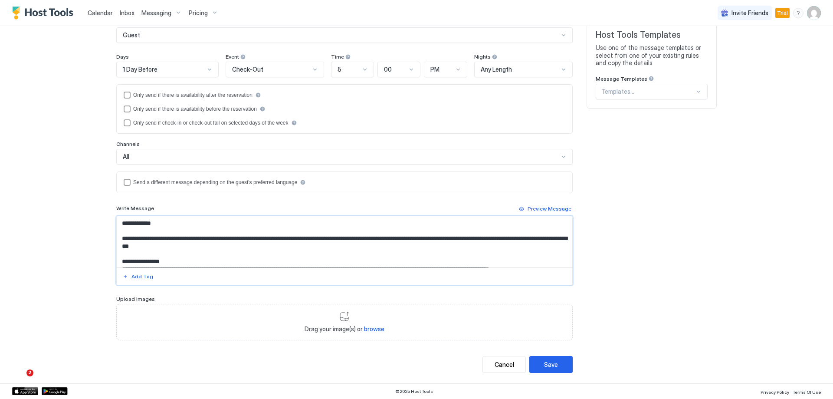
drag, startPoint x: 160, startPoint y: 224, endPoint x: 126, endPoint y: 221, distance: 34.4
click at [126, 221] on textarea "**********" at bounding box center [344, 241] width 455 height 51
type textarea "**********"
click at [134, 274] on div "Add Tag" at bounding box center [142, 276] width 22 height 8
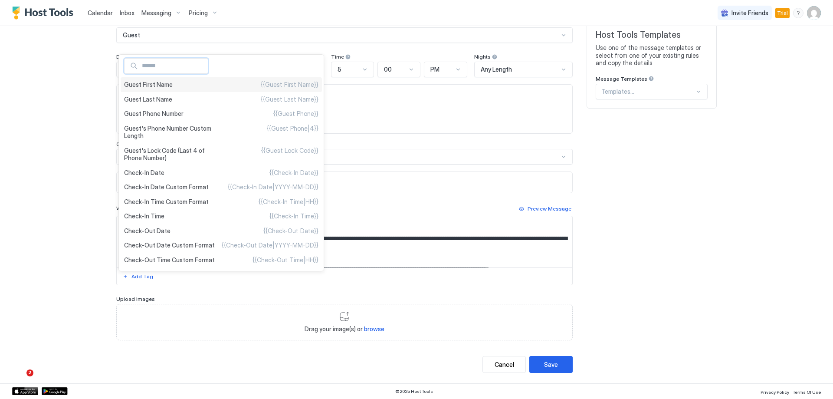
click at [158, 90] on div "Guest First Name {{Guest First Name}}" at bounding box center [221, 84] width 201 height 15
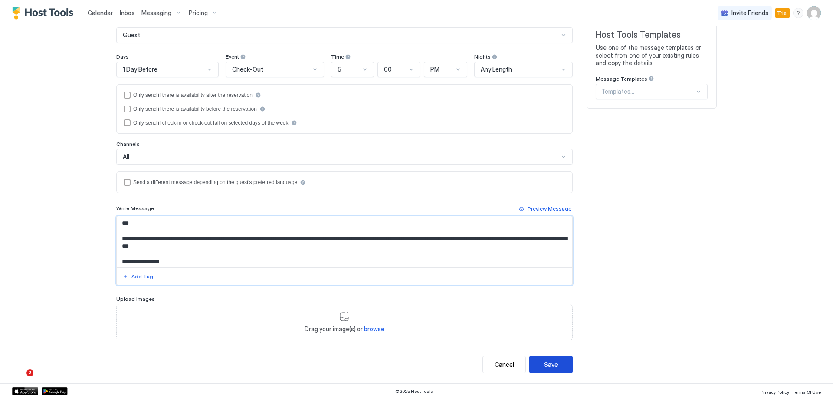
click at [552, 362] on div "Save" at bounding box center [551, 364] width 14 height 9
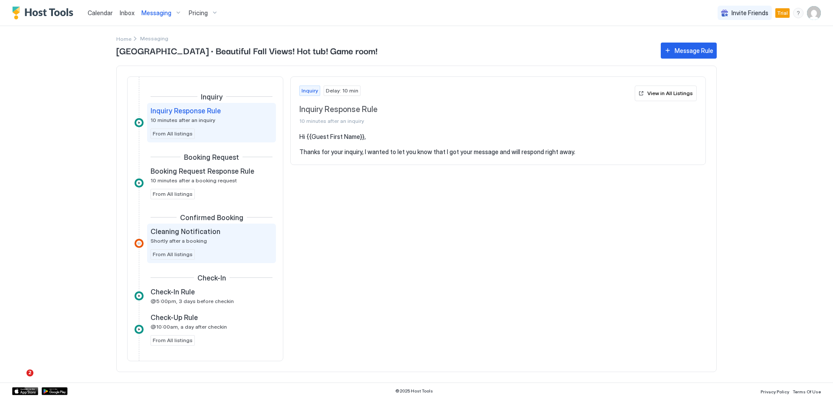
scroll to position [43, 0]
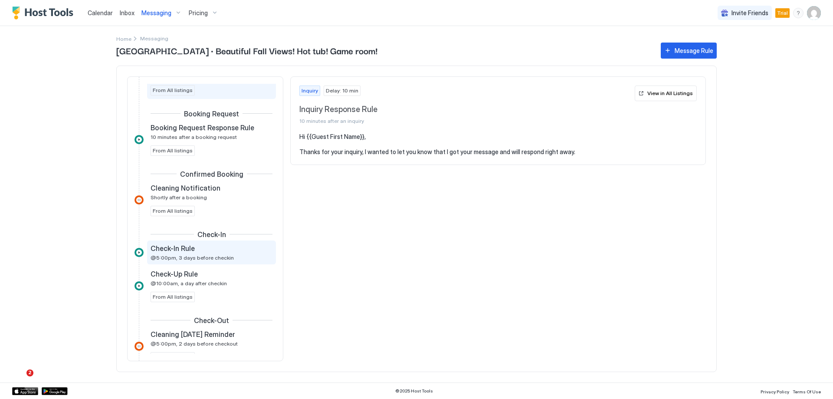
click at [236, 248] on div "Check-In Rule" at bounding box center [205, 248] width 110 height 9
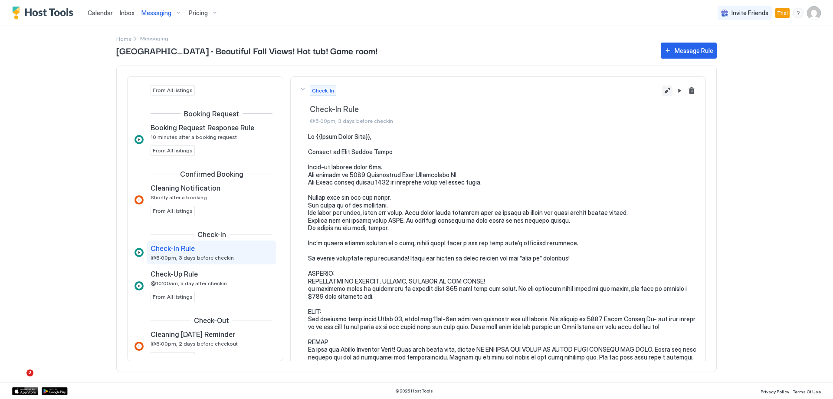
click at [662, 91] on button "Edit message rule" at bounding box center [667, 90] width 10 height 10
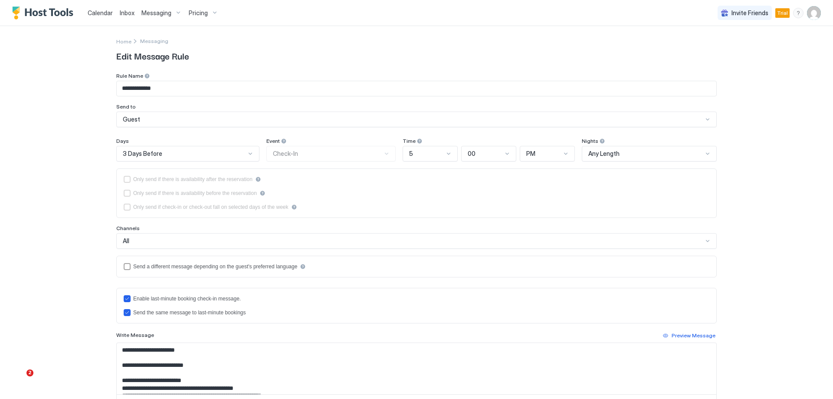
click at [118, 90] on input "**********" at bounding box center [416, 88] width 599 height 15
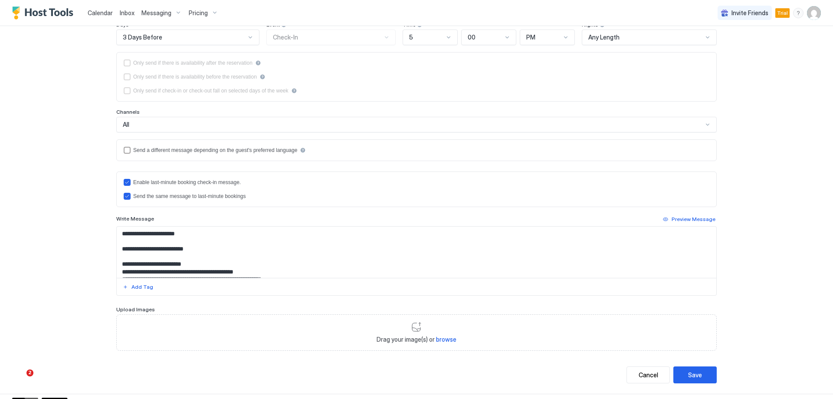
scroll to position [127, 0]
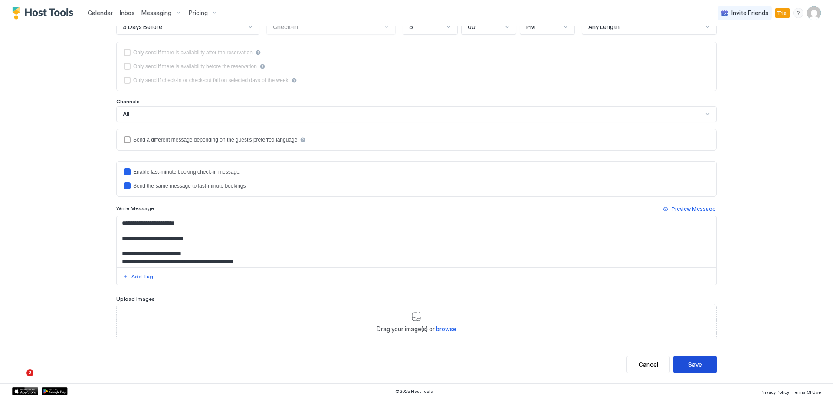
type input "**********"
click at [682, 368] on button "Save" at bounding box center [694, 364] width 43 height 17
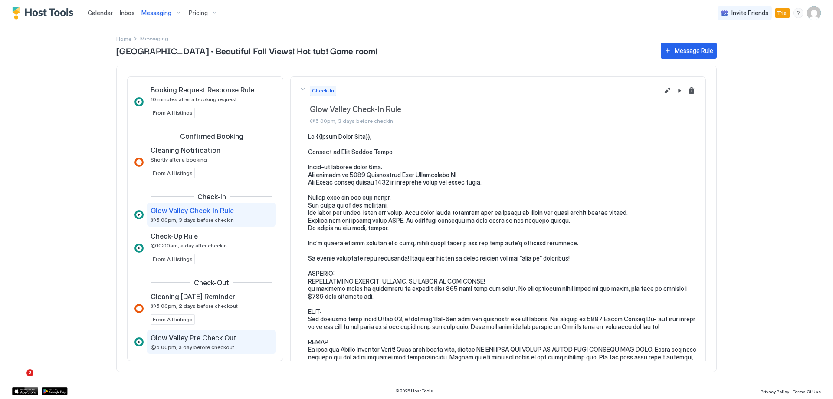
scroll to position [77, 0]
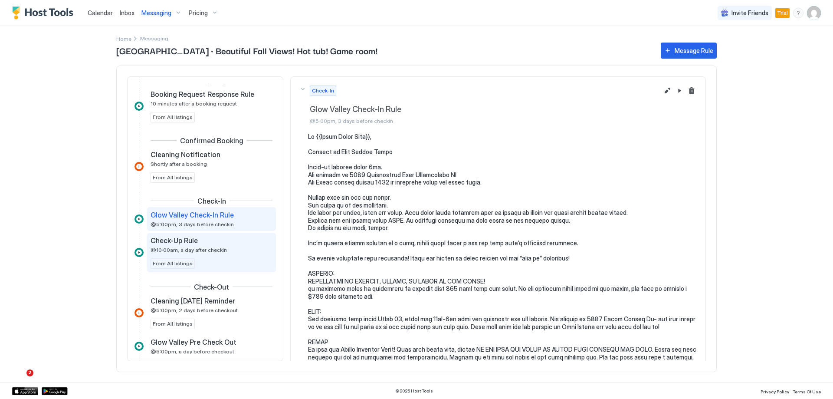
click at [222, 252] on div "Check-Up Rule @10:00am, a day after checkin" at bounding box center [205, 244] width 110 height 17
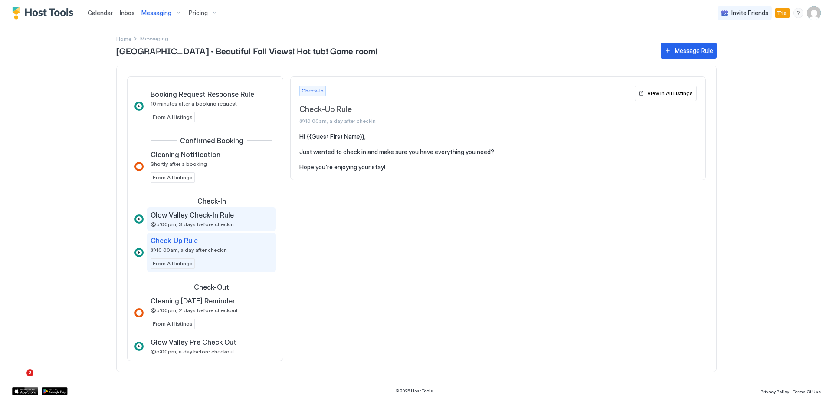
click at [207, 220] on div "[GEOGRAPHIC_DATA] Check-In Rule @5:00pm, 3 days before checkin" at bounding box center [205, 218] width 110 height 17
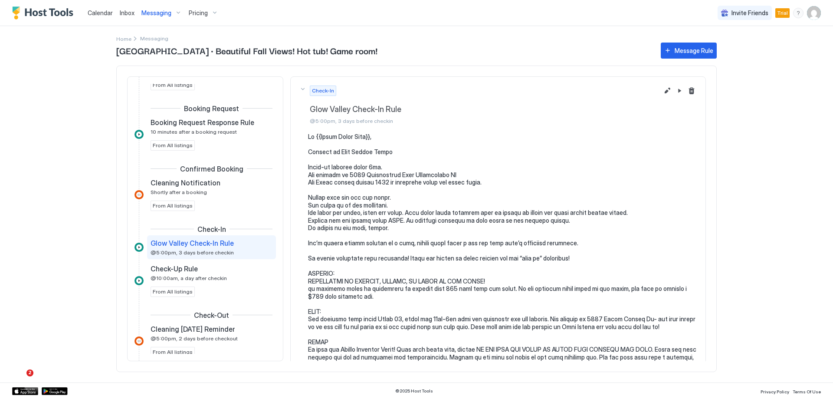
scroll to position [33, 0]
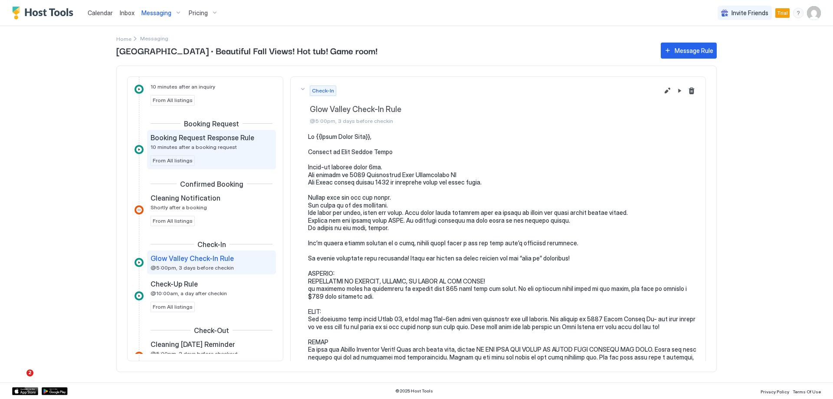
click at [224, 150] on div "Booking Request Response Rule 10 minutes after a booking request From All listi…" at bounding box center [211, 149] width 122 height 33
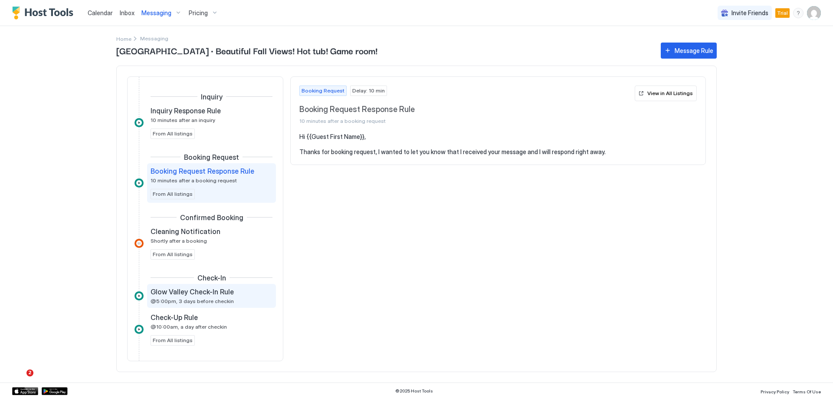
click at [227, 304] on div "[GEOGRAPHIC_DATA] Check-In Rule @5:00pm, 3 days before checkin" at bounding box center [211, 296] width 129 height 24
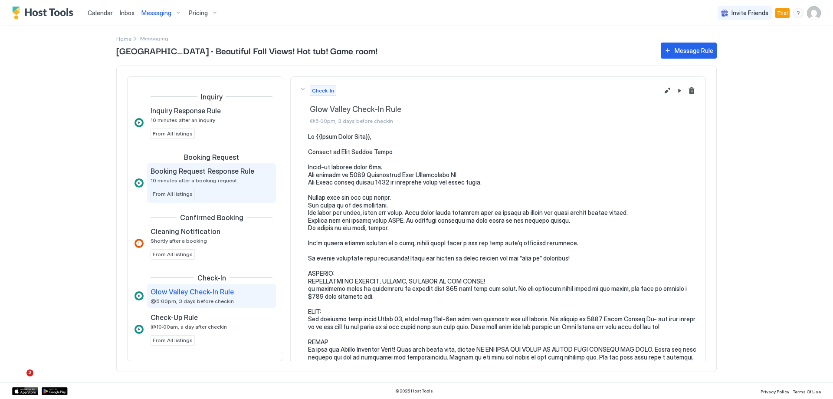
click at [244, 167] on span "Booking Request Response Rule" at bounding box center [202, 171] width 104 height 9
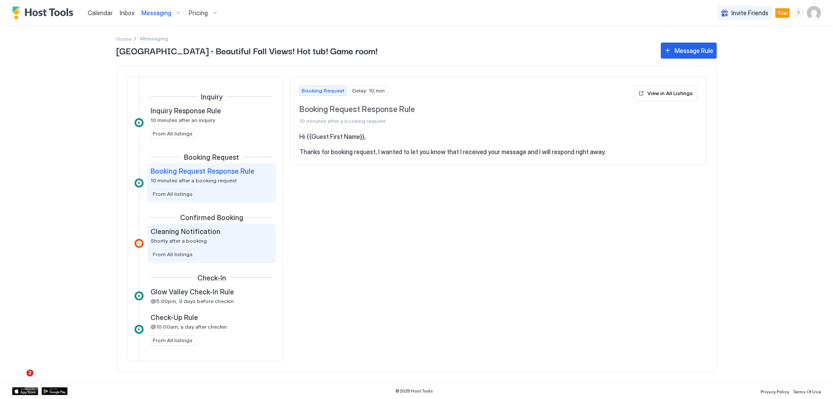
click at [244, 235] on div "Cleaning Notification" at bounding box center [205, 231] width 110 height 9
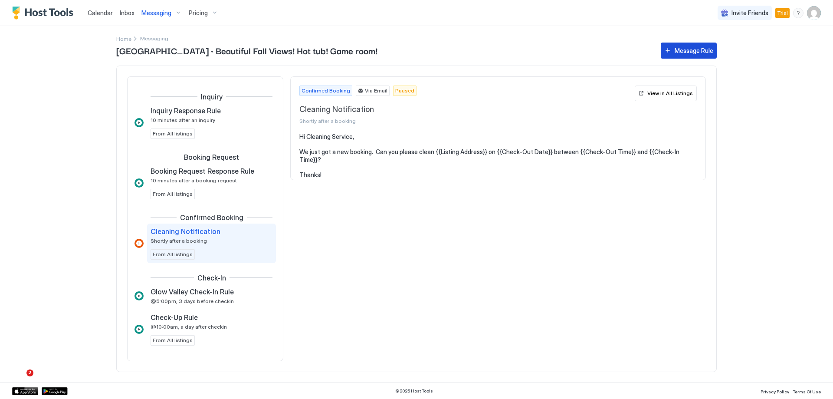
click at [685, 48] on div "Message Rule" at bounding box center [693, 50] width 39 height 9
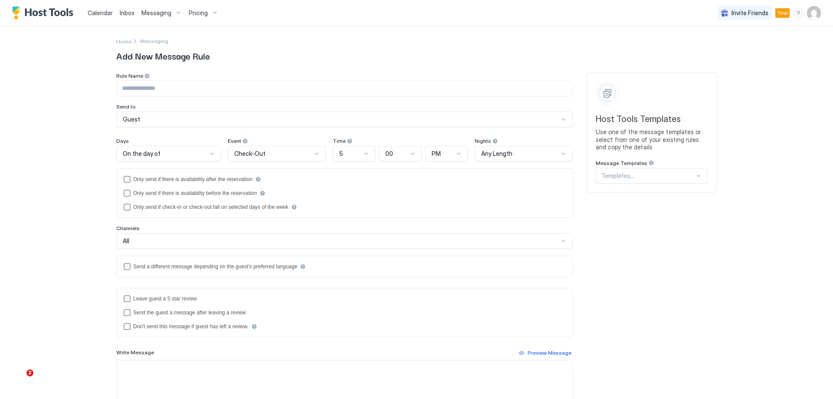
click at [146, 89] on input "Input Field" at bounding box center [344, 88] width 455 height 15
type input "**********"
click at [164, 154] on div "On the day of" at bounding box center [165, 154] width 84 height 8
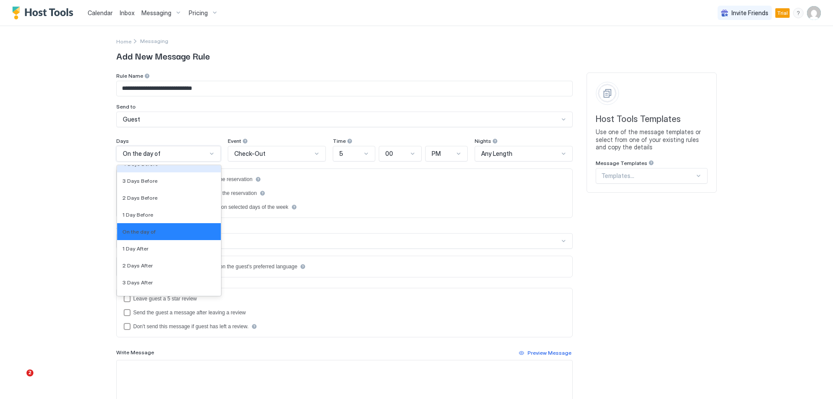
scroll to position [1335, 0]
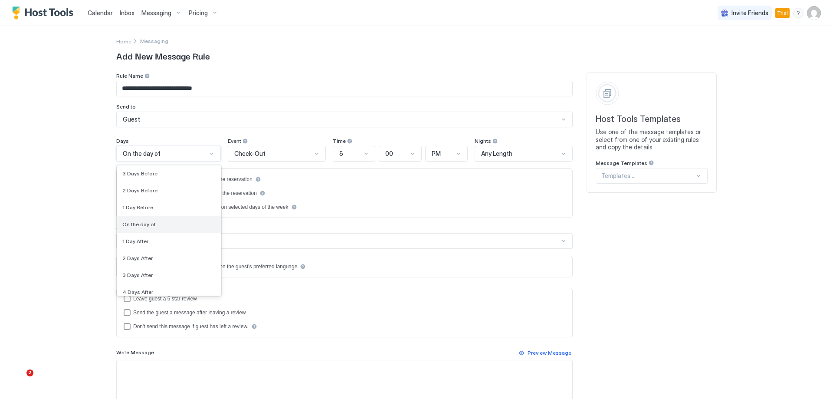
click at [163, 227] on div "On the day of" at bounding box center [168, 224] width 93 height 7
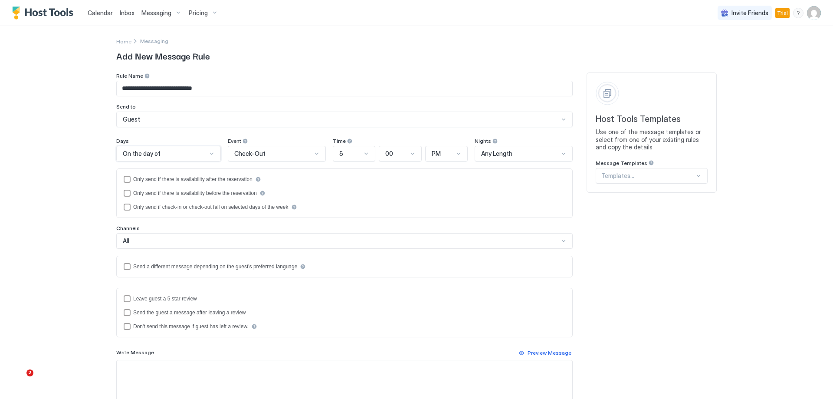
click at [265, 157] on div "Check-Out" at bounding box center [273, 154] width 78 height 8
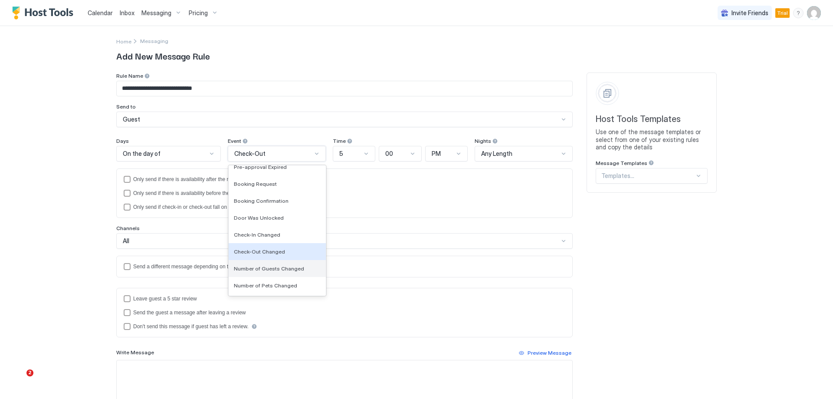
scroll to position [87, 0]
click at [276, 194] on div "Booking Confirmation" at bounding box center [277, 188] width 97 height 17
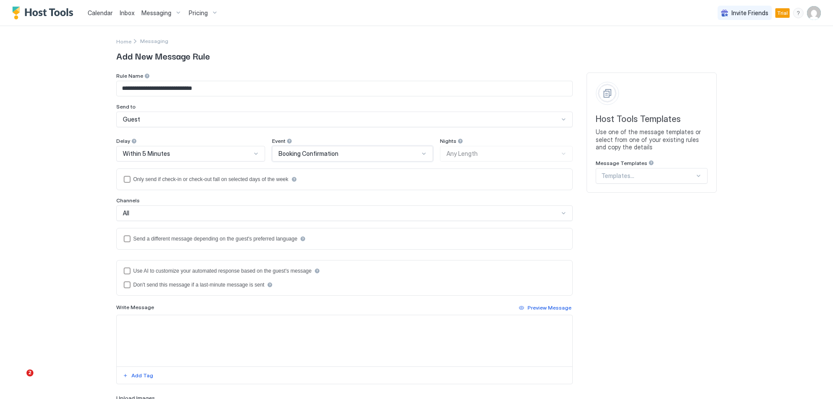
click at [174, 342] on textarea "Input Field" at bounding box center [344, 340] width 455 height 51
paste textarea "**********"
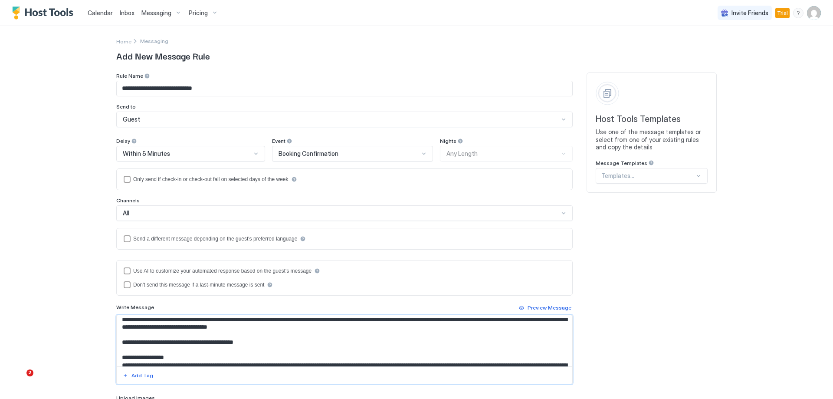
scroll to position [0, 0]
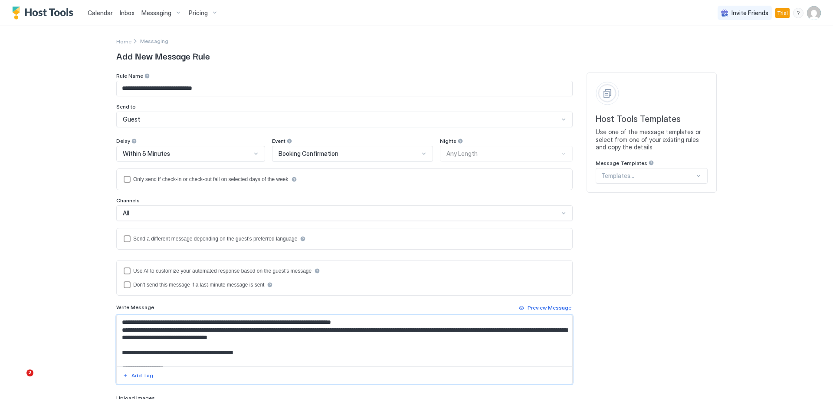
click at [151, 322] on textarea "Input Field" at bounding box center [344, 340] width 455 height 51
type textarea "**********"
click at [144, 375] on div "Add Tag" at bounding box center [142, 375] width 22 height 8
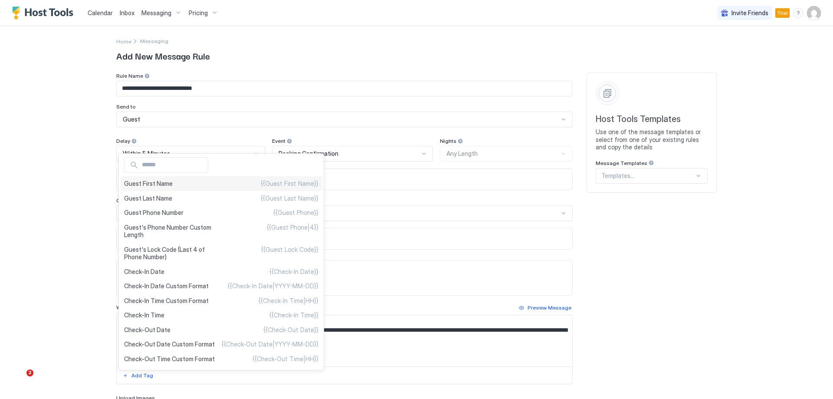
click at [177, 186] on div "Guest First Name {{Guest First Name}}" at bounding box center [221, 183] width 201 height 15
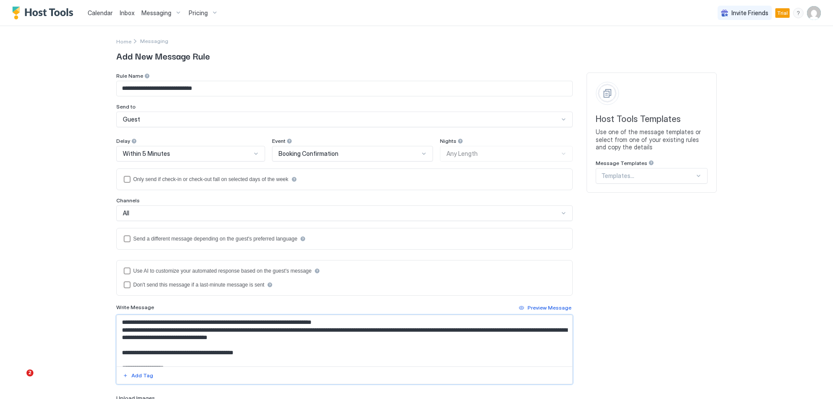
click at [220, 94] on input "**********" at bounding box center [344, 88] width 455 height 15
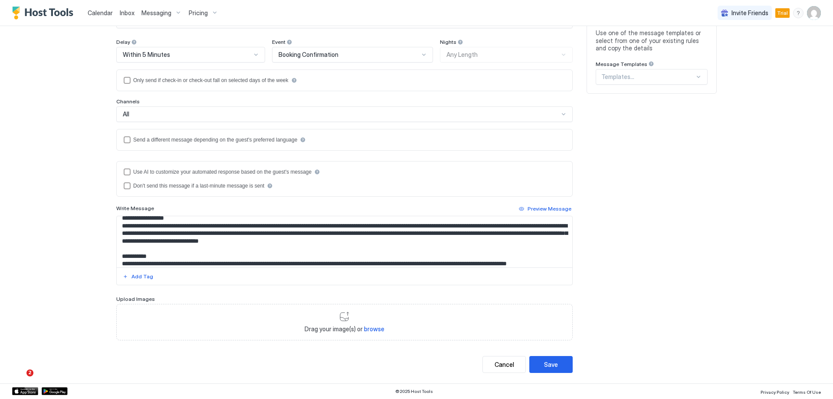
scroll to position [87, 0]
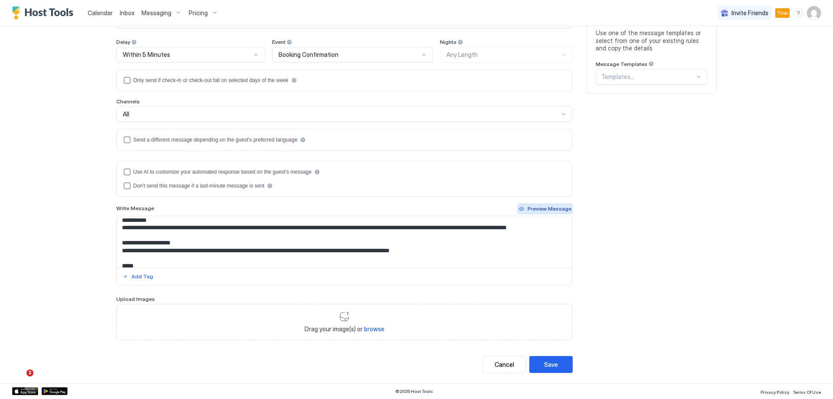
type input "**********"
click at [538, 207] on div "Preview Message" at bounding box center [549, 209] width 44 height 8
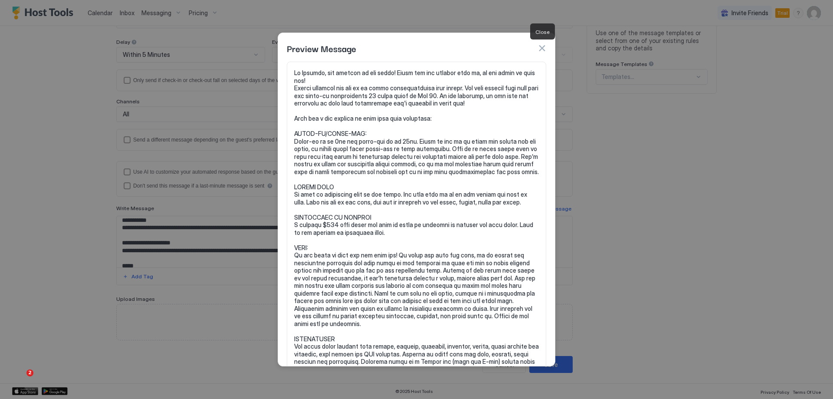
click at [542, 48] on button "button" at bounding box center [541, 48] width 9 height 9
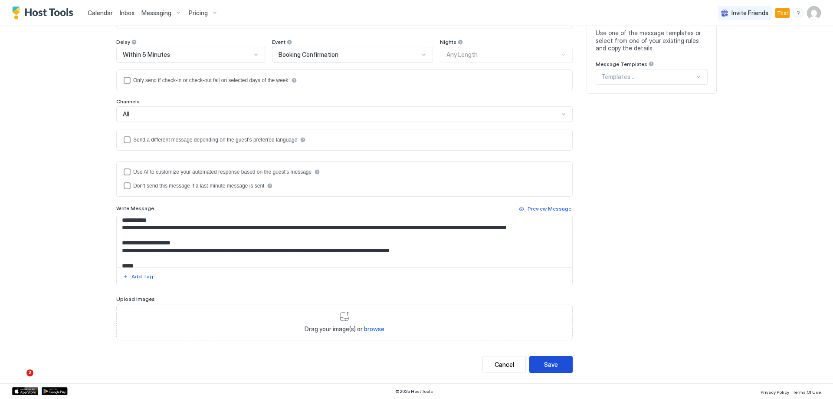
click at [544, 361] on div "Save" at bounding box center [551, 364] width 14 height 9
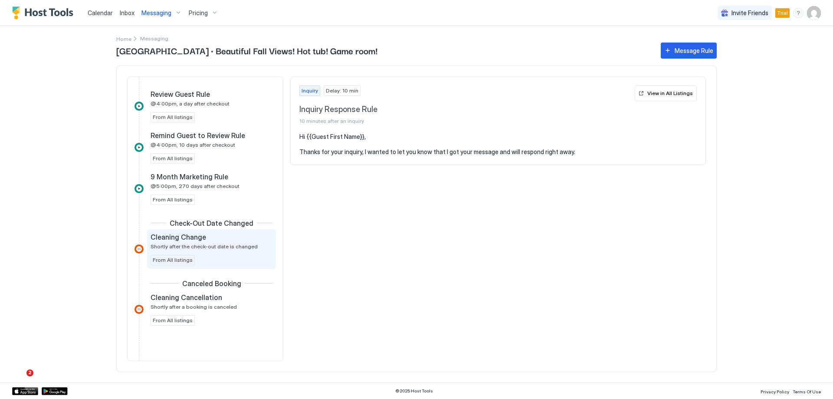
scroll to position [390, 0]
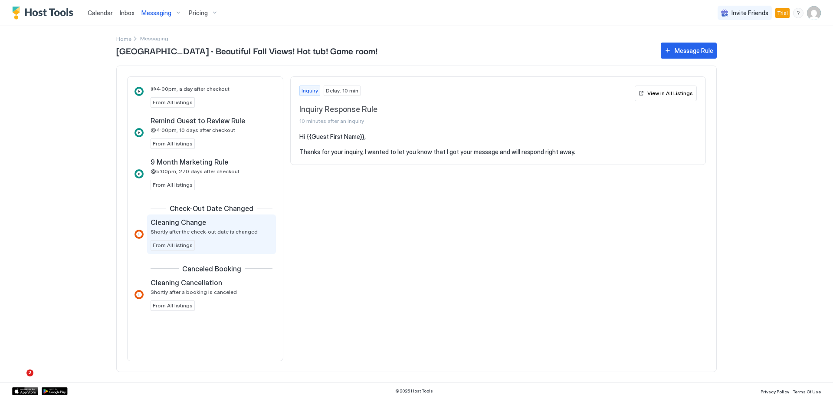
click at [219, 236] on div "Cleaning Change Shortly after the check-out date is changed From All listings" at bounding box center [211, 234] width 122 height 33
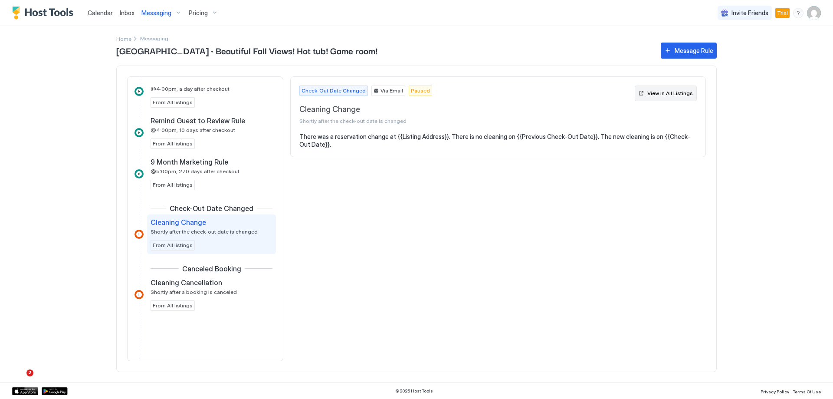
click at [682, 90] on div "View in All Listings" at bounding box center [670, 93] width 46 height 8
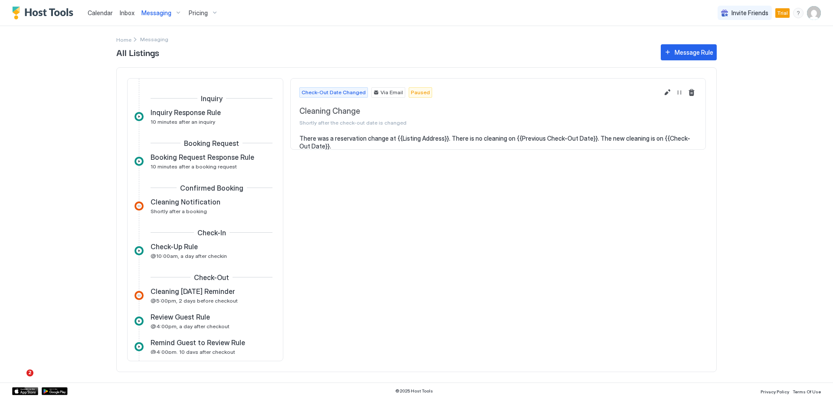
scroll to position [165, 0]
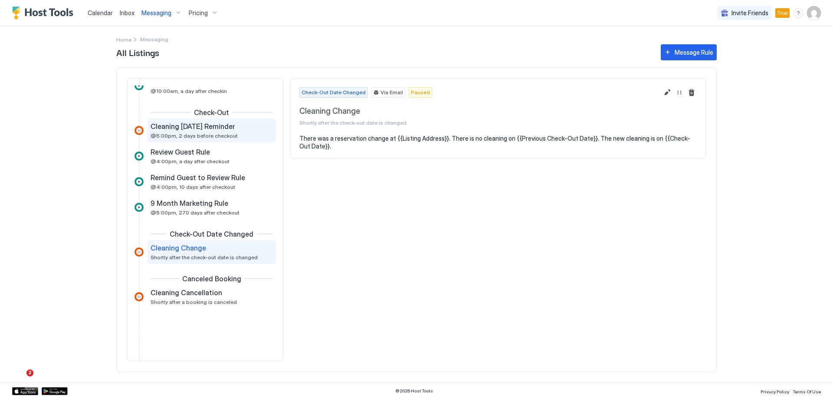
click at [206, 131] on div "Cleaning [DATE] Reminder @5:00pm, 2 days before checkout" at bounding box center [205, 130] width 110 height 17
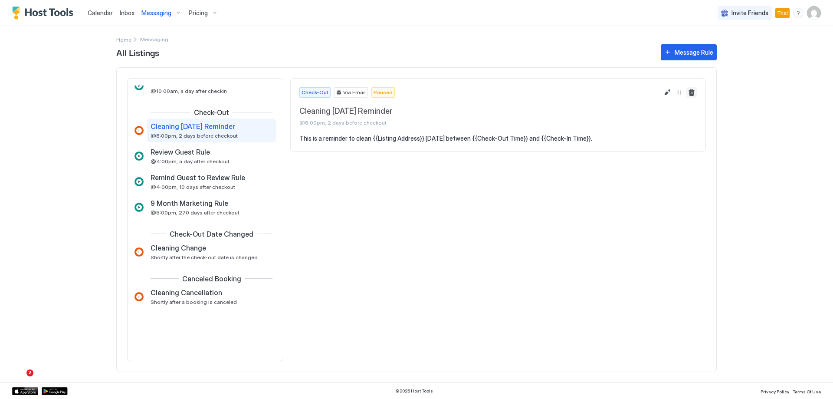
click at [691, 95] on button "Delete message rule" at bounding box center [691, 92] width 10 height 10
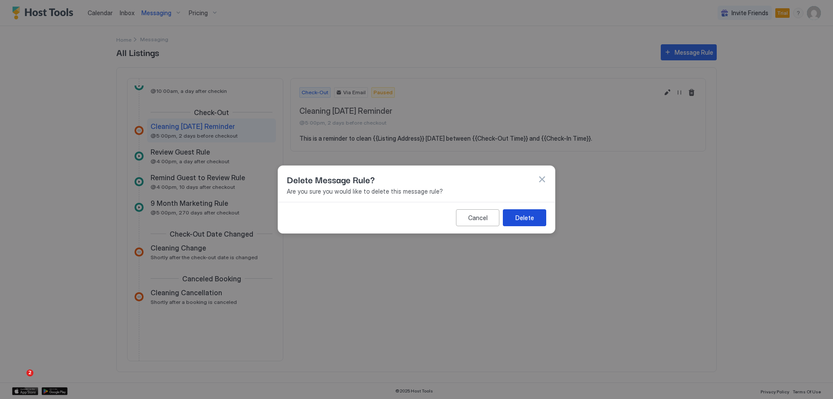
click at [521, 218] on div "Delete" at bounding box center [524, 217] width 19 height 9
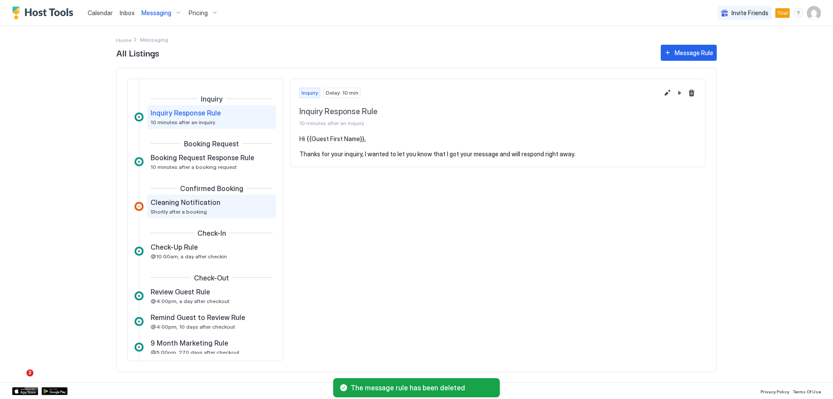
click at [182, 213] on span "Shortly after a booking" at bounding box center [178, 211] width 56 height 7
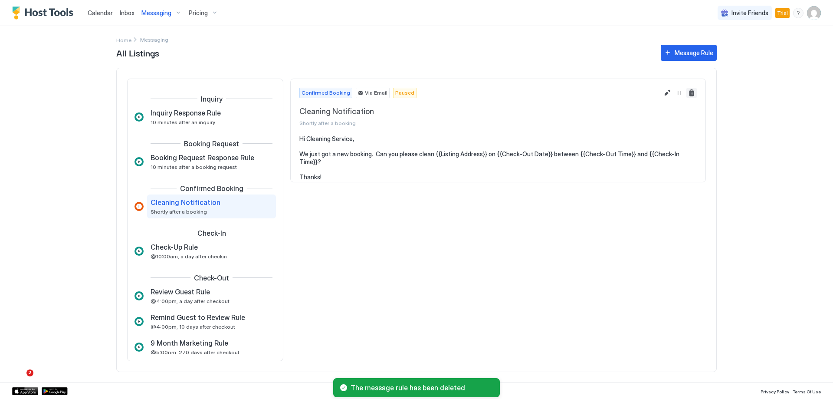
click at [688, 95] on button "Delete message rule" at bounding box center [691, 93] width 10 height 10
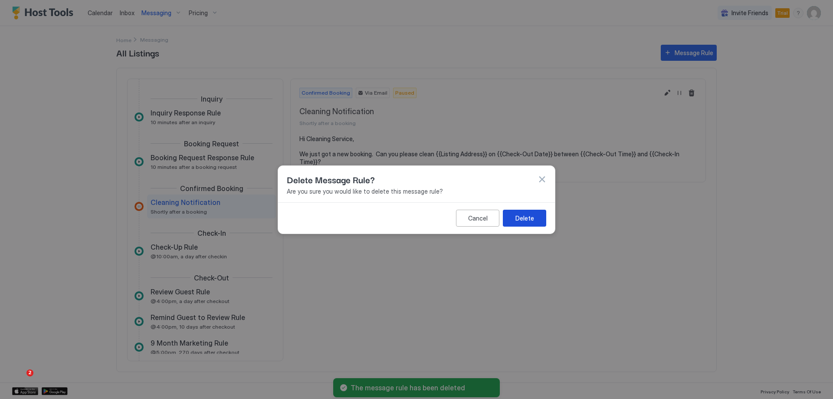
click at [515, 213] on button "Delete" at bounding box center [524, 217] width 43 height 17
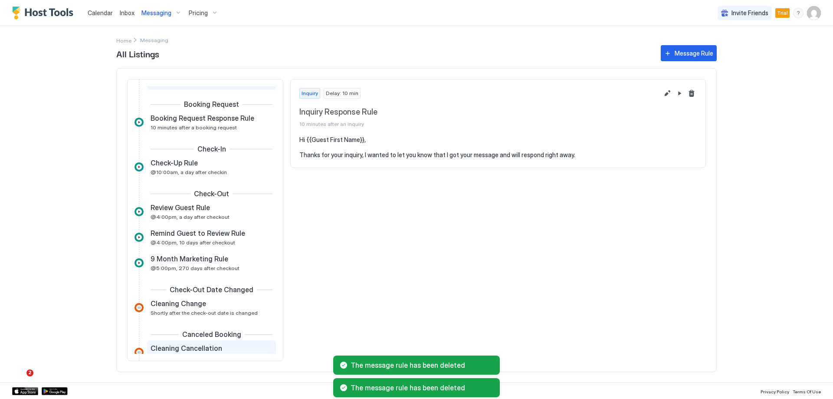
scroll to position [95, 0]
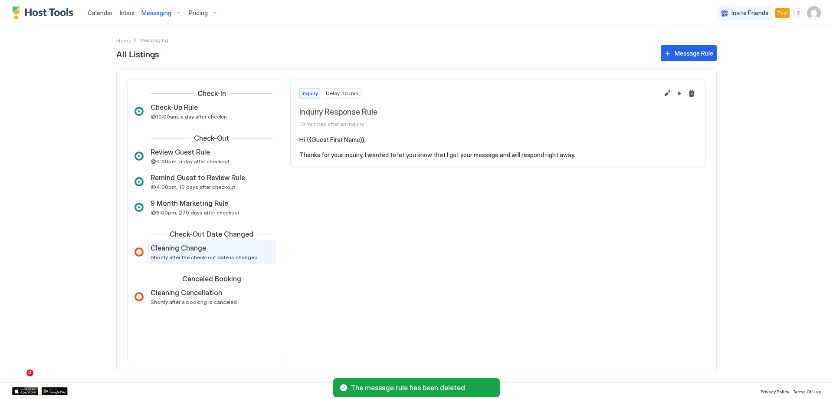
click at [196, 255] on span "Shortly after the check-out date is changed" at bounding box center [203, 257] width 107 height 7
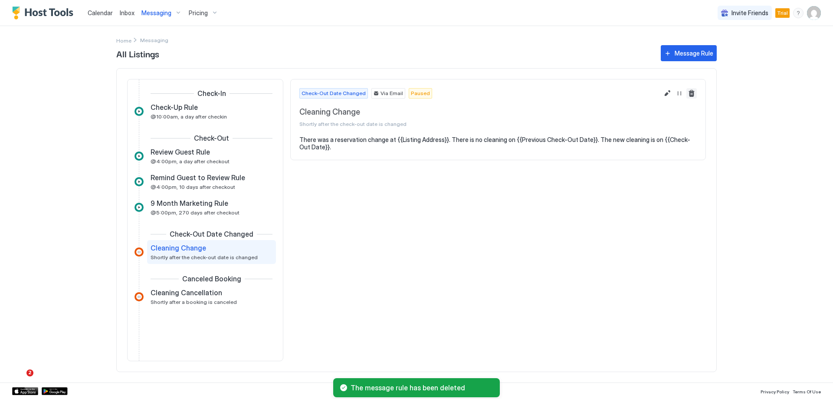
click at [691, 94] on button "Delete message rule" at bounding box center [691, 93] width 10 height 10
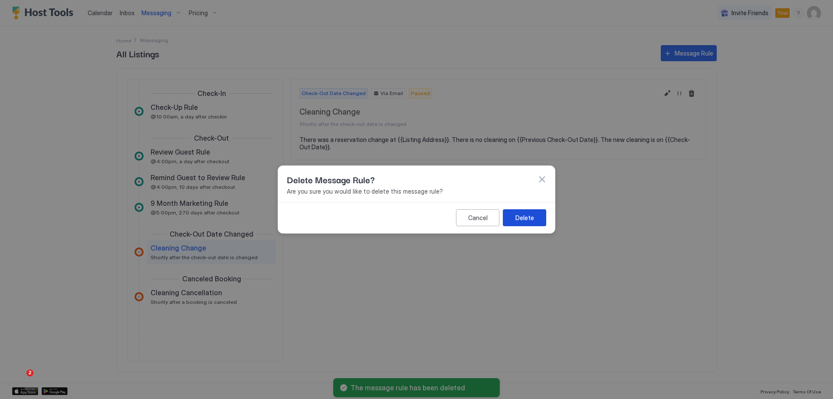
click at [513, 216] on button "Delete" at bounding box center [524, 217] width 43 height 17
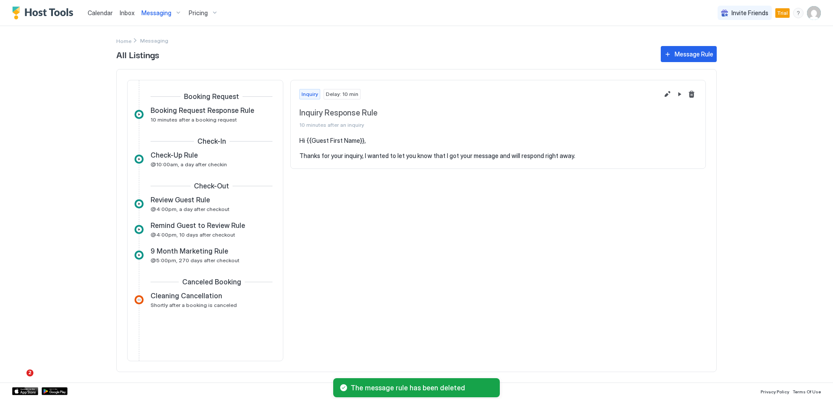
scroll to position [52, 0]
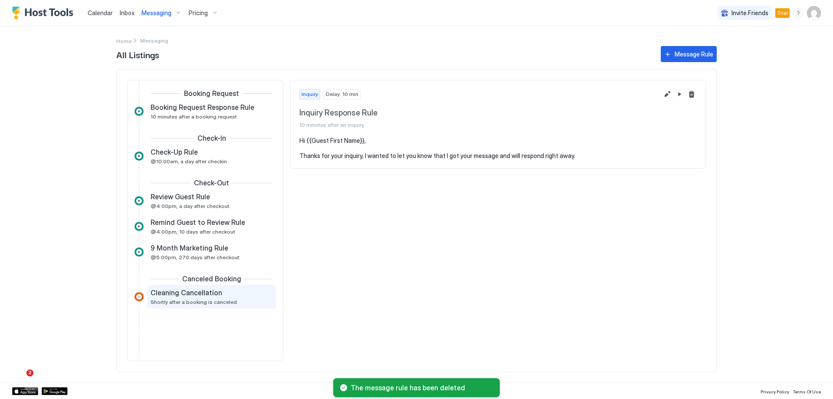
click at [187, 301] on span "Shortly after a booking is canceled" at bounding box center [193, 301] width 86 height 7
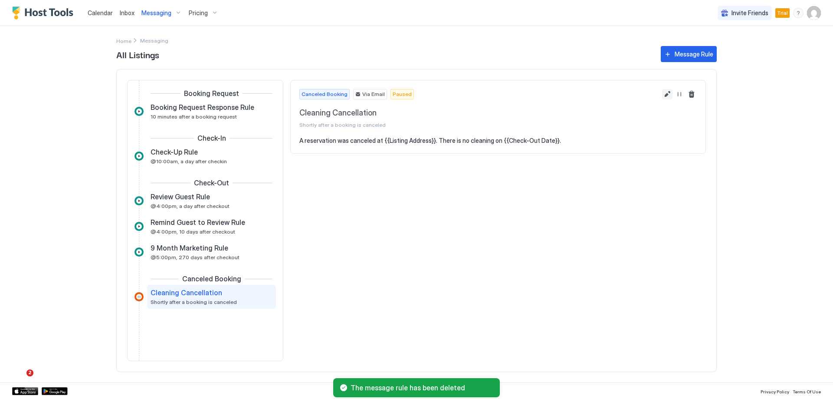
click at [670, 98] on button "Edit message rule" at bounding box center [667, 94] width 10 height 10
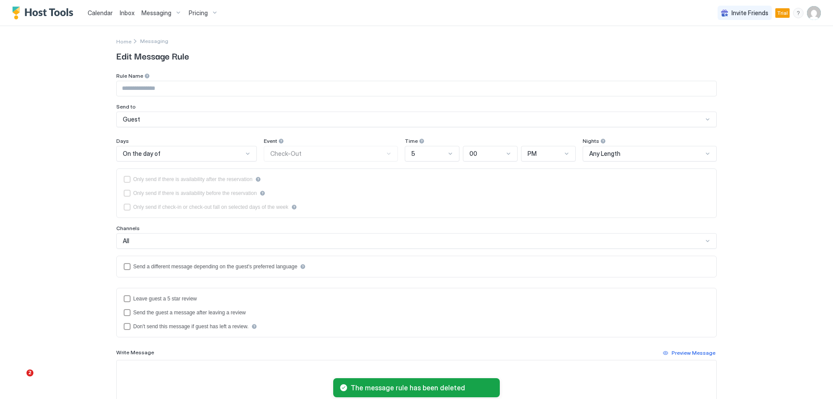
type input "**********"
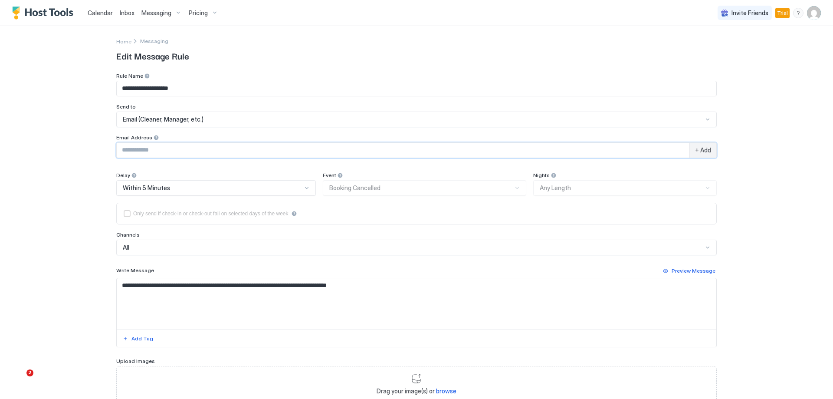
click at [215, 152] on input "Input Field" at bounding box center [403, 150] width 572 height 15
click at [224, 122] on div "Email (Cleaner, Manager, etc.)" at bounding box center [413, 119] width 580 height 8
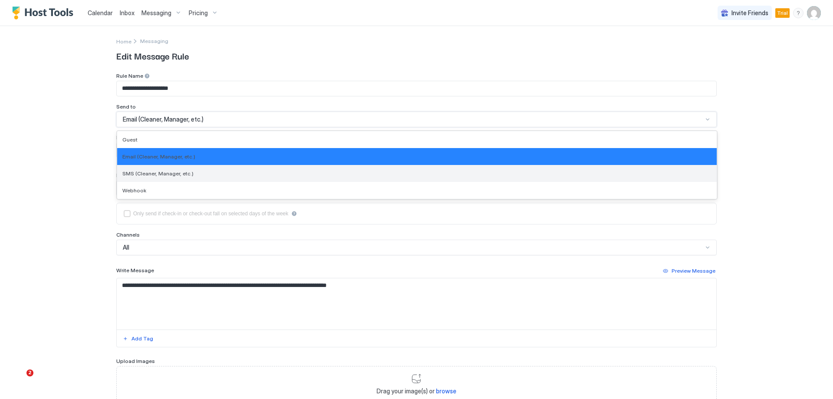
click at [194, 176] on div "SMS (Cleaner, Manager, etc.)" at bounding box center [416, 173] width 589 height 7
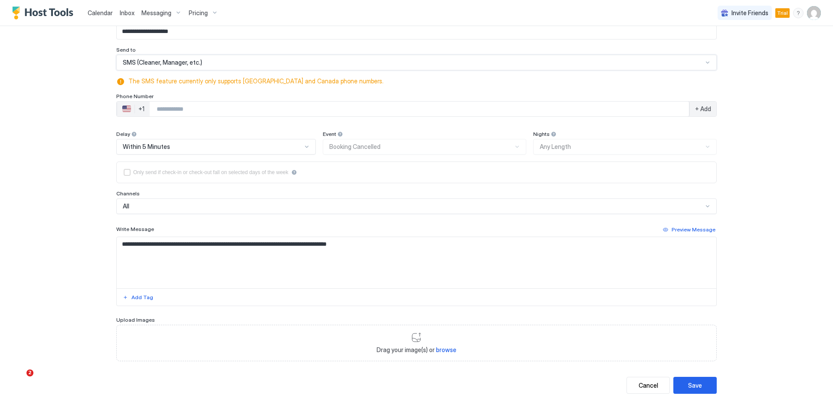
scroll to position [78, 0]
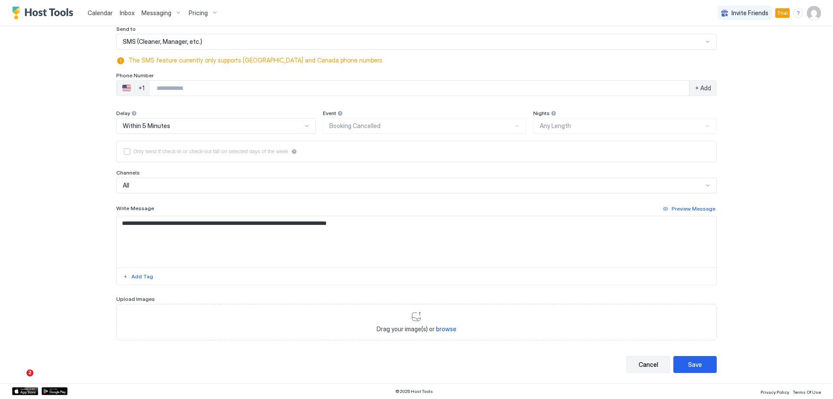
click at [646, 366] on div "Cancel" at bounding box center [648, 364] width 20 height 9
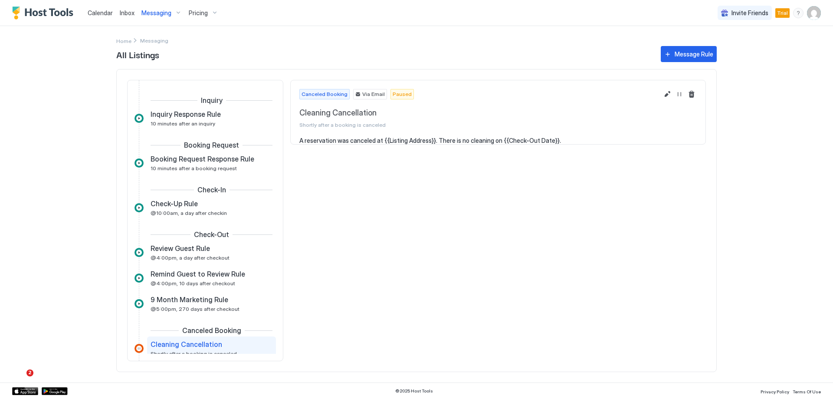
scroll to position [52, 0]
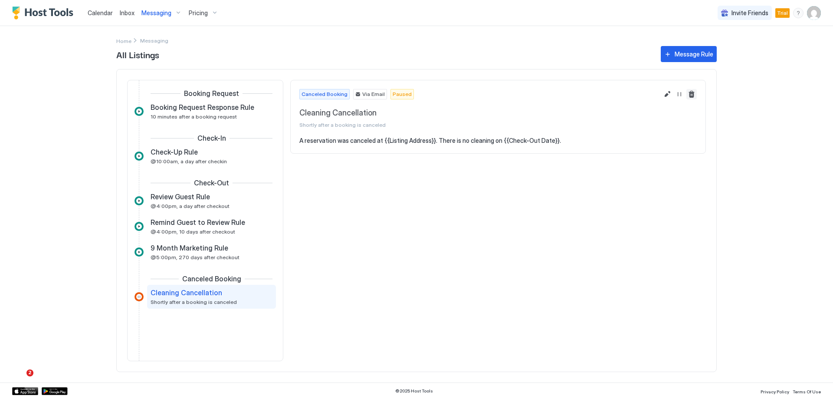
click at [693, 92] on button "Delete message rule" at bounding box center [691, 94] width 10 height 10
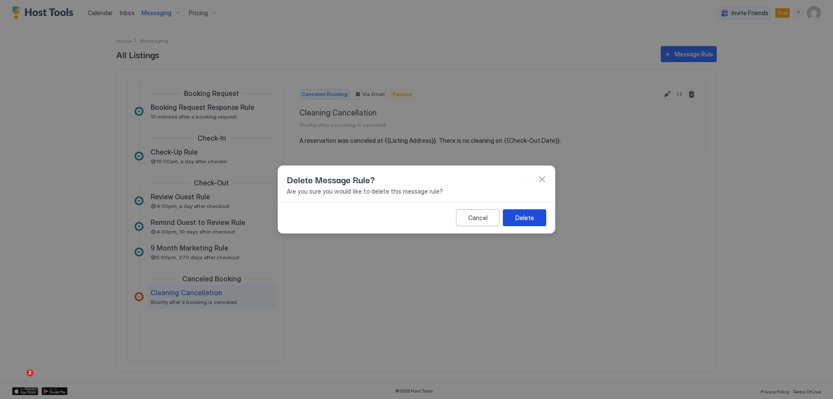
click at [524, 218] on div "Delete" at bounding box center [524, 217] width 19 height 9
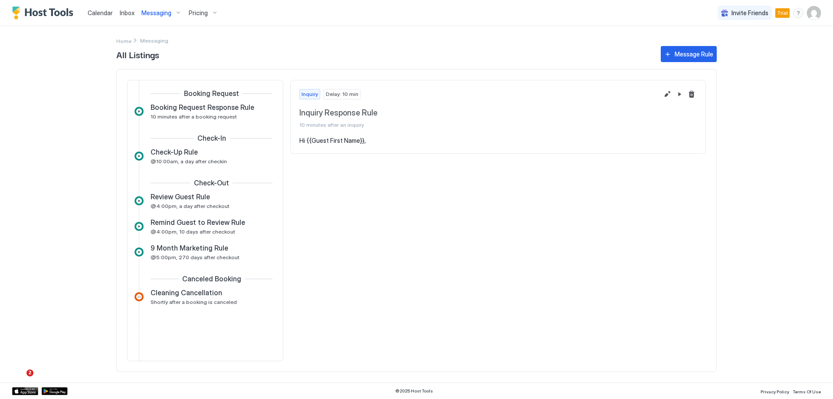
scroll to position [0, 0]
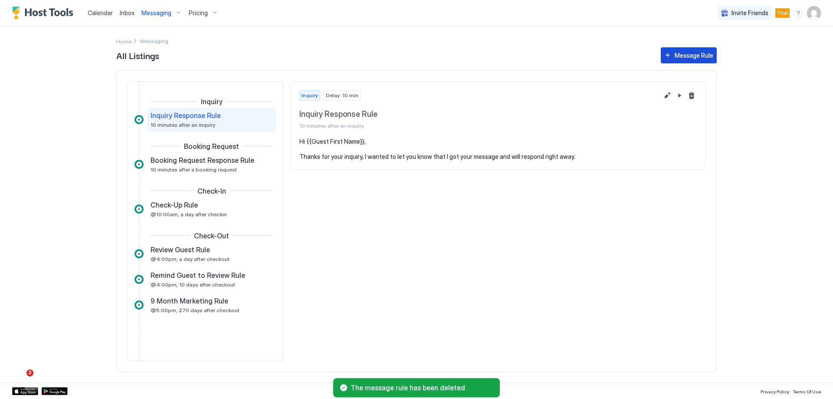
click at [678, 56] on div "Message Rule" at bounding box center [693, 55] width 39 height 9
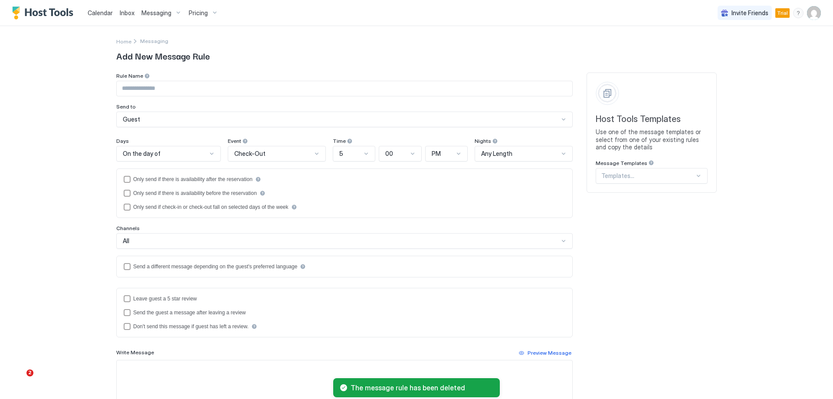
click at [249, 88] on input "Input Field" at bounding box center [344, 88] width 455 height 15
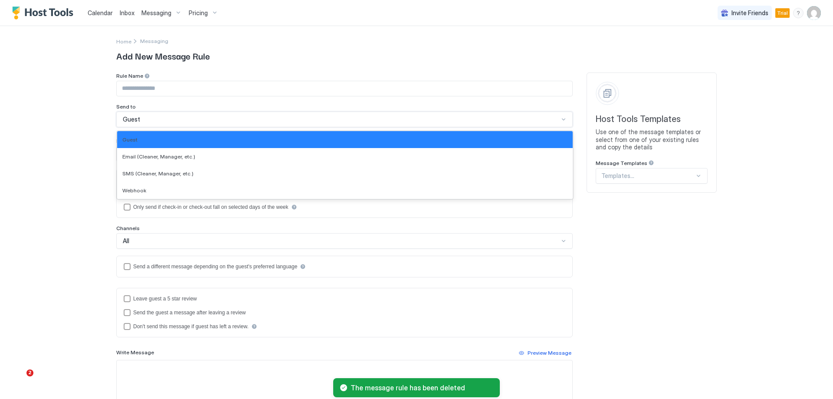
click at [209, 116] on div "Guest" at bounding box center [341, 119] width 436 height 8
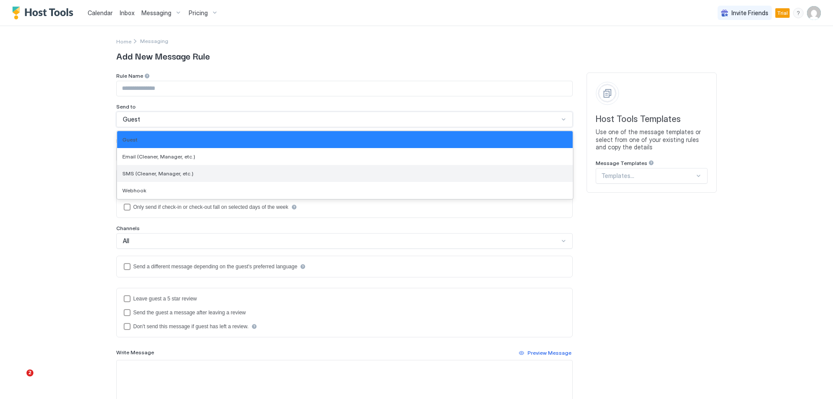
click at [212, 173] on div "SMS (Cleaner, Manager, etc.)" at bounding box center [344, 173] width 445 height 7
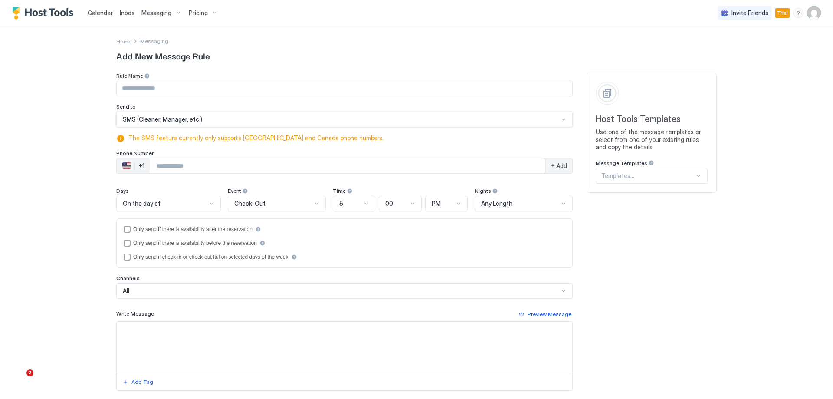
click at [179, 89] on input "Input Field" at bounding box center [344, 88] width 455 height 15
type input "**********"
click at [184, 166] on input "Phone Number input" at bounding box center [347, 166] width 395 height 16
type input "**********"
click at [558, 160] on div "+ Add" at bounding box center [558, 165] width 27 height 15
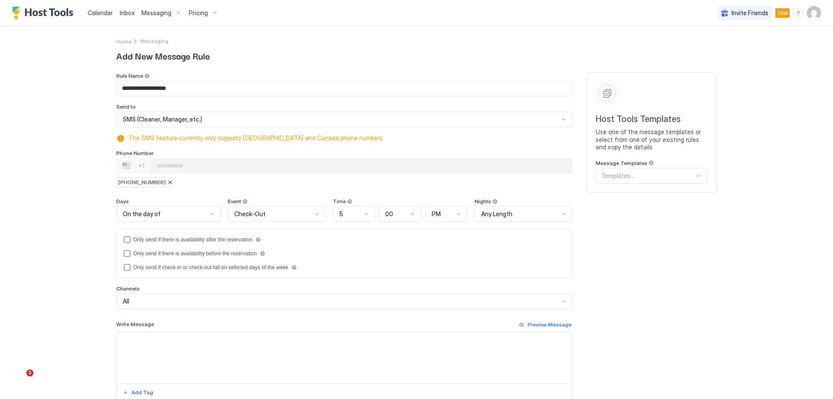
click at [157, 168] on input "Phone Number input" at bounding box center [361, 166] width 422 height 16
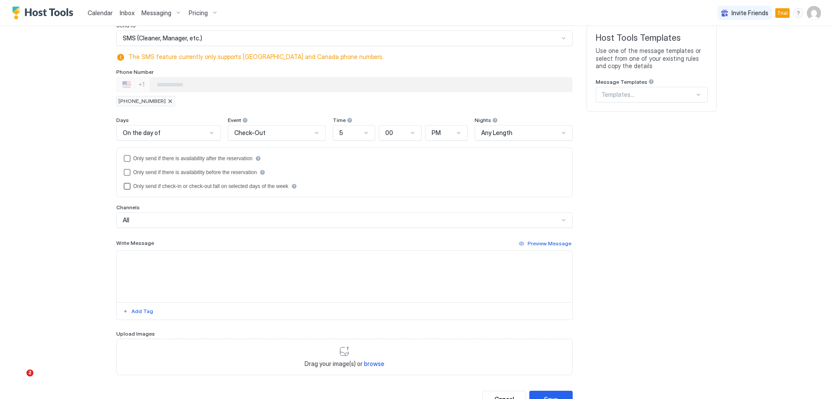
scroll to position [87, 0]
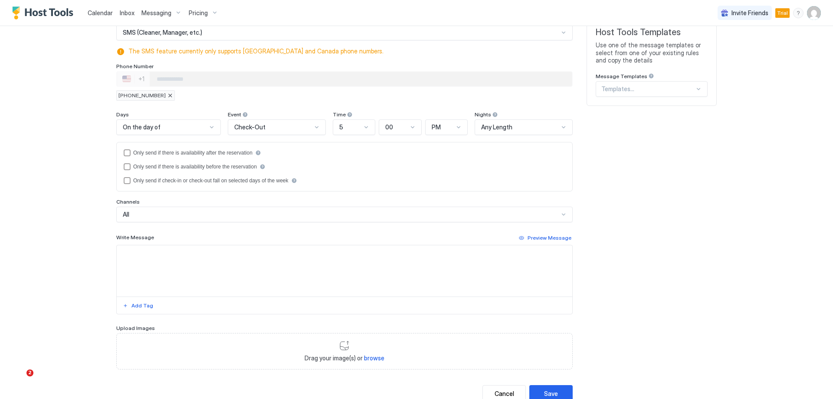
click at [193, 131] on div "On the day of" at bounding box center [165, 127] width 84 height 8
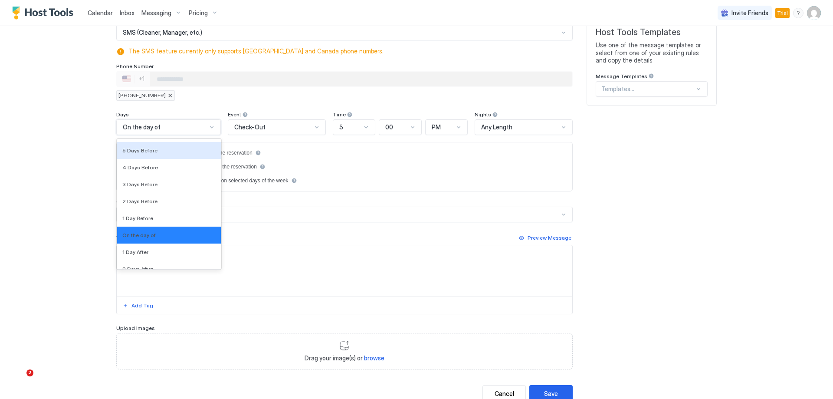
scroll to position [1333, 0]
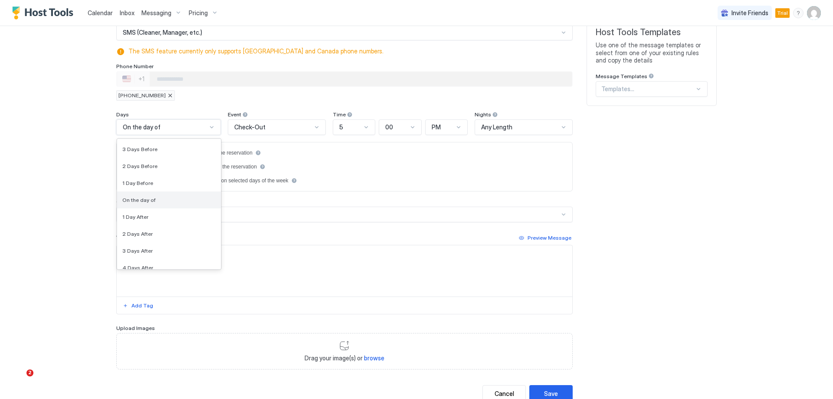
click at [180, 198] on div "On the day of" at bounding box center [168, 199] width 93 height 7
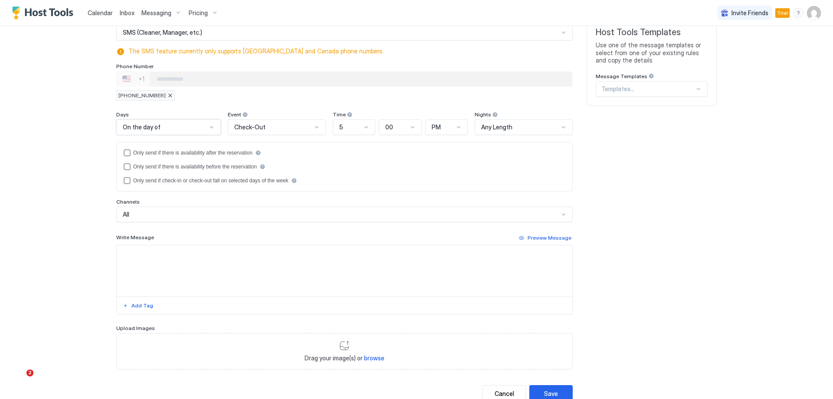
click at [268, 128] on div "Check-Out" at bounding box center [273, 127] width 78 height 8
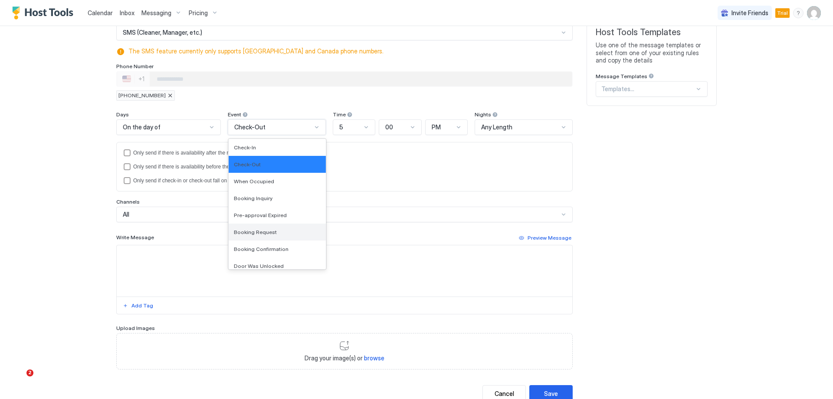
click at [295, 237] on div "Booking Request" at bounding box center [277, 231] width 97 height 17
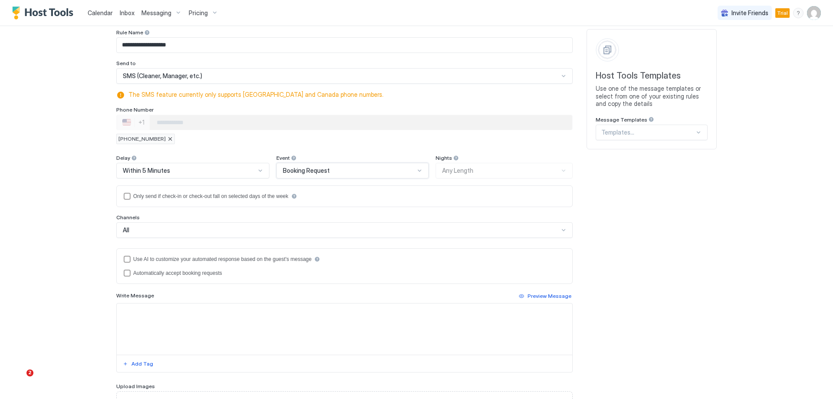
scroll to position [87, 0]
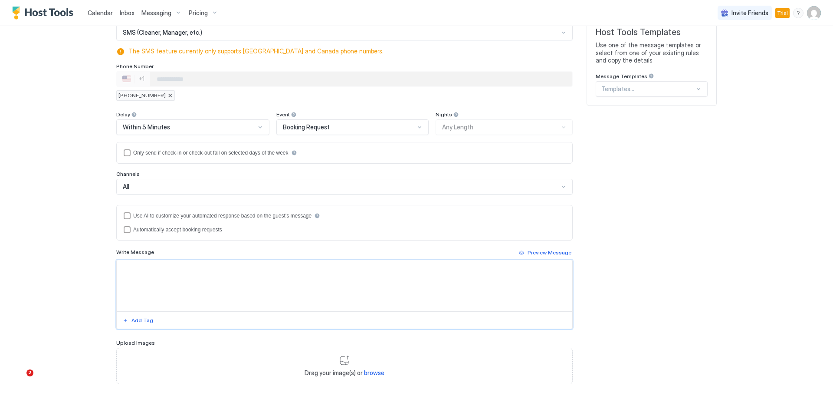
click at [296, 264] on textarea "Input Field" at bounding box center [344, 285] width 455 height 51
click at [141, 323] on div "Add Tag" at bounding box center [142, 320] width 22 height 8
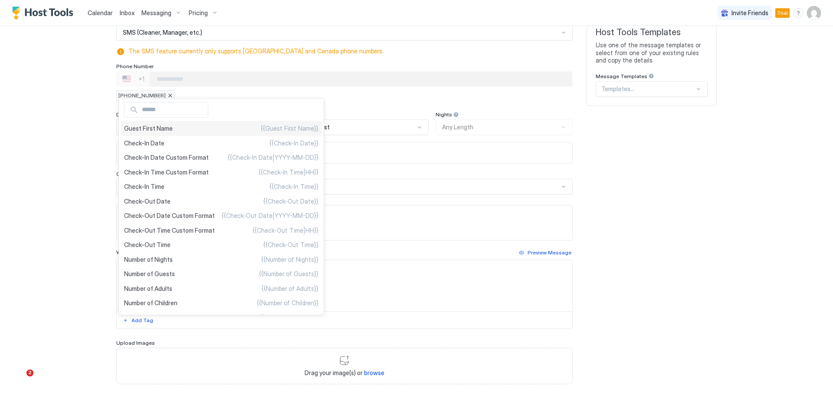
click at [187, 133] on div "Guest First Name {{Guest First Name}}" at bounding box center [221, 128] width 201 height 15
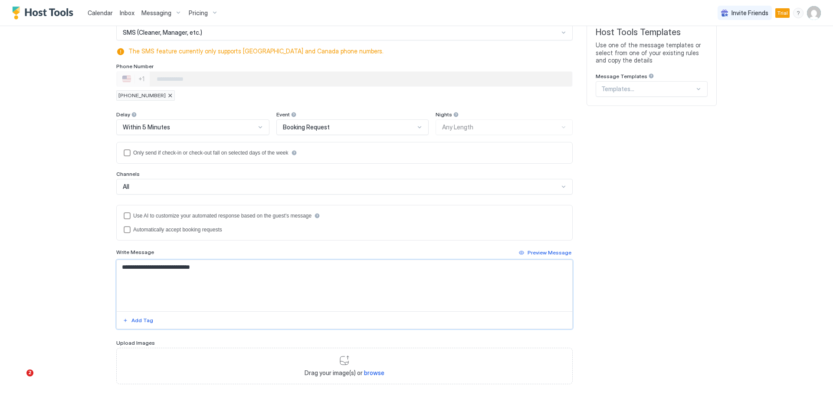
click at [137, 324] on button "Add Tag" at bounding box center [137, 320] width 33 height 10
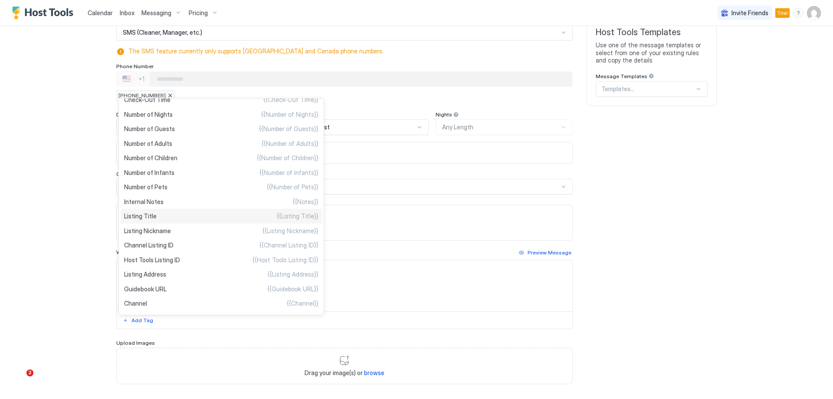
scroll to position [146, 0]
click at [203, 232] on div "Listing Nickname {{Listing Nickname}}" at bounding box center [221, 229] width 201 height 15
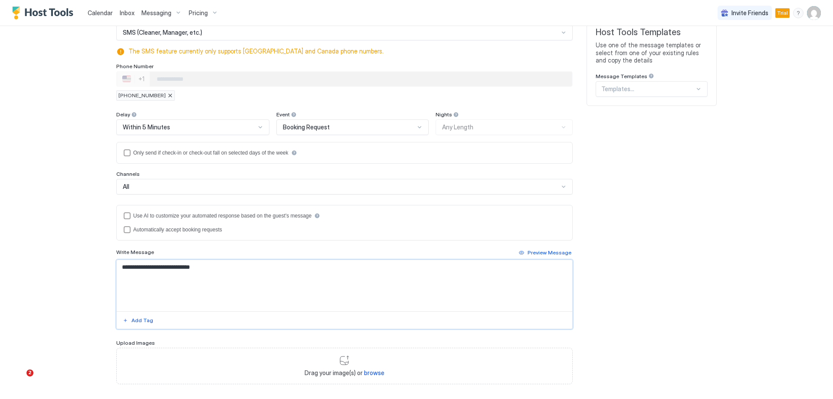
click at [288, 271] on textarea "**********" at bounding box center [344, 285] width 455 height 51
click at [131, 317] on div "Add Tag" at bounding box center [142, 320] width 22 height 8
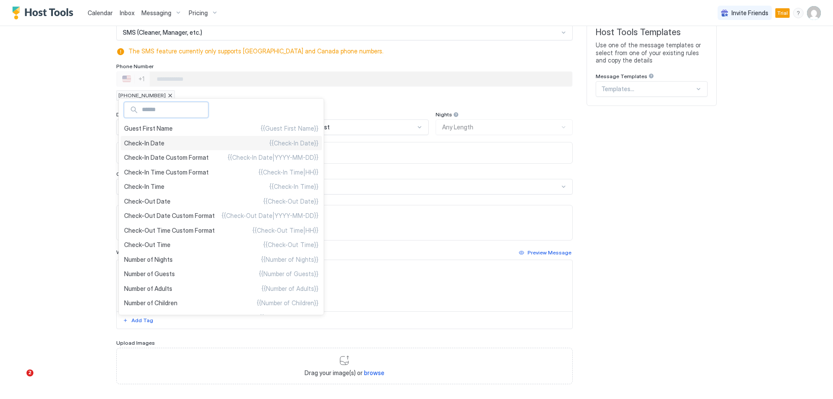
click at [189, 147] on div "Check-In Date {{Check-In Date}}" at bounding box center [221, 143] width 201 height 15
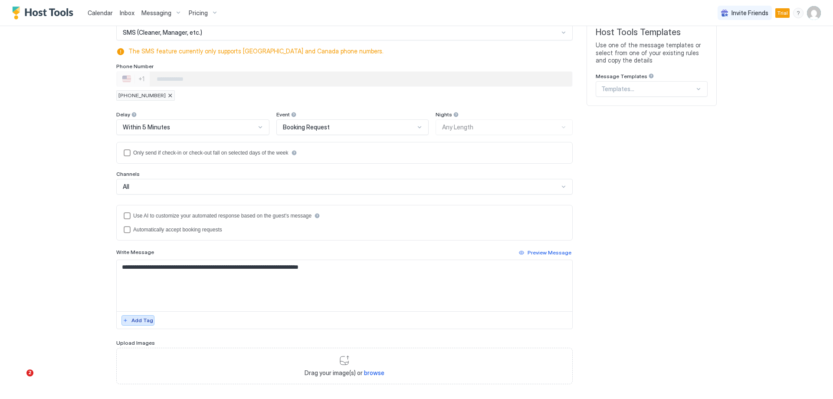
click at [131, 317] on div "Add Tag" at bounding box center [142, 320] width 22 height 8
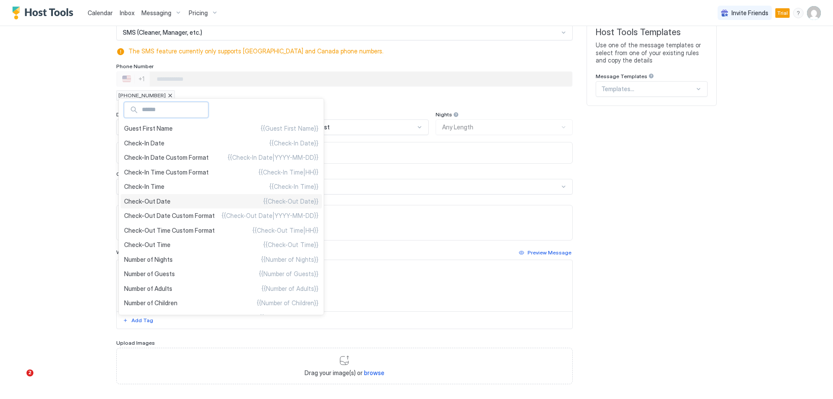
click at [190, 199] on div "Check-Out Date {{Check-Out Date}}" at bounding box center [221, 201] width 201 height 15
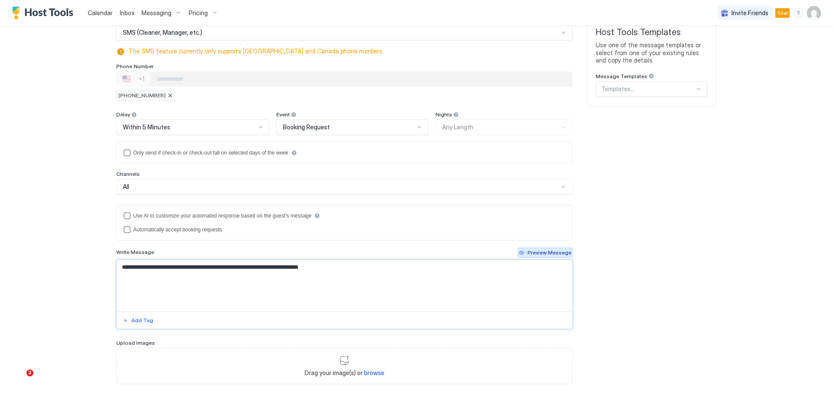
click at [559, 253] on div "Preview Message" at bounding box center [549, 253] width 44 height 8
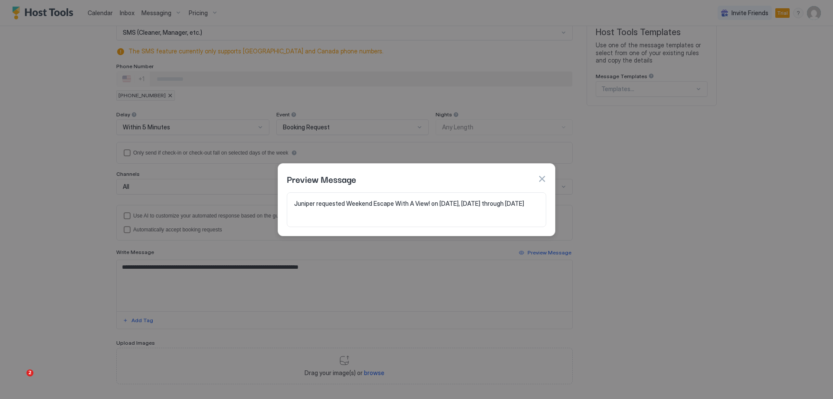
click at [545, 177] on button "button" at bounding box center [541, 178] width 9 height 9
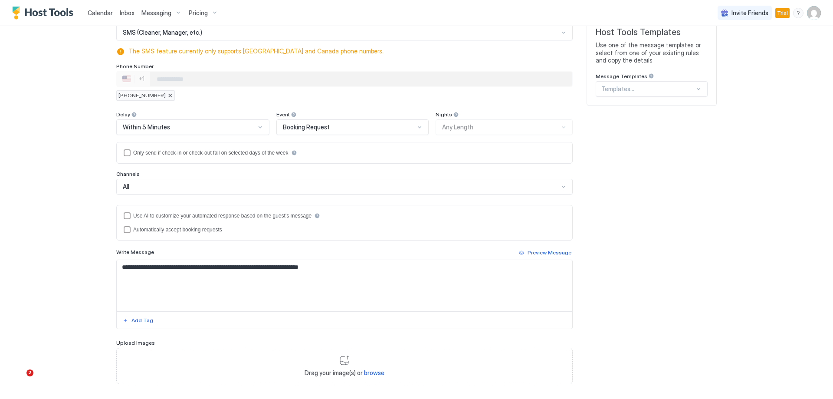
click at [266, 271] on textarea "**********" at bounding box center [344, 285] width 455 height 51
click at [351, 269] on textarea "**********" at bounding box center [344, 285] width 455 height 51
click at [553, 248] on button "Preview Message" at bounding box center [544, 252] width 55 height 10
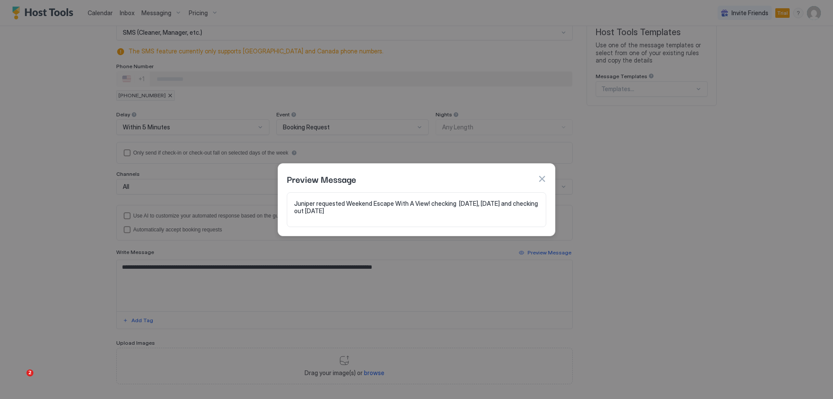
drag, startPoint x: 540, startPoint y: 176, endPoint x: 518, endPoint y: 183, distance: 22.6
click at [540, 176] on button "button" at bounding box center [541, 178] width 9 height 9
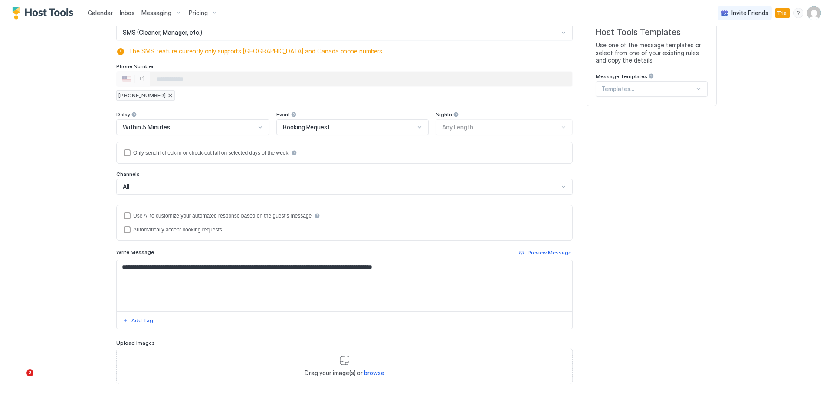
click at [285, 268] on textarea "**********" at bounding box center [344, 285] width 455 height 51
type textarea "**********"
click at [543, 248] on button "Preview Message" at bounding box center [544, 252] width 55 height 10
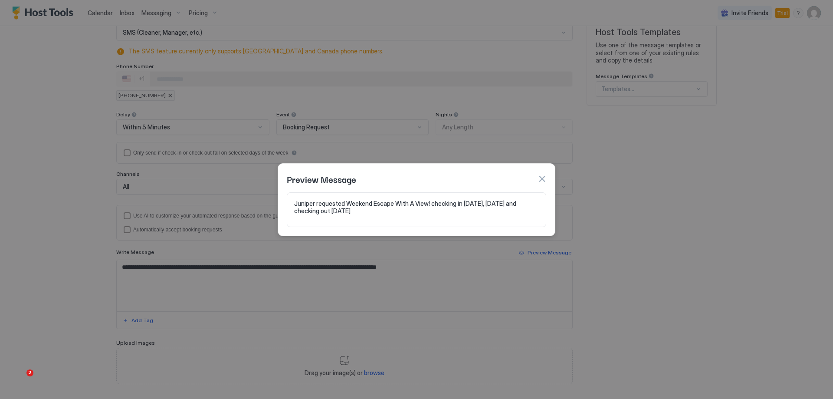
click at [542, 180] on button "button" at bounding box center [541, 178] width 9 height 9
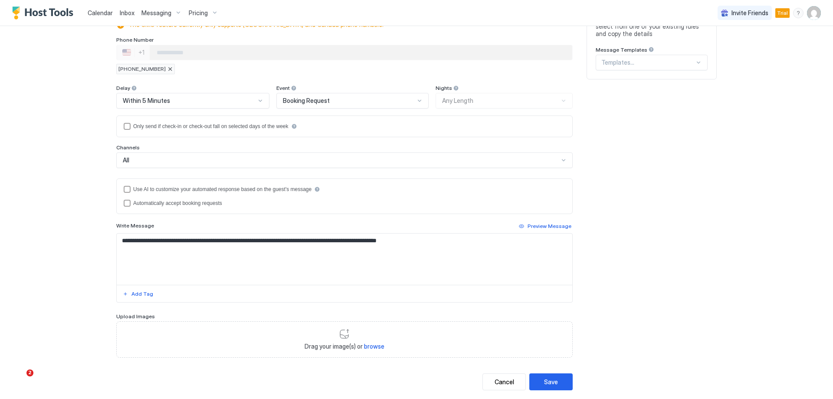
scroll to position [131, 0]
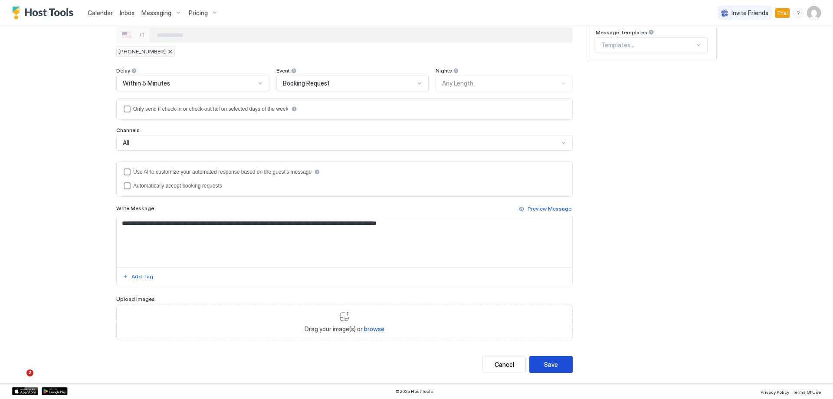
click at [544, 362] on div "Save" at bounding box center [551, 364] width 14 height 9
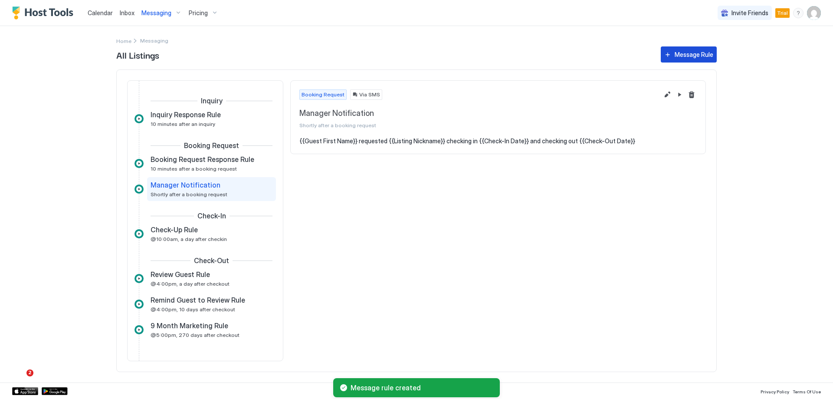
click at [677, 60] on button "Message Rule" at bounding box center [689, 54] width 56 height 16
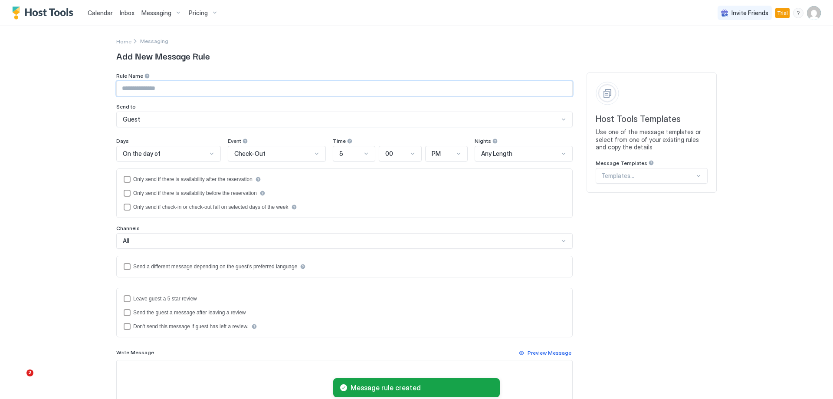
click at [231, 90] on input "Input Field" at bounding box center [344, 88] width 455 height 15
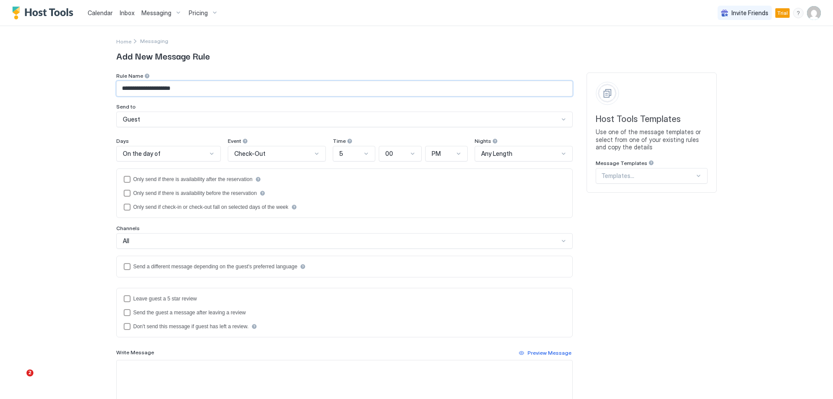
type input "**********"
click at [183, 117] on div "Guest" at bounding box center [341, 119] width 436 height 8
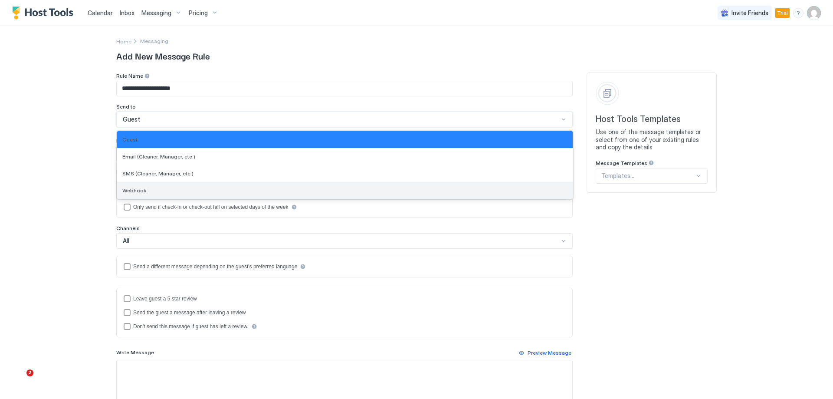
click at [152, 191] on div "Webhook" at bounding box center [344, 190] width 445 height 7
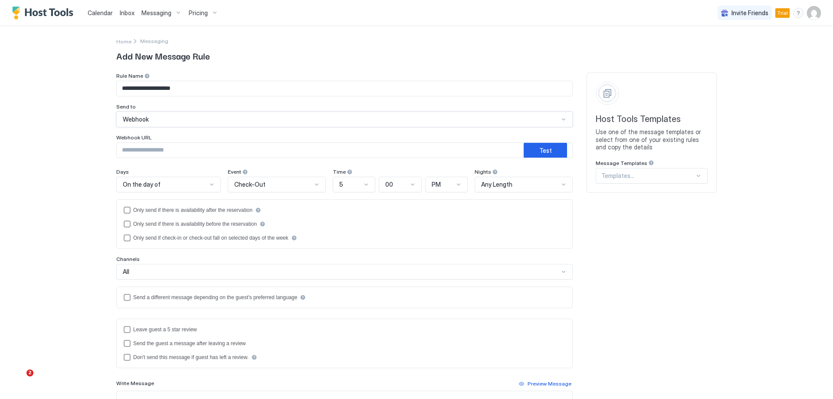
click at [167, 123] on div "Webhook" at bounding box center [344, 119] width 456 height 16
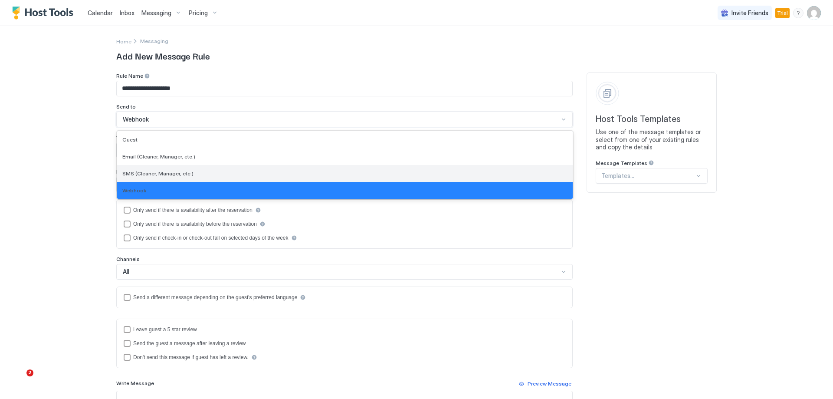
click at [162, 170] on div "SMS (Cleaner, Manager, etc.)" at bounding box center [344, 173] width 455 height 17
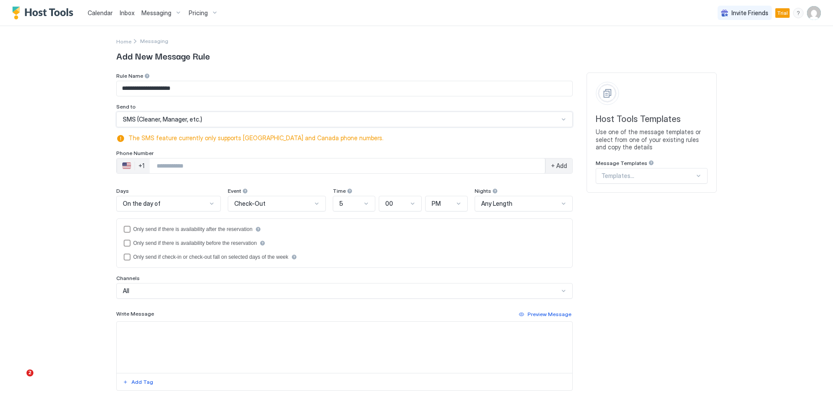
click at [205, 166] on input "Phone Number input" at bounding box center [347, 166] width 395 height 16
type input "**********"
click at [170, 201] on div "On the day of" at bounding box center [165, 203] width 84 height 8
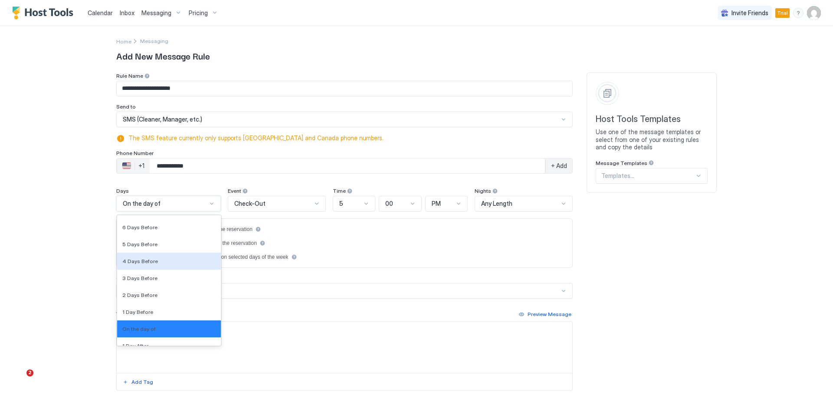
scroll to position [1292, 0]
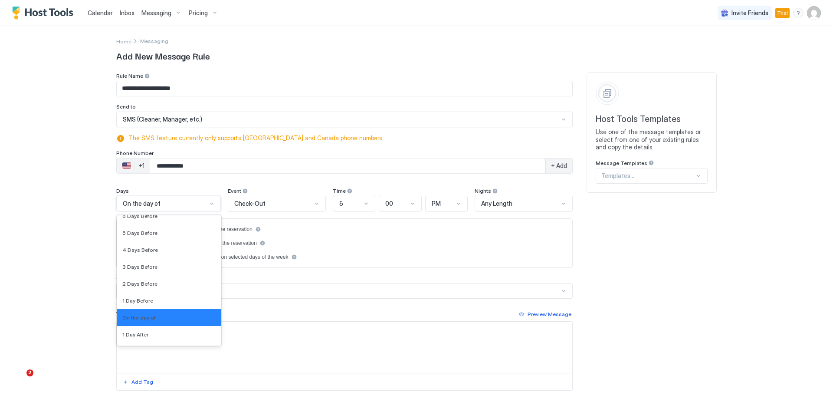
drag, startPoint x: 153, startPoint y: 320, endPoint x: 214, endPoint y: 281, distance: 72.2
click at [153, 320] on div "On the day of" at bounding box center [168, 317] width 93 height 7
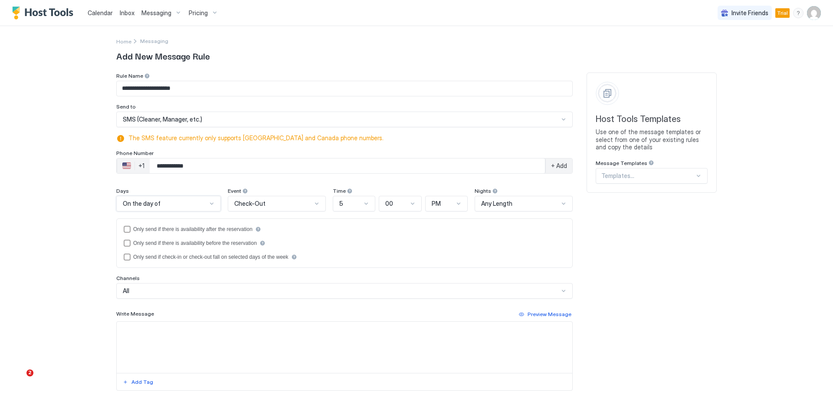
click at [258, 203] on span "Check-Out" at bounding box center [249, 203] width 31 height 8
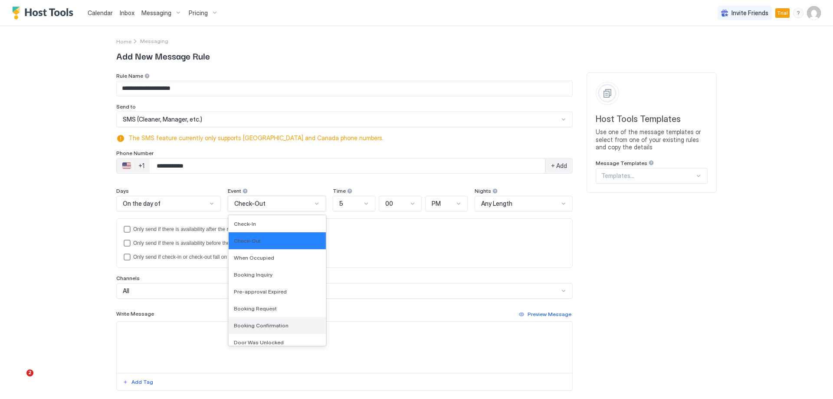
click at [279, 322] on span "Booking Confirmation" at bounding box center [261, 325] width 55 height 7
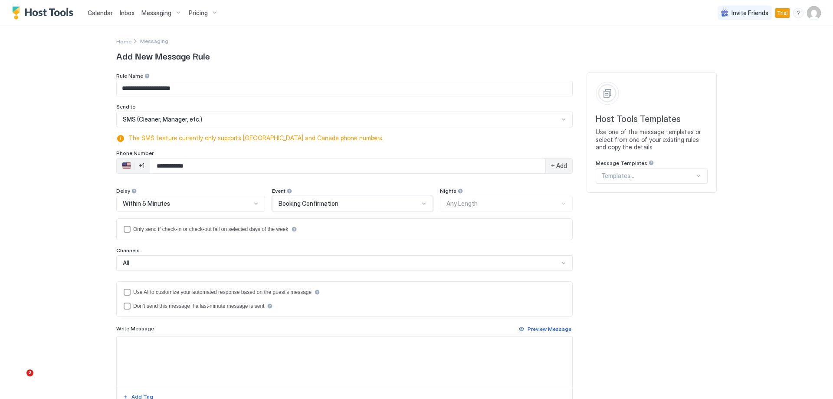
click at [165, 346] on textarea "Input Field" at bounding box center [344, 361] width 455 height 51
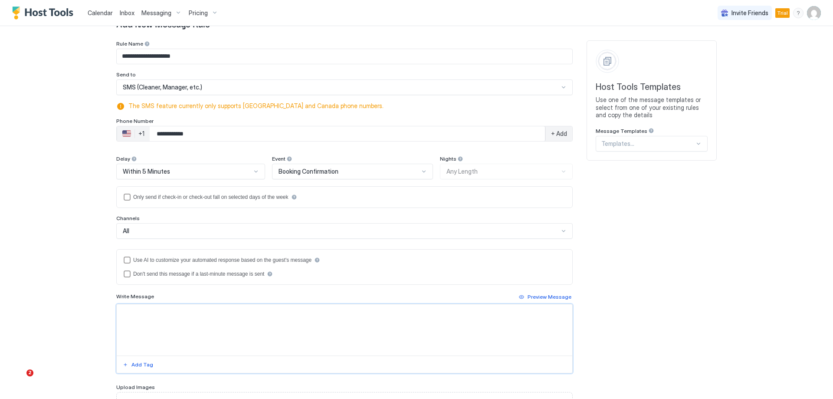
scroll to position [87, 0]
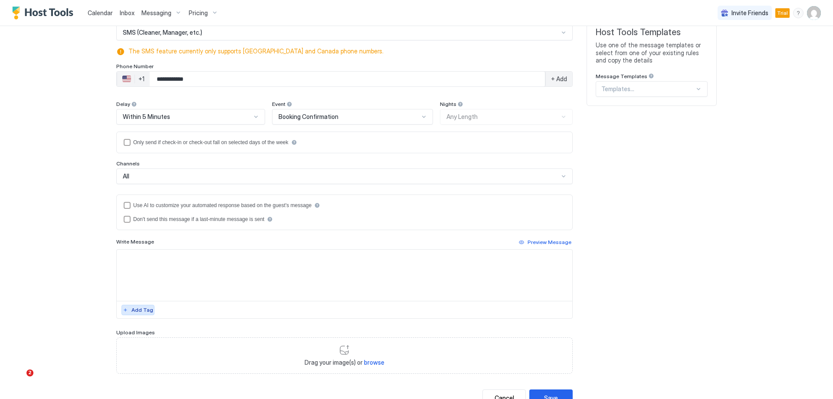
click at [142, 309] on div "Add Tag" at bounding box center [142, 310] width 22 height 8
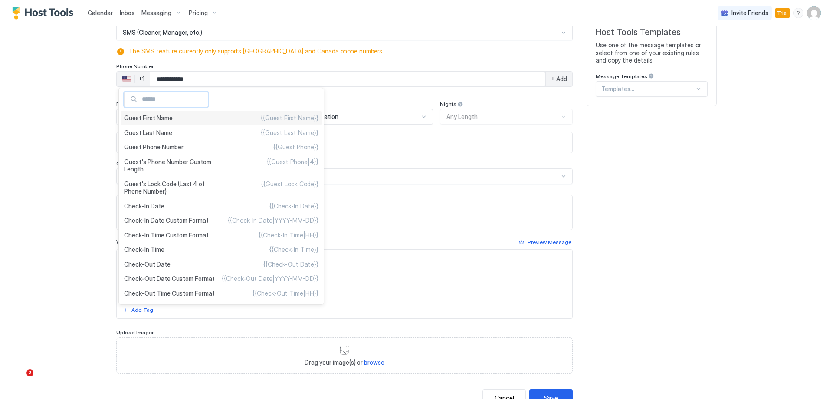
click at [178, 124] on div "Guest First Name {{Guest First Name}}" at bounding box center [221, 118] width 201 height 15
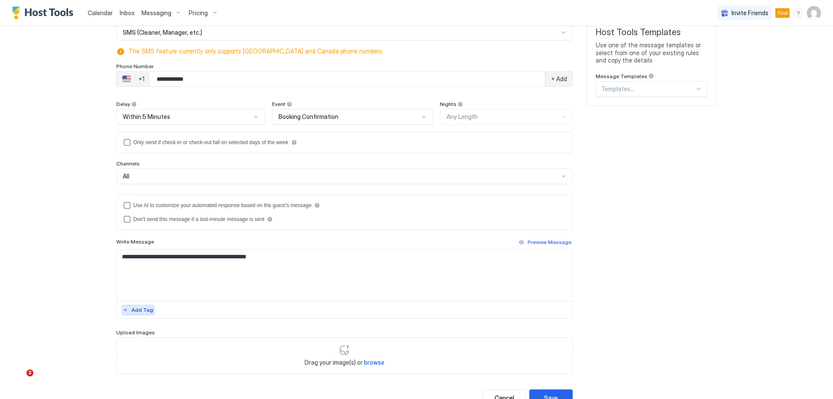
click at [143, 308] on div "Add Tag" at bounding box center [142, 310] width 22 height 8
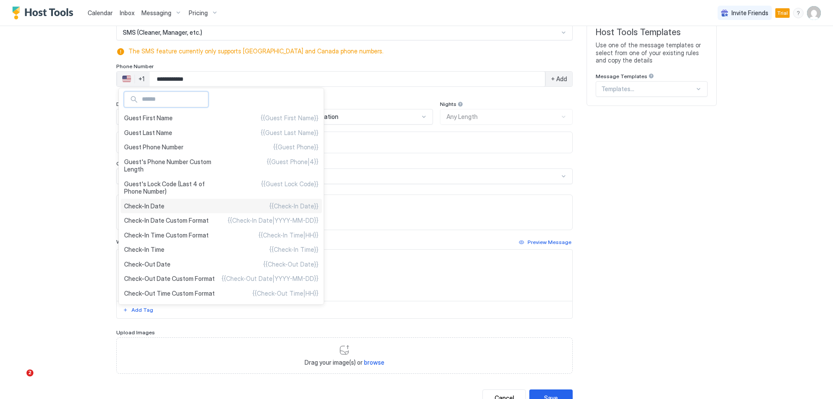
click at [199, 203] on div "Check-In Date {{Check-In Date}}" at bounding box center [221, 206] width 201 height 15
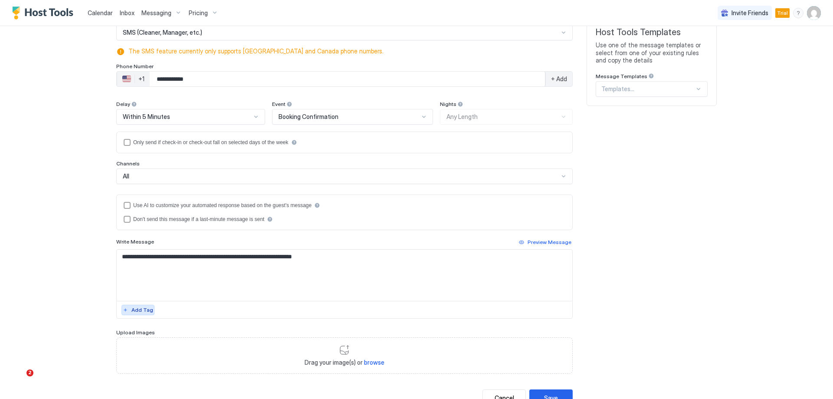
click at [140, 307] on div "Add Tag" at bounding box center [142, 310] width 22 height 8
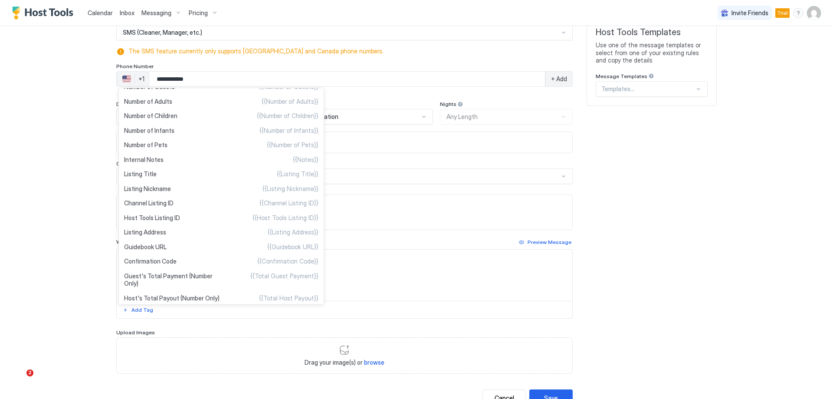
scroll to position [260, 0]
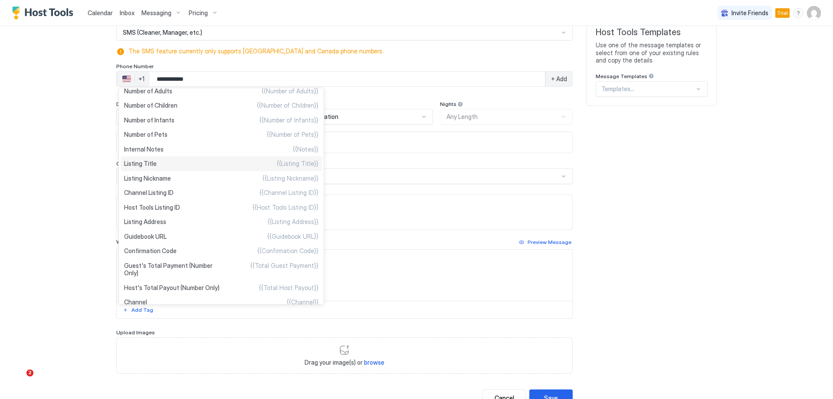
click at [177, 169] on div "Listing Title {{Listing Title}}" at bounding box center [221, 163] width 201 height 15
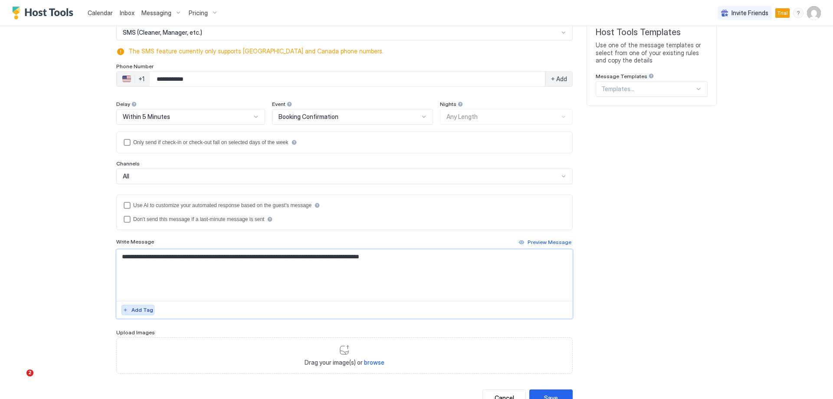
type textarea "**********"
click at [127, 310] on button "Add Tag" at bounding box center [137, 309] width 33 height 10
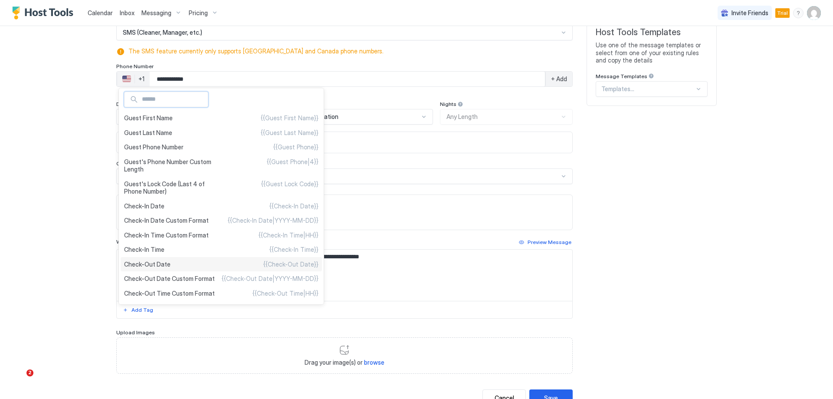
click at [181, 263] on div "Check-Out Date {{Check-Out Date}}" at bounding box center [221, 264] width 201 height 15
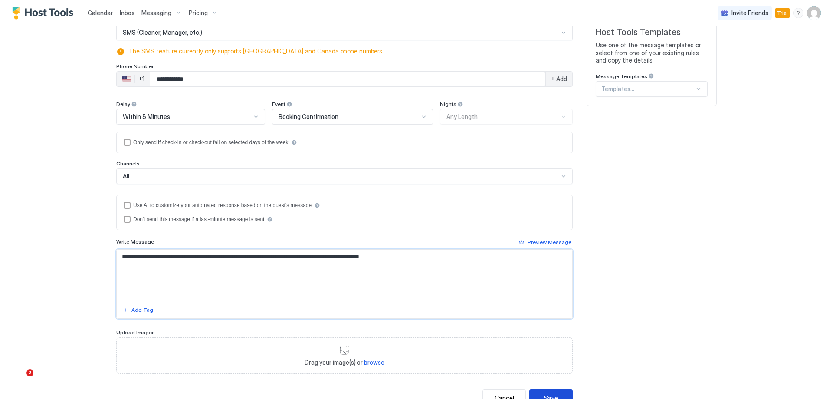
click at [552, 393] on div "Save" at bounding box center [551, 397] width 14 height 9
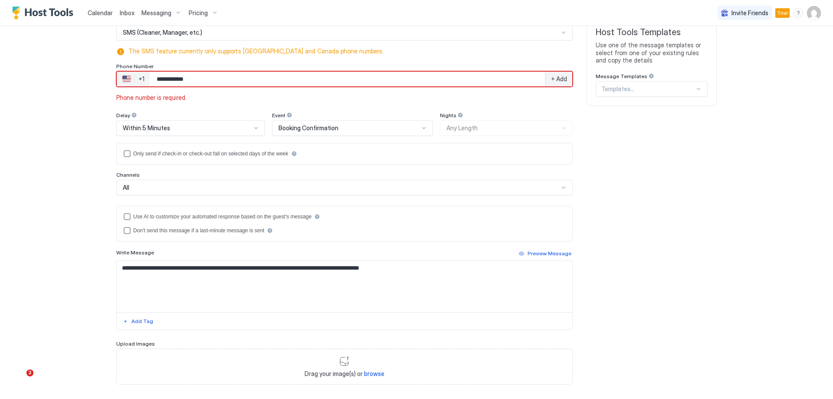
click at [564, 78] on div "+ Add" at bounding box center [558, 79] width 27 height 15
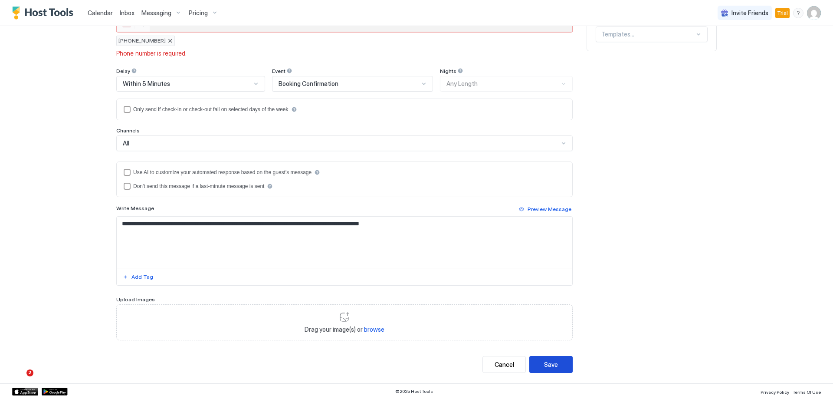
click at [536, 361] on button "Save" at bounding box center [550, 364] width 43 height 17
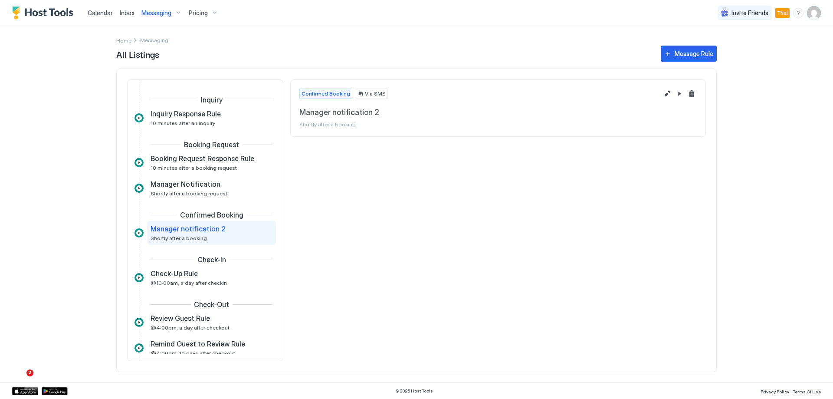
scroll to position [13, 0]
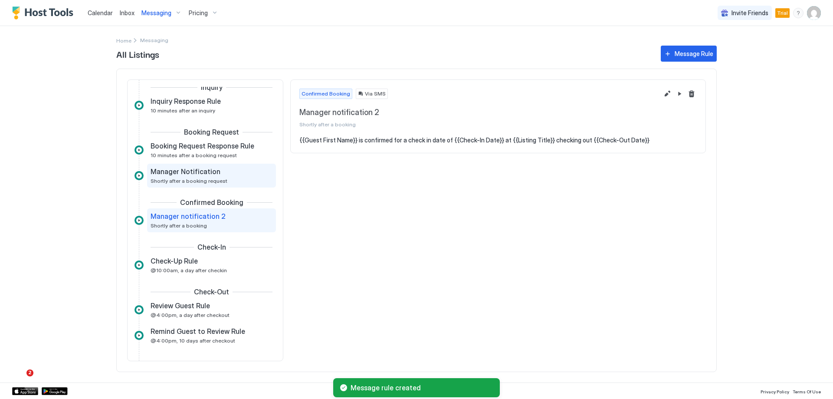
click at [222, 179] on div "Manager Notification Shortly after a booking request" at bounding box center [205, 175] width 110 height 17
click at [665, 93] on button "Edit message rule" at bounding box center [667, 93] width 10 height 10
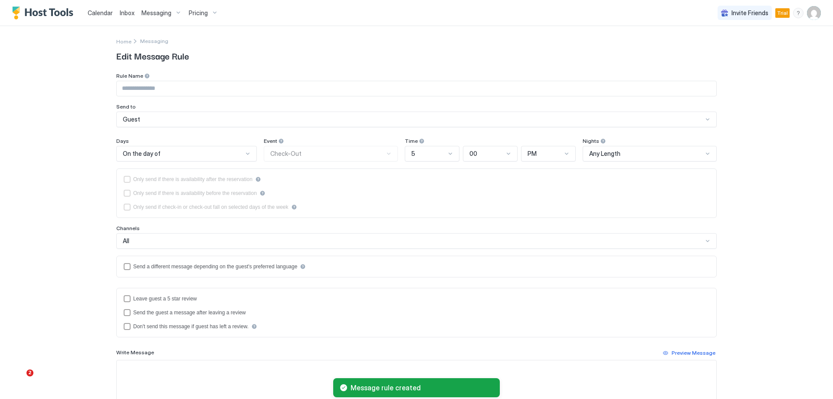
type input "**********"
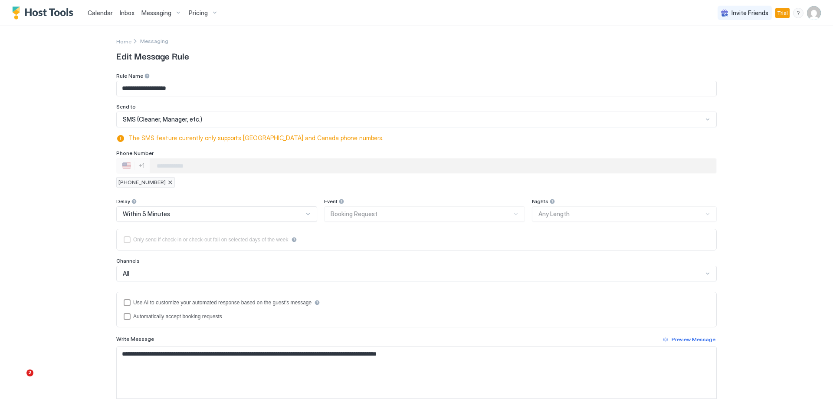
click at [173, 88] on input "**********" at bounding box center [416, 88] width 599 height 15
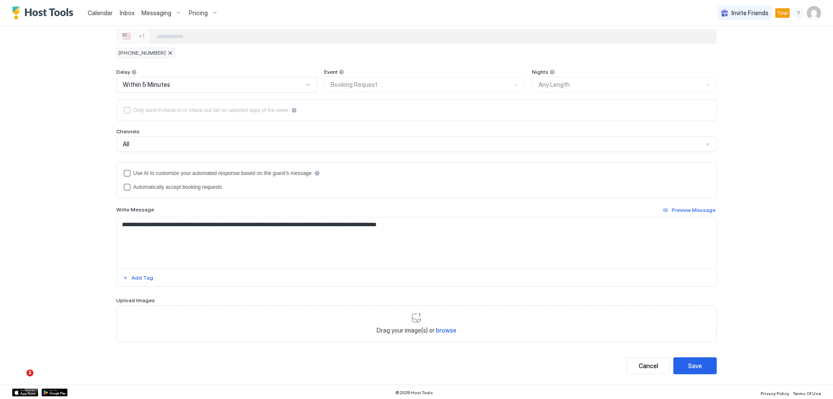
scroll to position [131, 0]
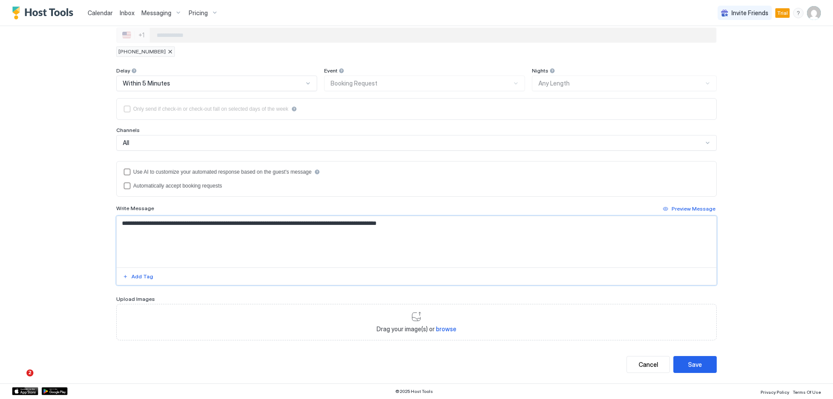
drag, startPoint x: 257, startPoint y: 225, endPoint x: 216, endPoint y: 224, distance: 40.3
click at [216, 224] on textarea "**********" at bounding box center [416, 241] width 599 height 51
click at [219, 221] on textarea "**********" at bounding box center [416, 241] width 599 height 51
type textarea "**********"
click at [147, 274] on div "Add Tag" at bounding box center [142, 276] width 22 height 8
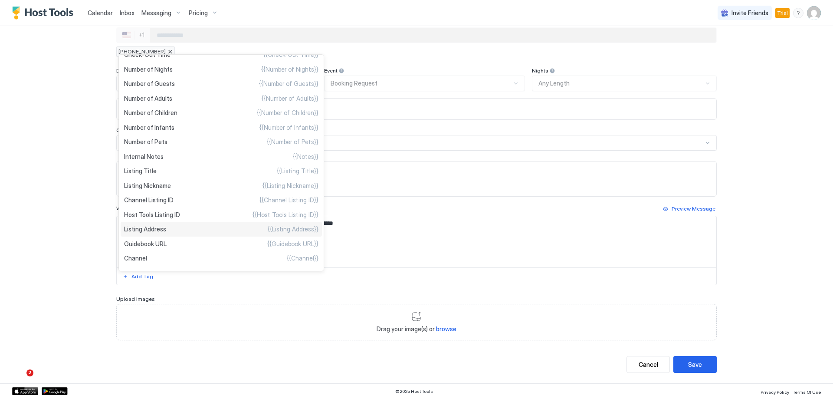
scroll to position [103, 0]
click at [185, 220] on div "Listing Title {{Listing Title}}" at bounding box center [221, 214] width 201 height 15
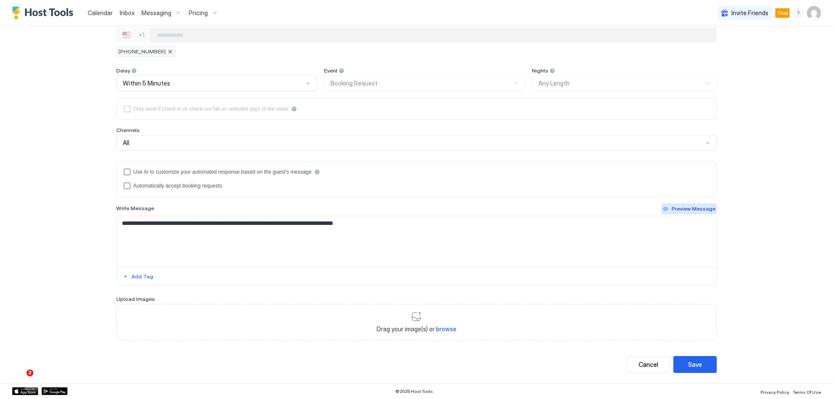
click at [670, 213] on button "Preview Message" at bounding box center [688, 208] width 55 height 10
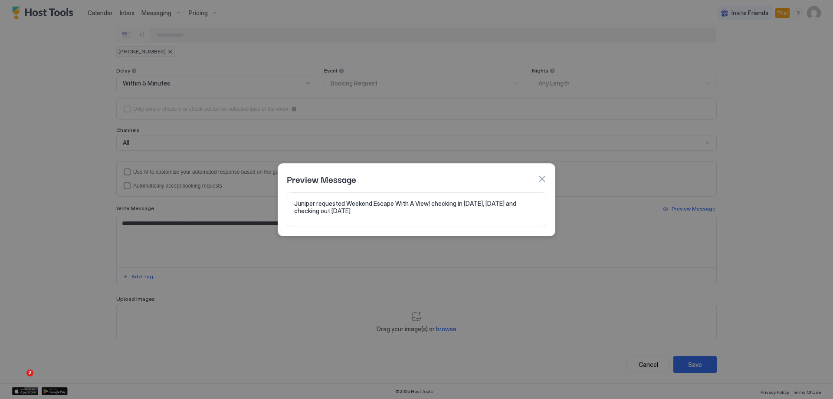
click at [541, 179] on button "button" at bounding box center [541, 178] width 9 height 9
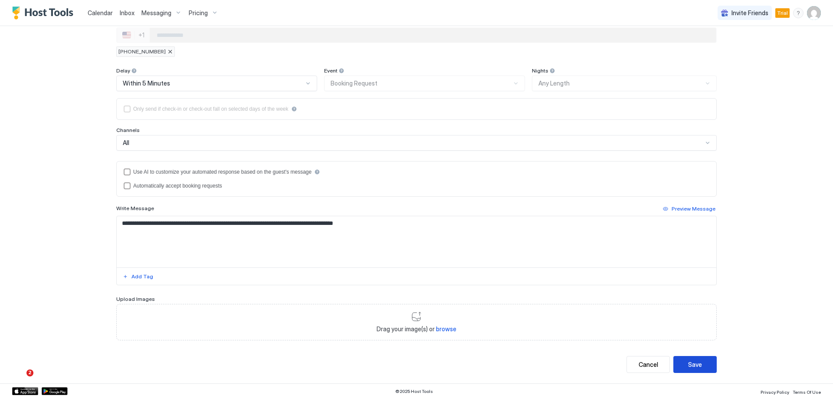
click at [693, 363] on div "Save" at bounding box center [695, 364] width 14 height 9
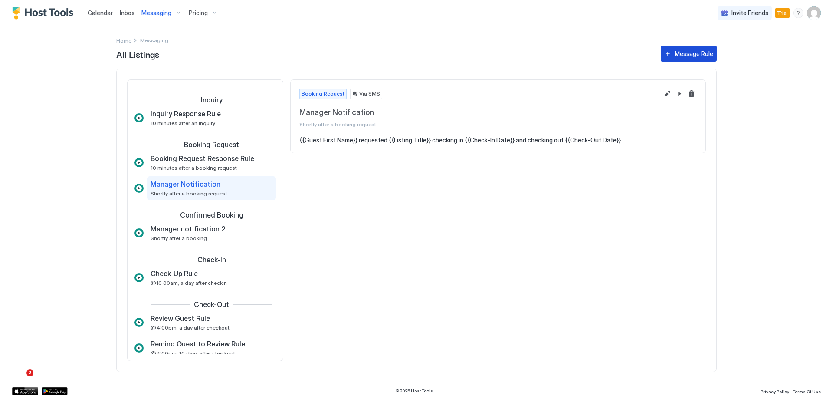
click at [676, 54] on div "Message Rule" at bounding box center [693, 53] width 39 height 9
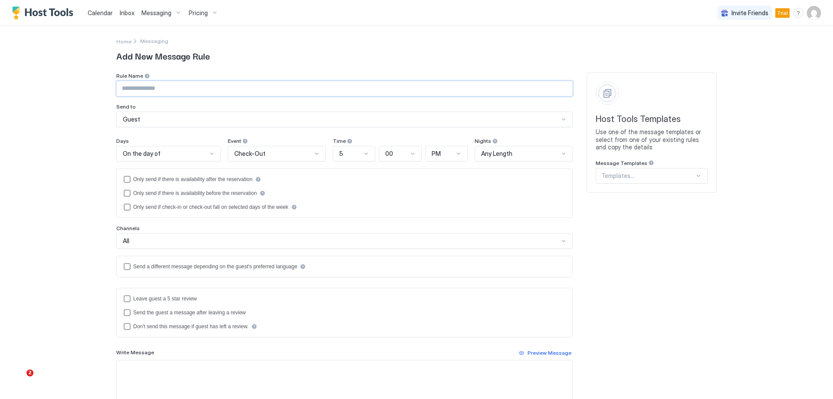
click at [196, 95] on input "Input Field" at bounding box center [344, 88] width 455 height 15
type input "**********"
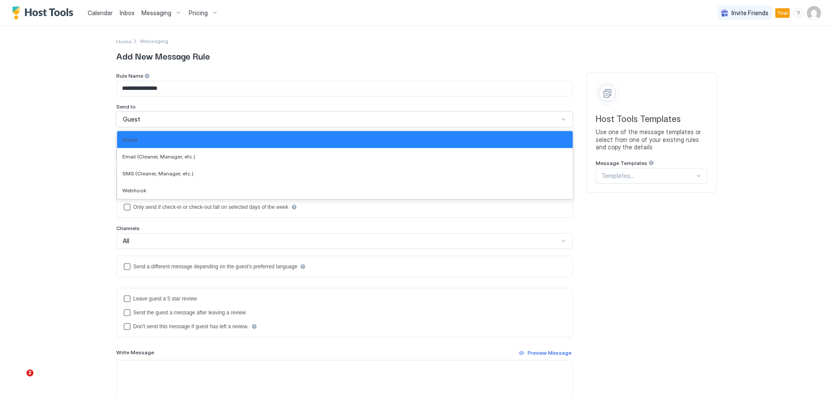
click at [181, 123] on div "Guest" at bounding box center [344, 119] width 456 height 16
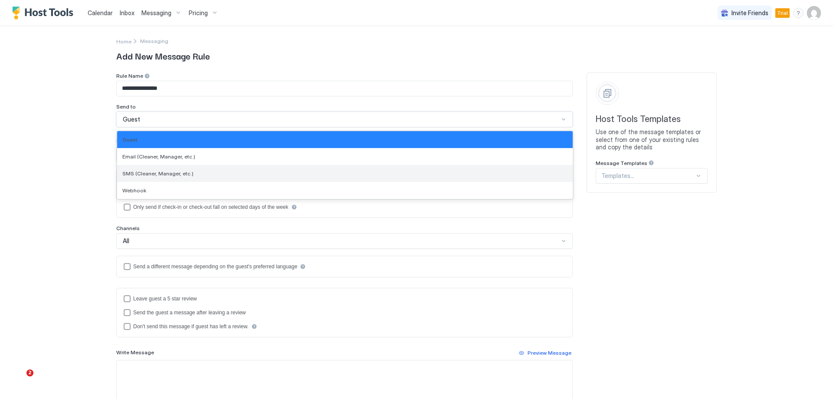
click at [178, 173] on span "SMS (Cleaner, Manager, etc.)" at bounding box center [157, 173] width 71 height 7
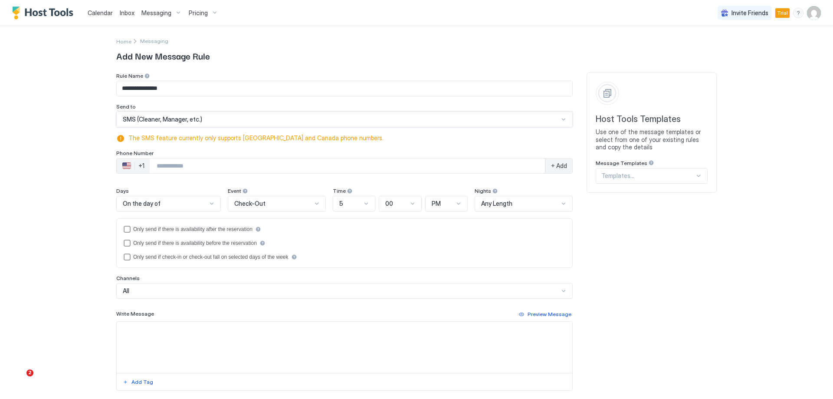
click at [182, 162] on input "Phone Number input" at bounding box center [347, 166] width 395 height 16
type input "**********"
click at [170, 201] on div "On the day of" at bounding box center [165, 203] width 84 height 8
click at [272, 210] on div "Check-Out" at bounding box center [277, 204] width 98 height 16
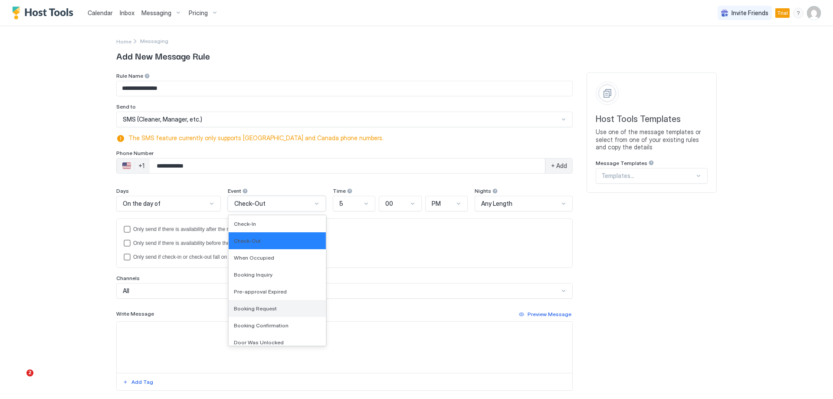
click at [282, 305] on div "Booking Request" at bounding box center [277, 308] width 87 height 7
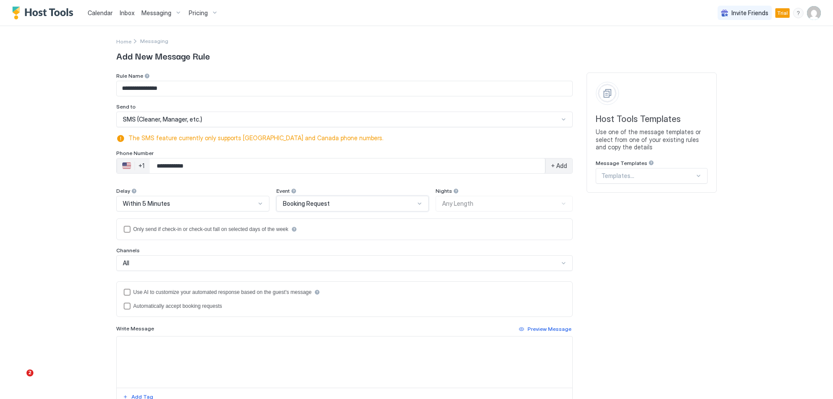
click at [197, 349] on textarea "Input Field" at bounding box center [344, 361] width 455 height 51
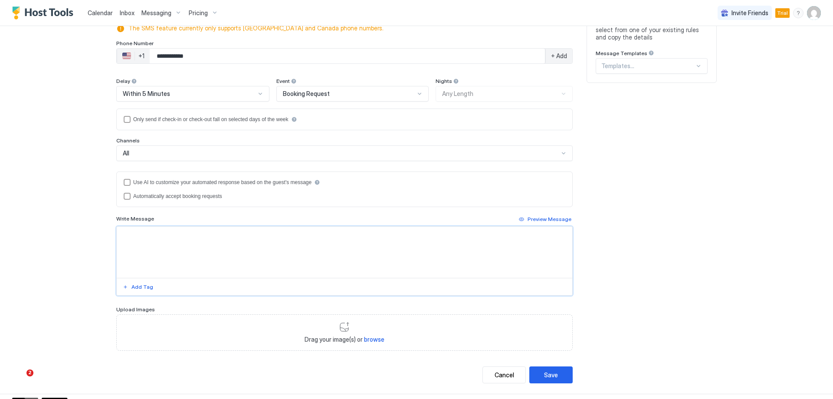
scroll to position [120, 0]
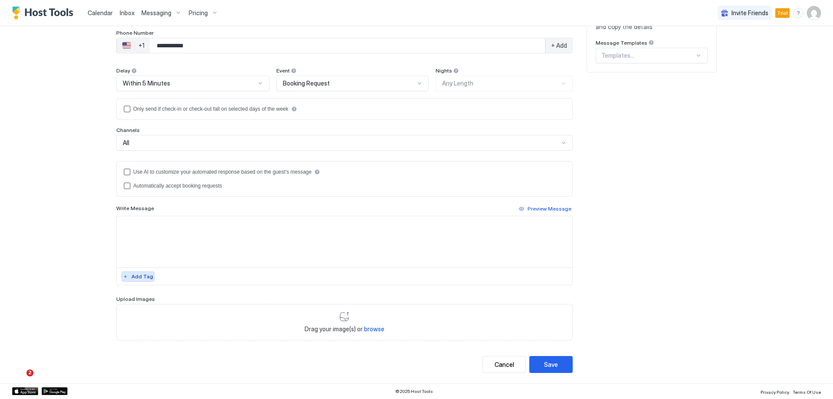
click at [138, 281] on button "Add Tag" at bounding box center [137, 276] width 33 height 10
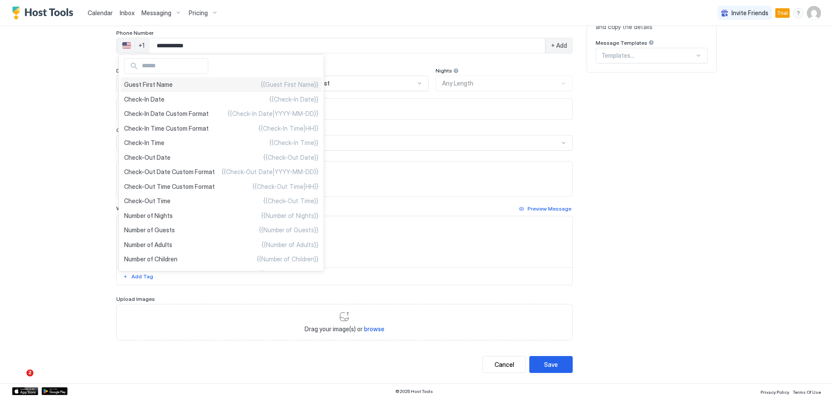
click at [154, 85] on span "Guest First Name" at bounding box center [148, 85] width 49 height 8
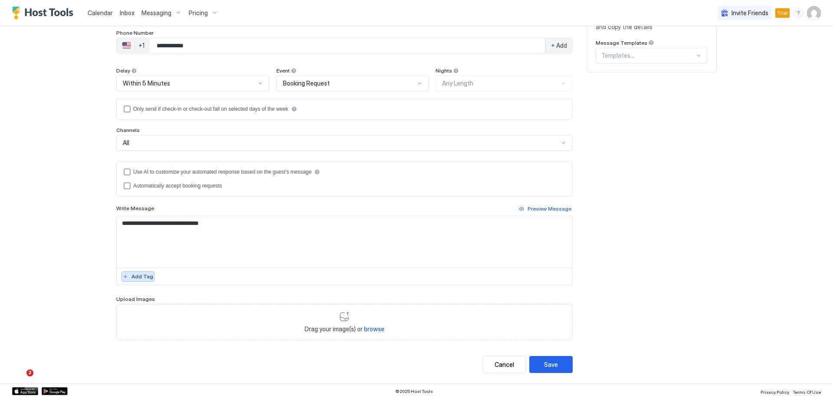
click at [134, 278] on div "Add Tag" at bounding box center [142, 276] width 22 height 8
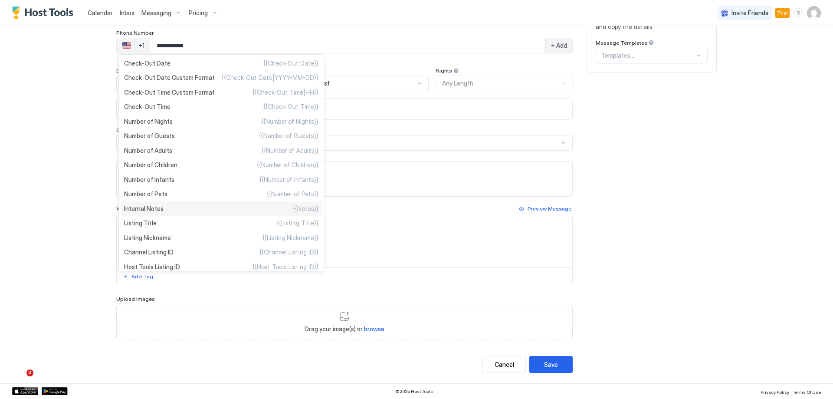
scroll to position [146, 0]
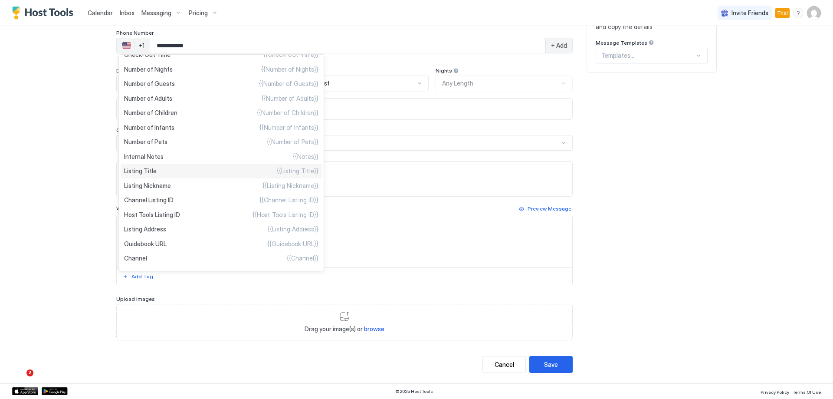
click at [173, 173] on div "Listing Title {{Listing Title}}" at bounding box center [221, 171] width 201 height 15
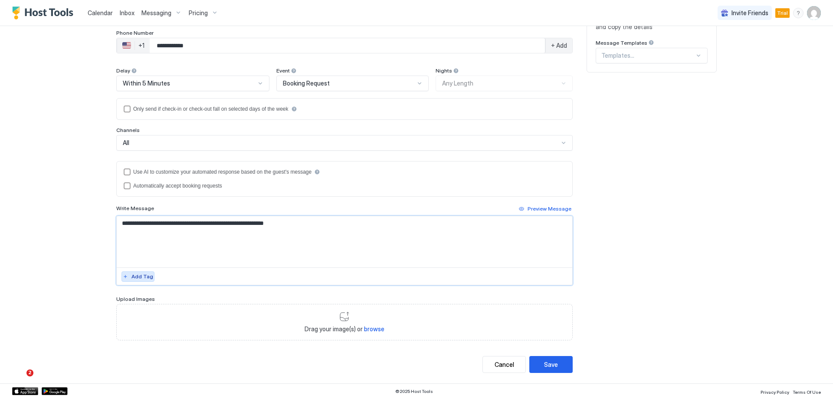
click at [128, 275] on button "Add Tag" at bounding box center [137, 276] width 33 height 10
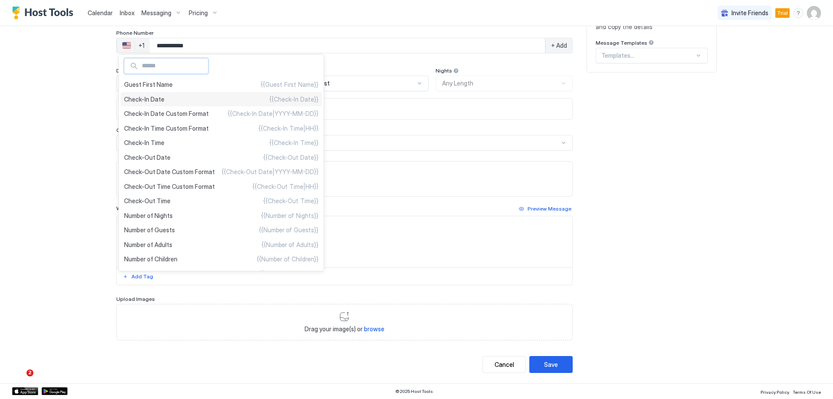
click at [187, 100] on div "Check-In Date {{Check-In Date}}" at bounding box center [221, 99] width 201 height 15
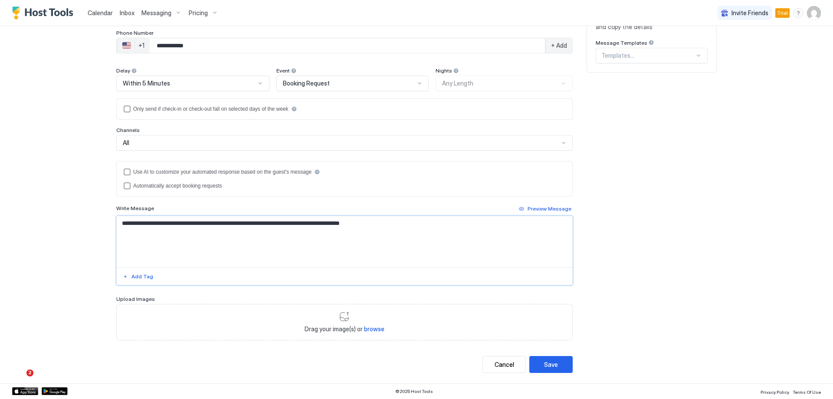
type textarea "**********"
click at [139, 275] on div "Add Tag" at bounding box center [142, 276] width 22 height 8
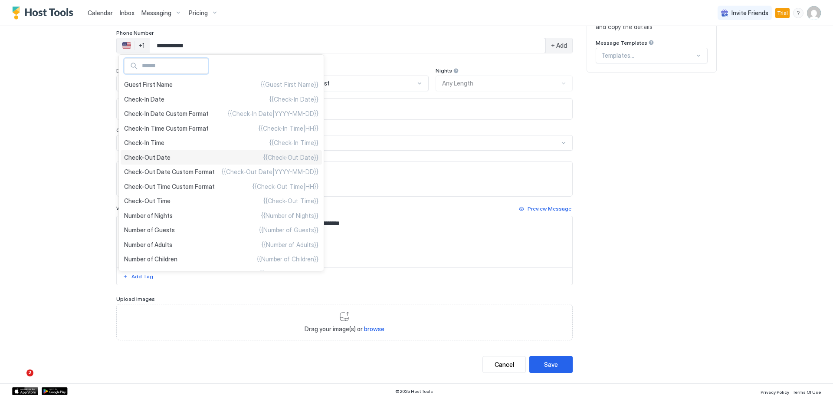
click at [197, 155] on div "Check-Out Date {{Check-Out Date}}" at bounding box center [221, 157] width 201 height 15
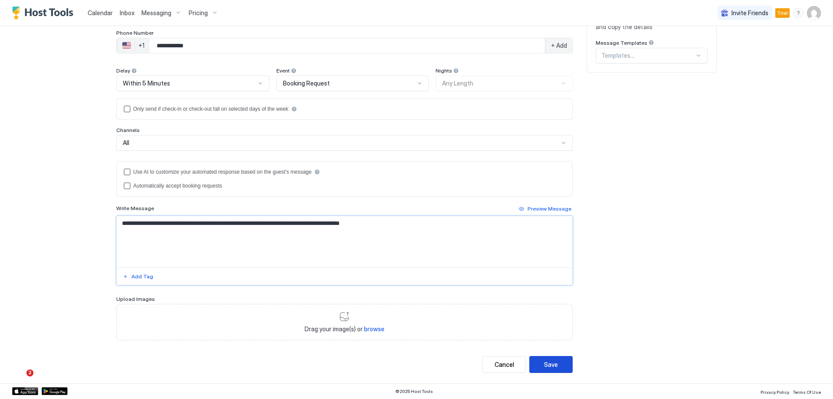
click at [549, 358] on button "Save" at bounding box center [550, 364] width 43 height 17
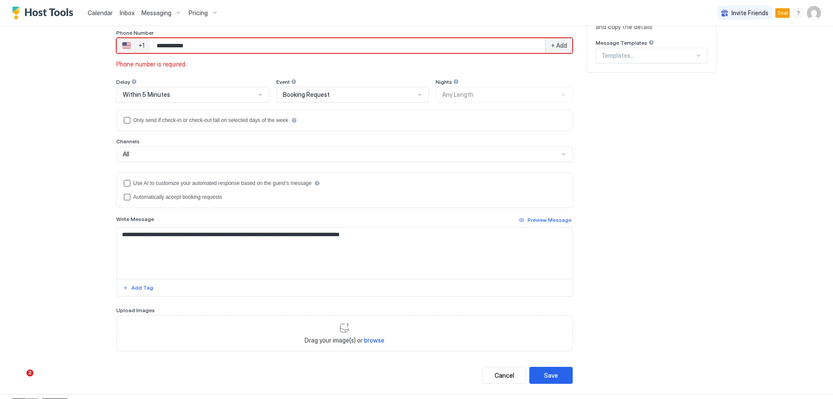
click at [558, 46] on span "+ Add" at bounding box center [559, 46] width 16 height 8
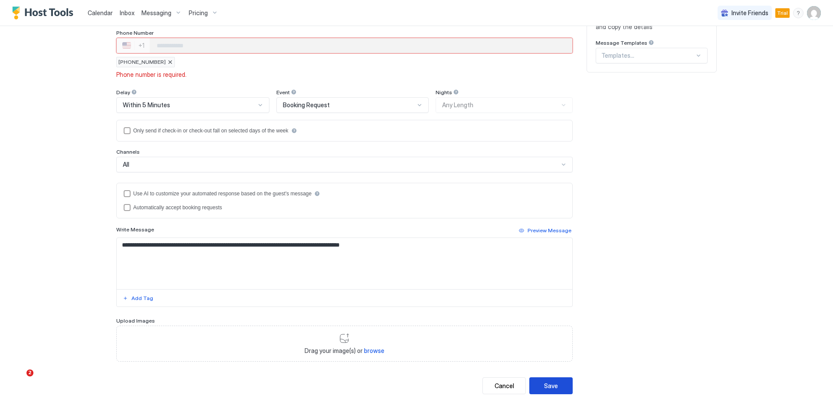
click at [544, 383] on div "Save" at bounding box center [551, 385] width 14 height 9
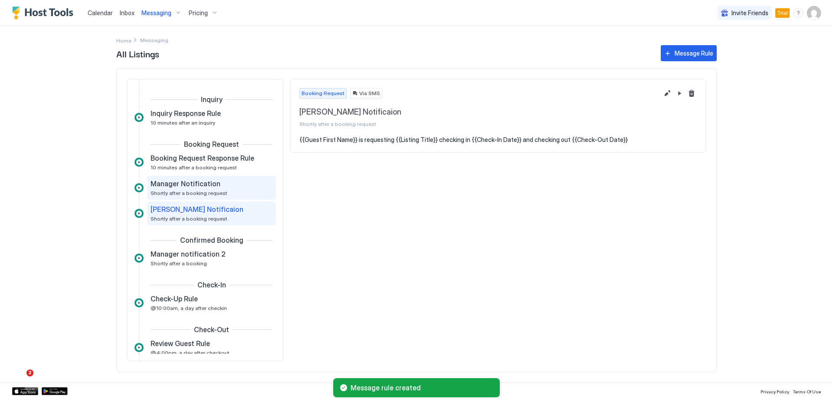
click at [216, 190] on span "Shortly after a booking request" at bounding box center [188, 193] width 77 height 7
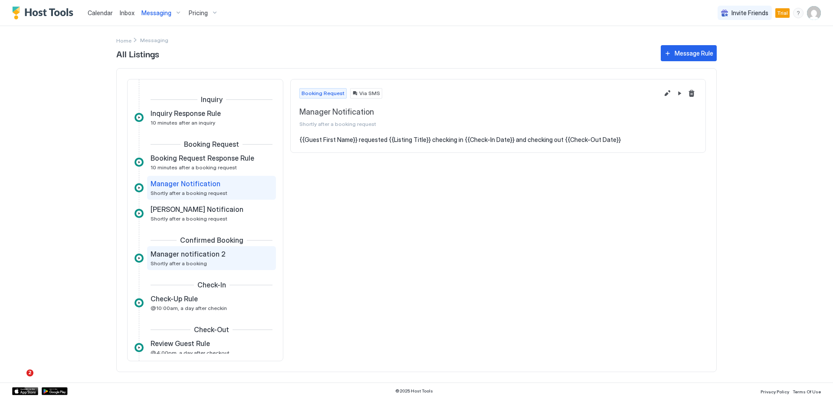
click at [198, 261] on span "Shortly after a booking" at bounding box center [178, 263] width 56 height 7
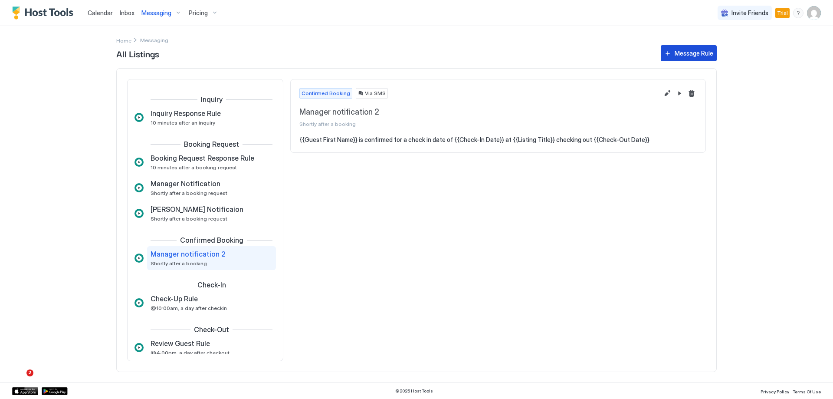
click at [683, 54] on div "Message Rule" at bounding box center [693, 53] width 39 height 9
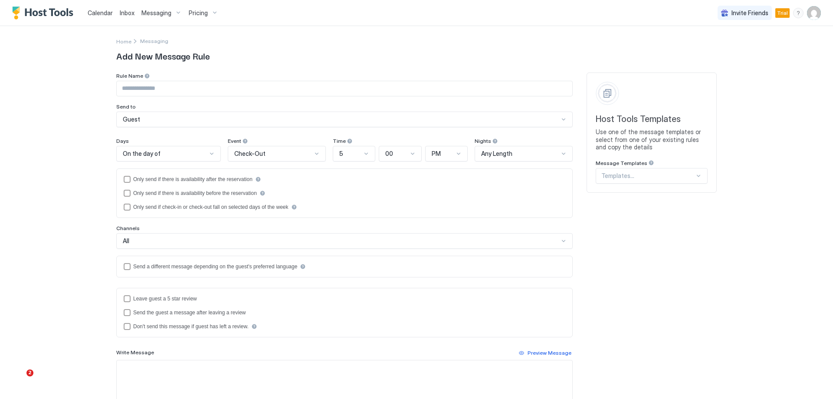
click at [240, 153] on span "Check-Out" at bounding box center [249, 154] width 31 height 8
click at [276, 189] on div "Booking Confirmation" at bounding box center [277, 185] width 97 height 17
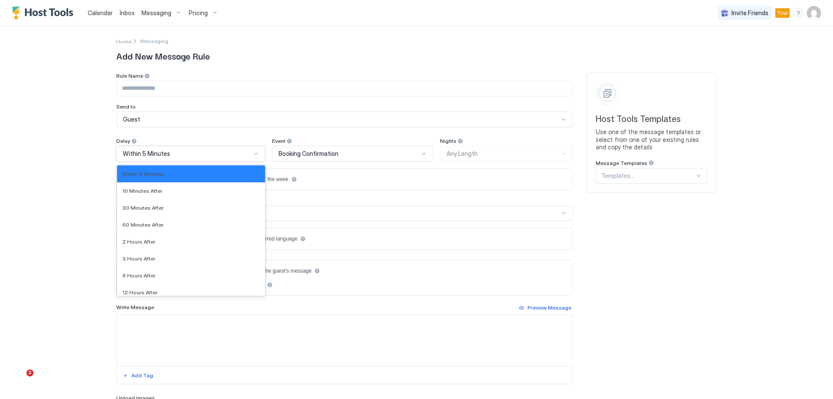
click at [143, 154] on span "Within 5 Minutes" at bounding box center [146, 154] width 47 height 8
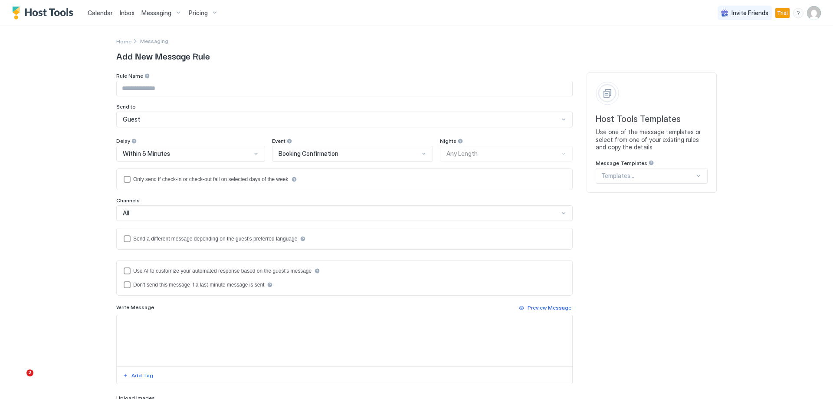
click at [179, 128] on div "Rule Name Send to Guest Delay Within 5 Minutes Event Booking Confirmation Night…" at bounding box center [344, 255] width 456 height 366
click at [164, 92] on input "Input Field" at bounding box center [344, 88] width 455 height 15
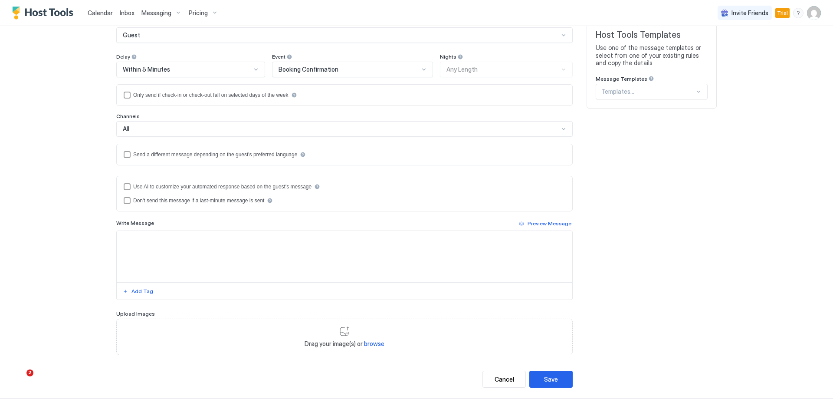
scroll to position [99, 0]
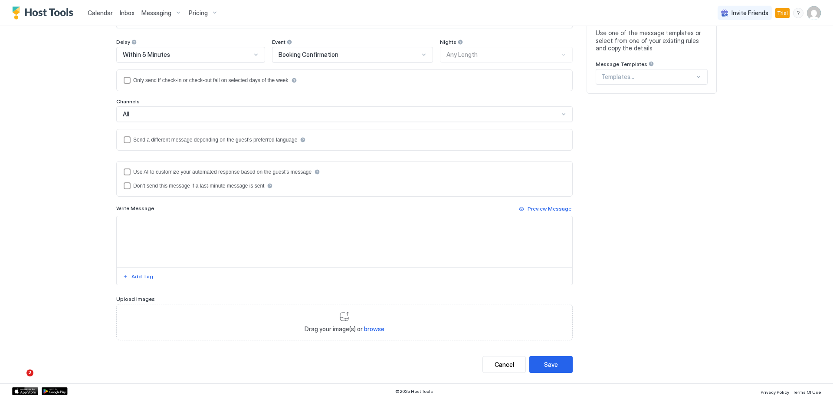
type input "**********"
click at [172, 258] on textarea "Input Field" at bounding box center [344, 241] width 455 height 51
click at [138, 273] on div "Add Tag" at bounding box center [142, 276] width 22 height 8
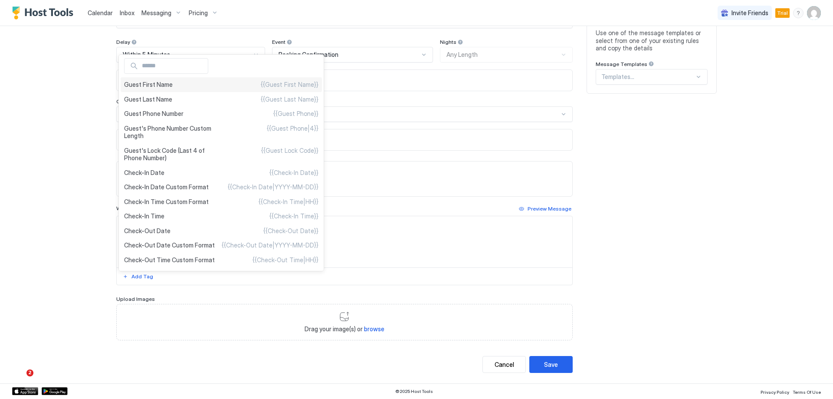
click at [154, 88] on span "Guest First Name" at bounding box center [148, 85] width 49 height 8
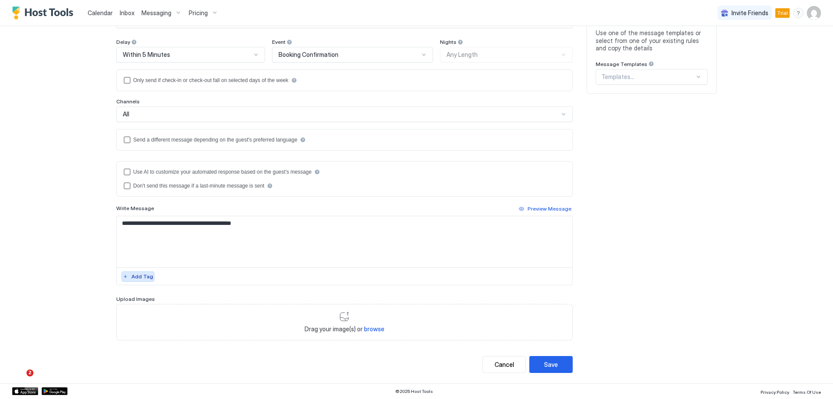
click at [137, 275] on div "Add Tag" at bounding box center [142, 276] width 22 height 8
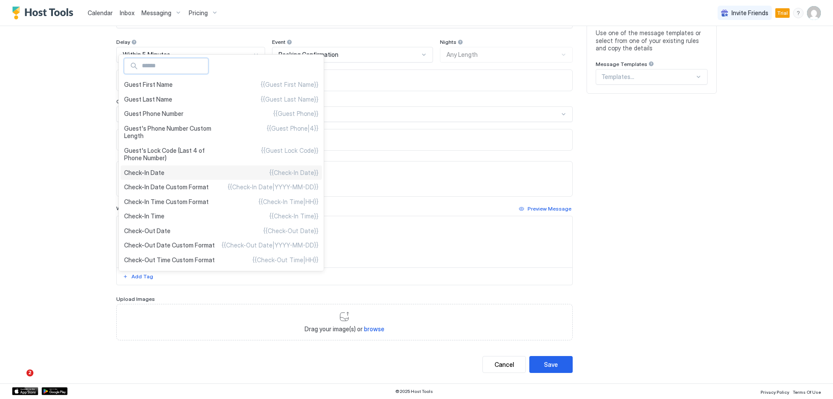
click at [187, 172] on div "Check-In Date {{Check-In Date}}" at bounding box center [221, 172] width 201 height 15
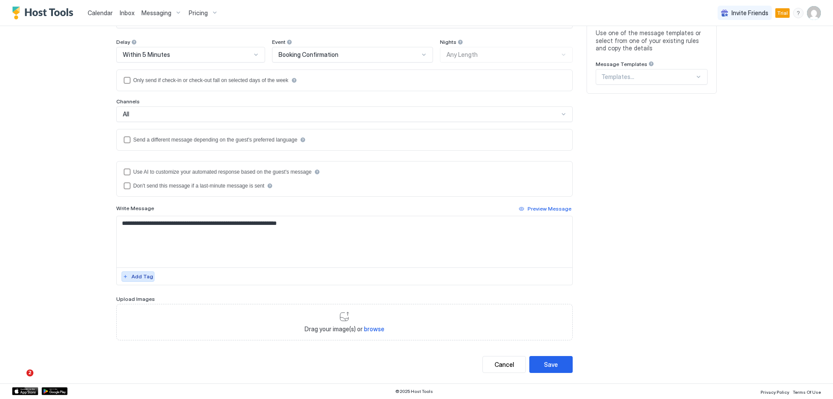
click at [131, 275] on div "Add Tag" at bounding box center [142, 276] width 22 height 8
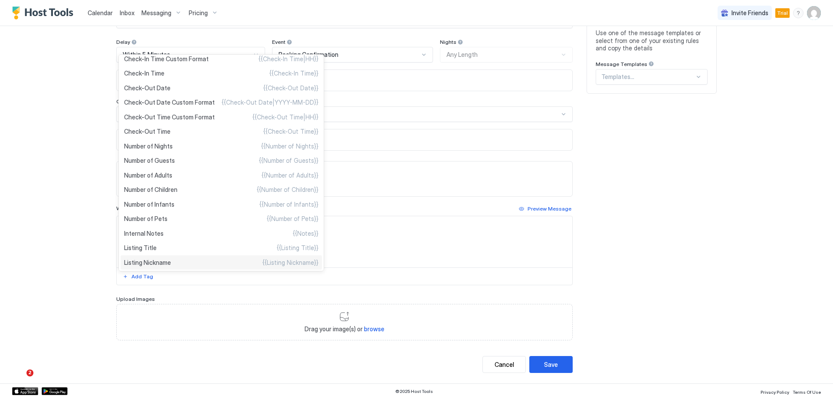
scroll to position [260, 0]
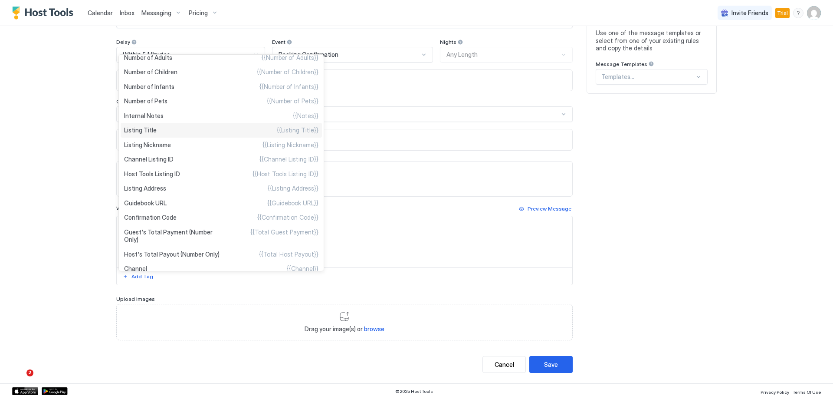
drag, startPoint x: 174, startPoint y: 134, endPoint x: 179, endPoint y: 138, distance: 6.7
click at [174, 134] on div "Listing Title {{Listing Title}}" at bounding box center [221, 130] width 201 height 15
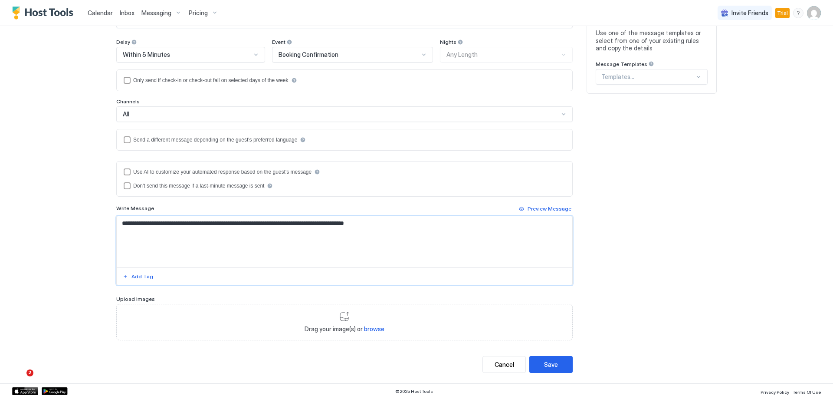
type textarea "**********"
click at [140, 276] on div "Add Tag" at bounding box center [142, 276] width 22 height 8
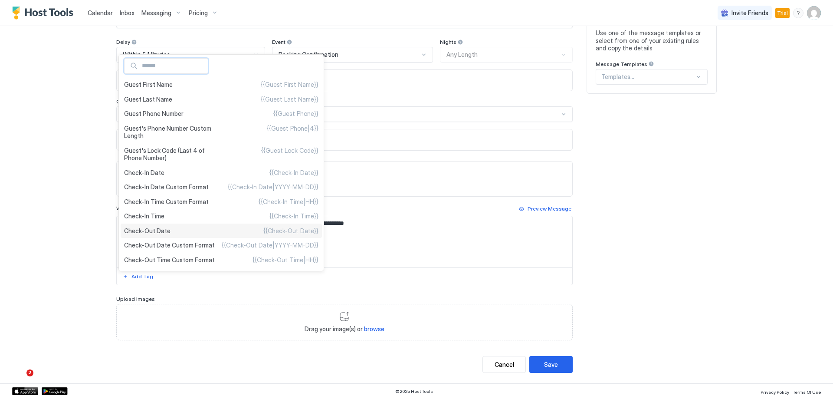
click at [184, 229] on div "Check-Out Date {{Check-Out Date}}" at bounding box center [221, 230] width 201 height 15
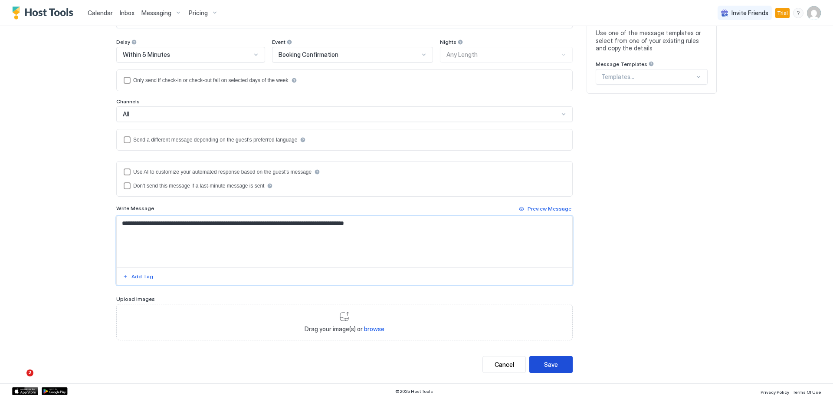
click at [552, 360] on div "Save" at bounding box center [551, 364] width 14 height 9
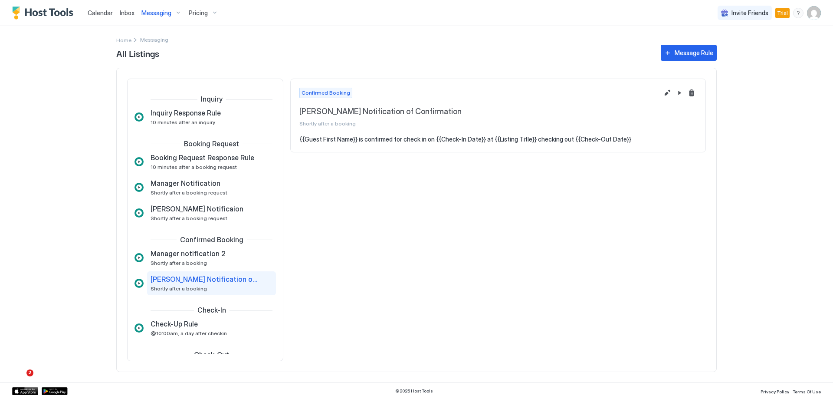
click at [166, 13] on span "Messaging" at bounding box center [156, 13] width 30 height 8
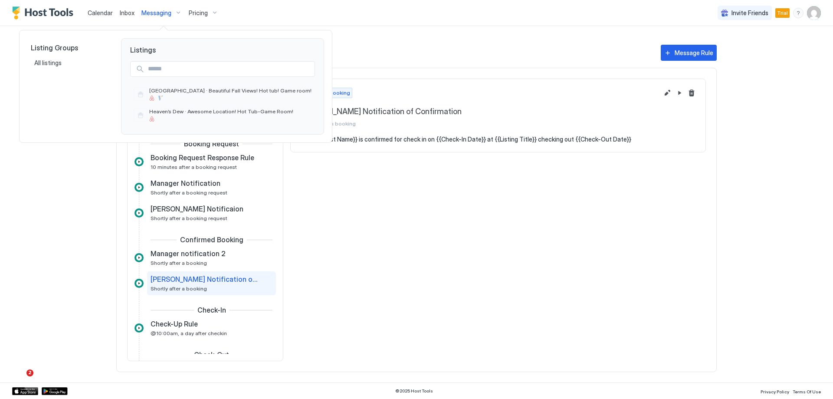
click at [121, 12] on div at bounding box center [416, 199] width 833 height 399
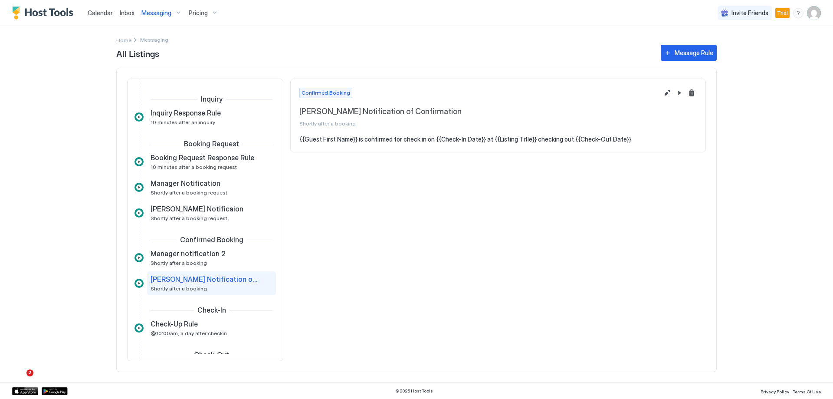
click at [124, 12] on span "Inbox" at bounding box center [127, 12] width 15 height 7
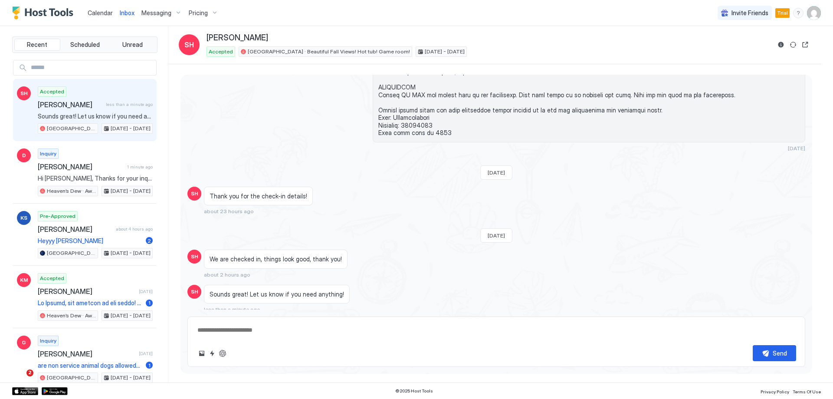
scroll to position [890, 0]
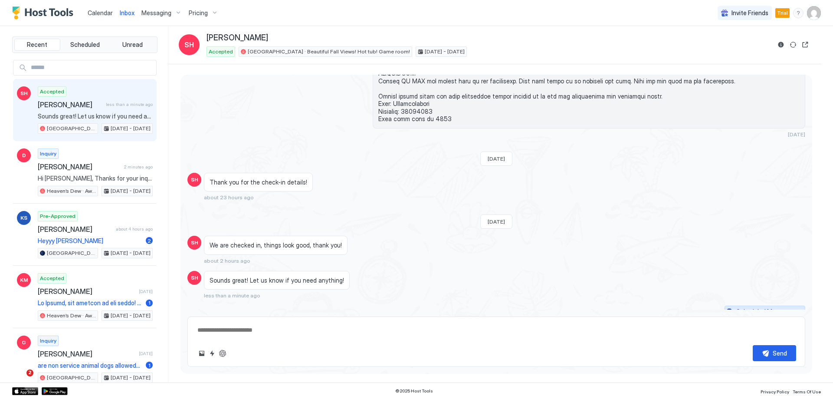
click at [788, 305] on button "Scheduled Messages" at bounding box center [764, 311] width 81 height 12
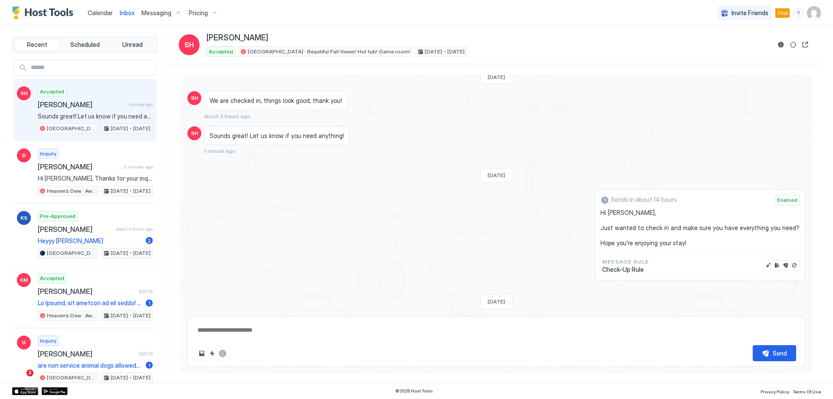
scroll to position [1036, 0]
